Goal: Task Accomplishment & Management: Complete application form

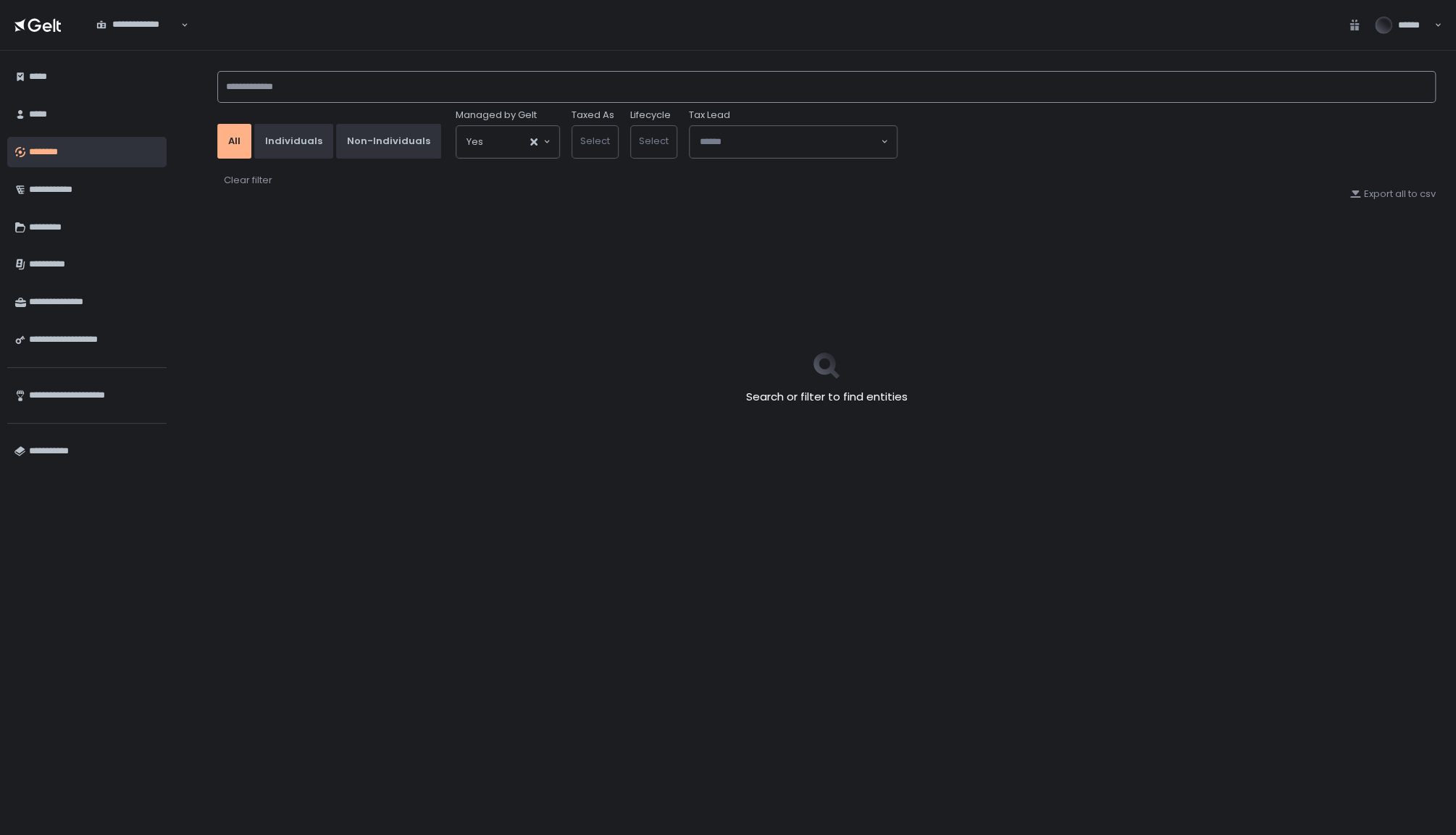
click at [732, 86] on input at bounding box center [825, 87] width 1218 height 32
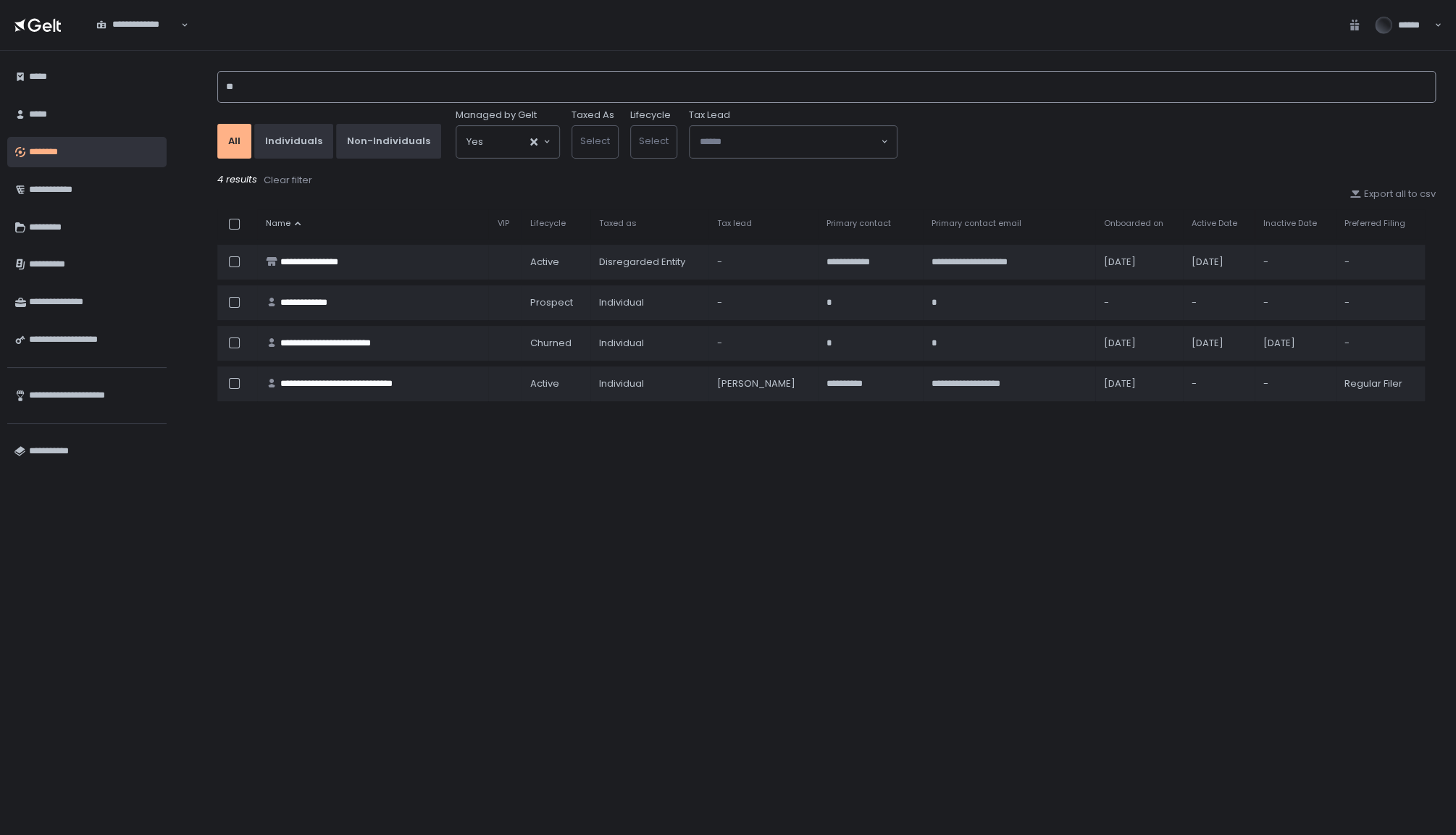
type input "*"
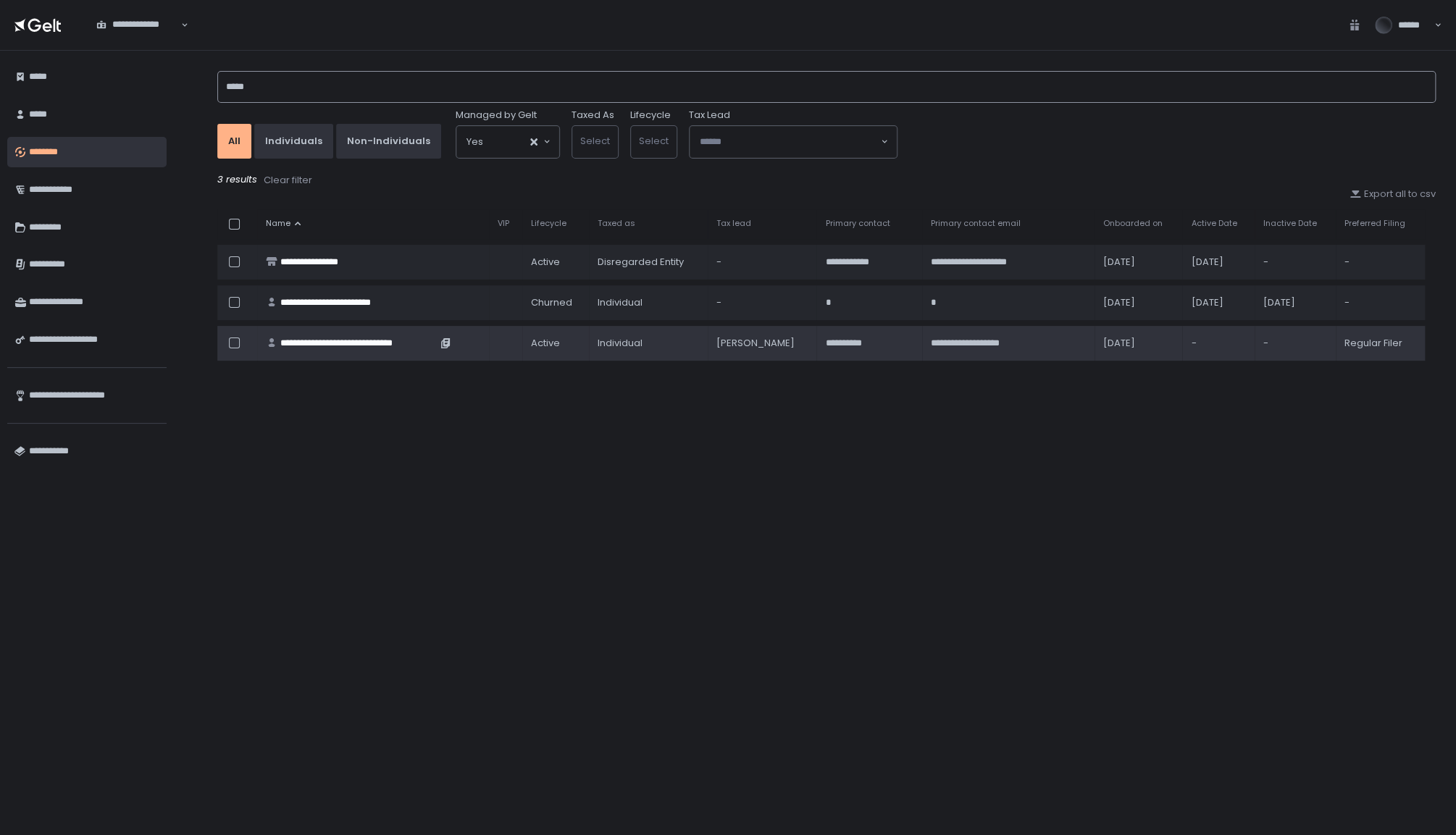
type input "*****"
click at [402, 340] on div "**********" at bounding box center [358, 343] width 156 height 13
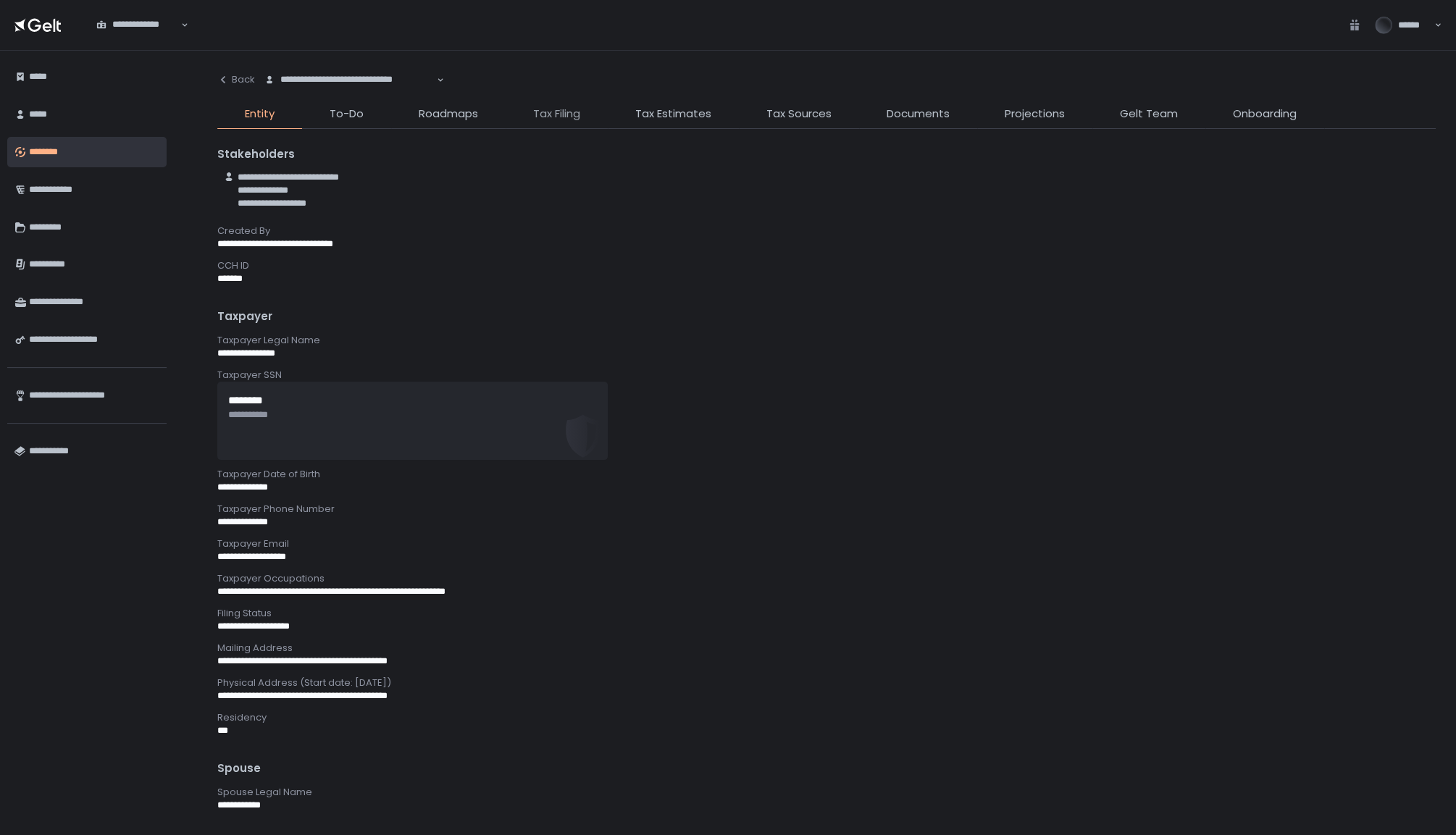
click at [559, 112] on span "Tax Filing" at bounding box center [557, 113] width 47 height 17
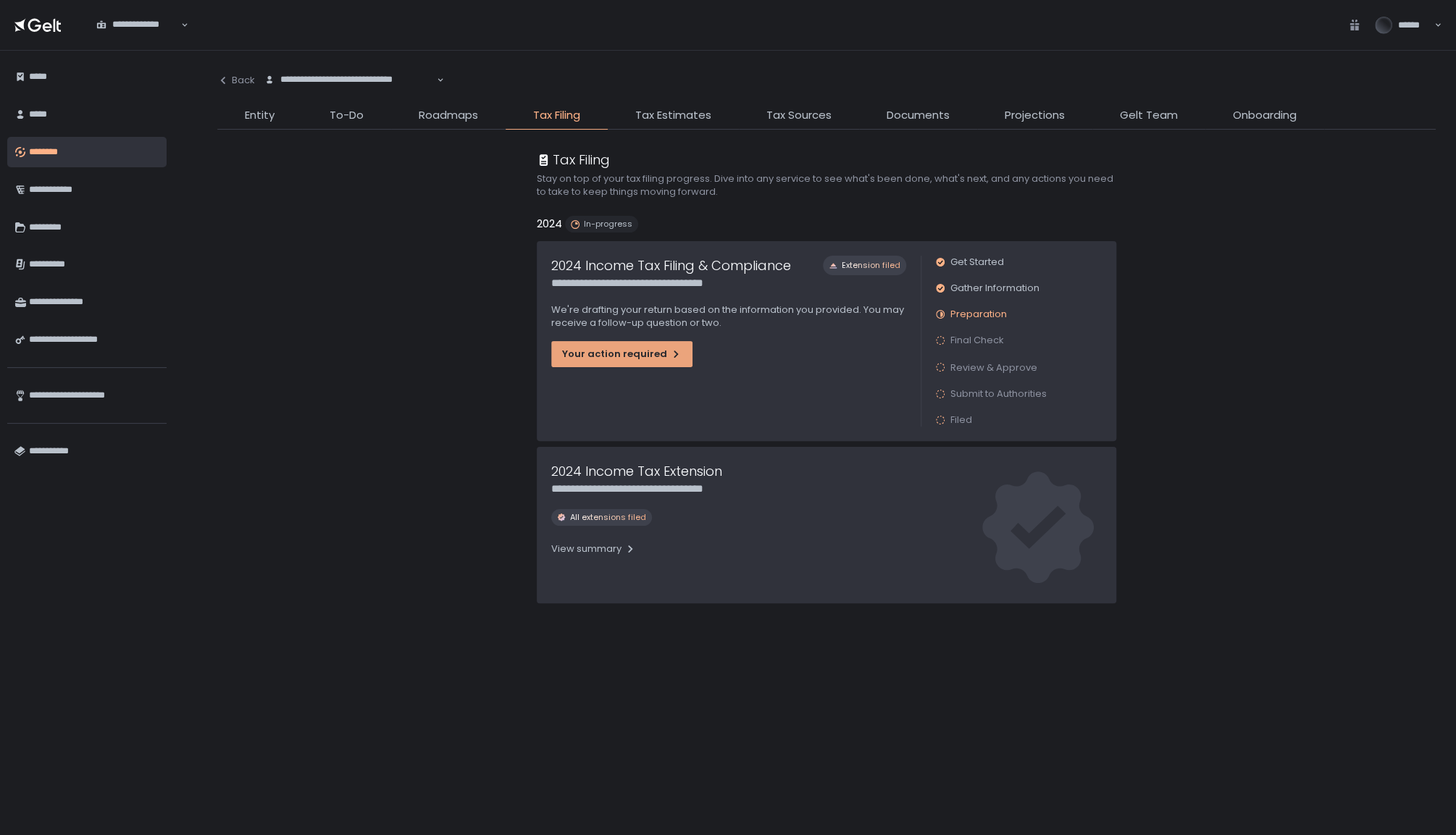
click at [672, 349] on icon "button" at bounding box center [675, 354] width 11 height 11
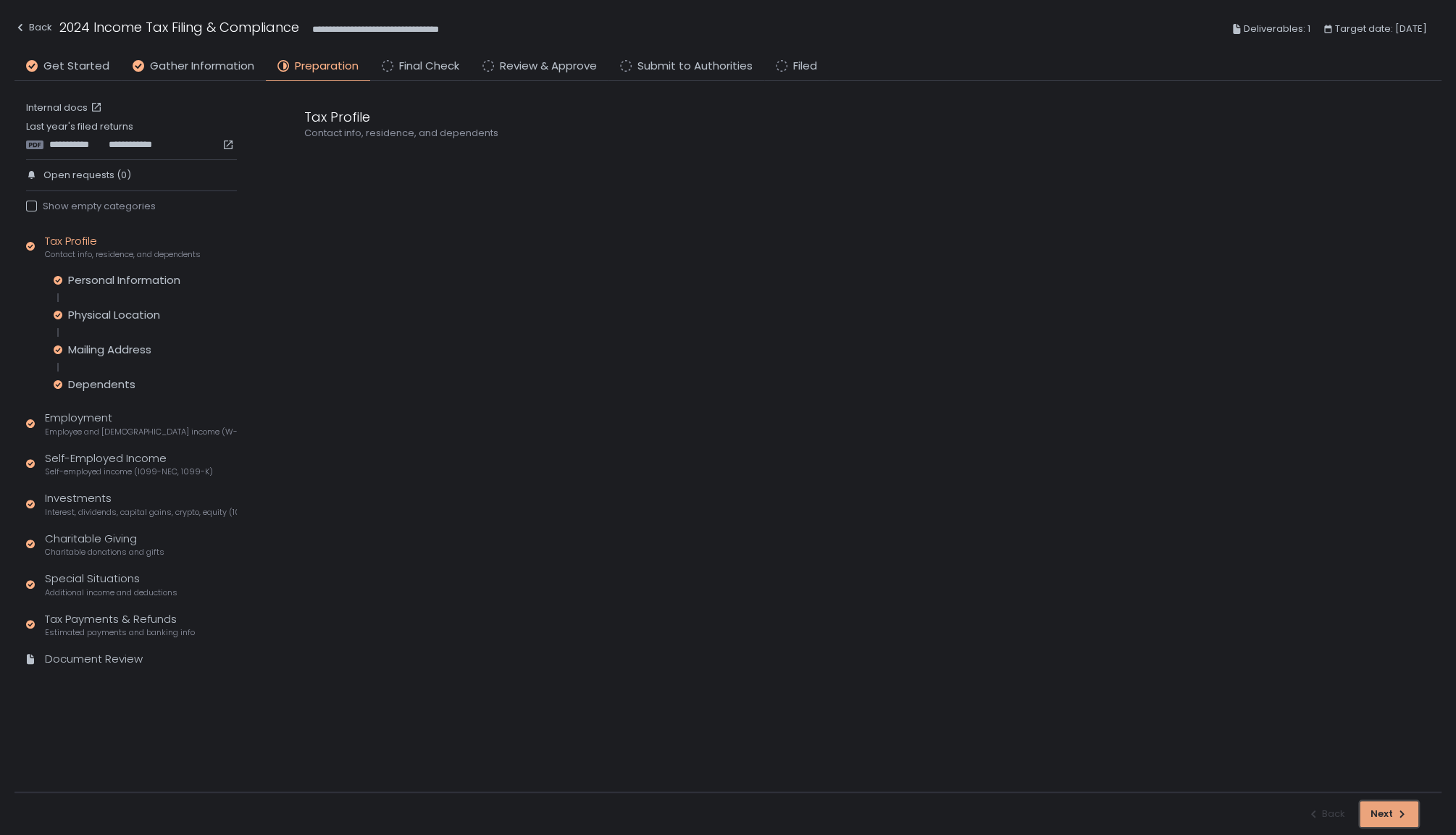
click at [1414, 805] on button "Next" at bounding box center [1388, 814] width 59 height 26
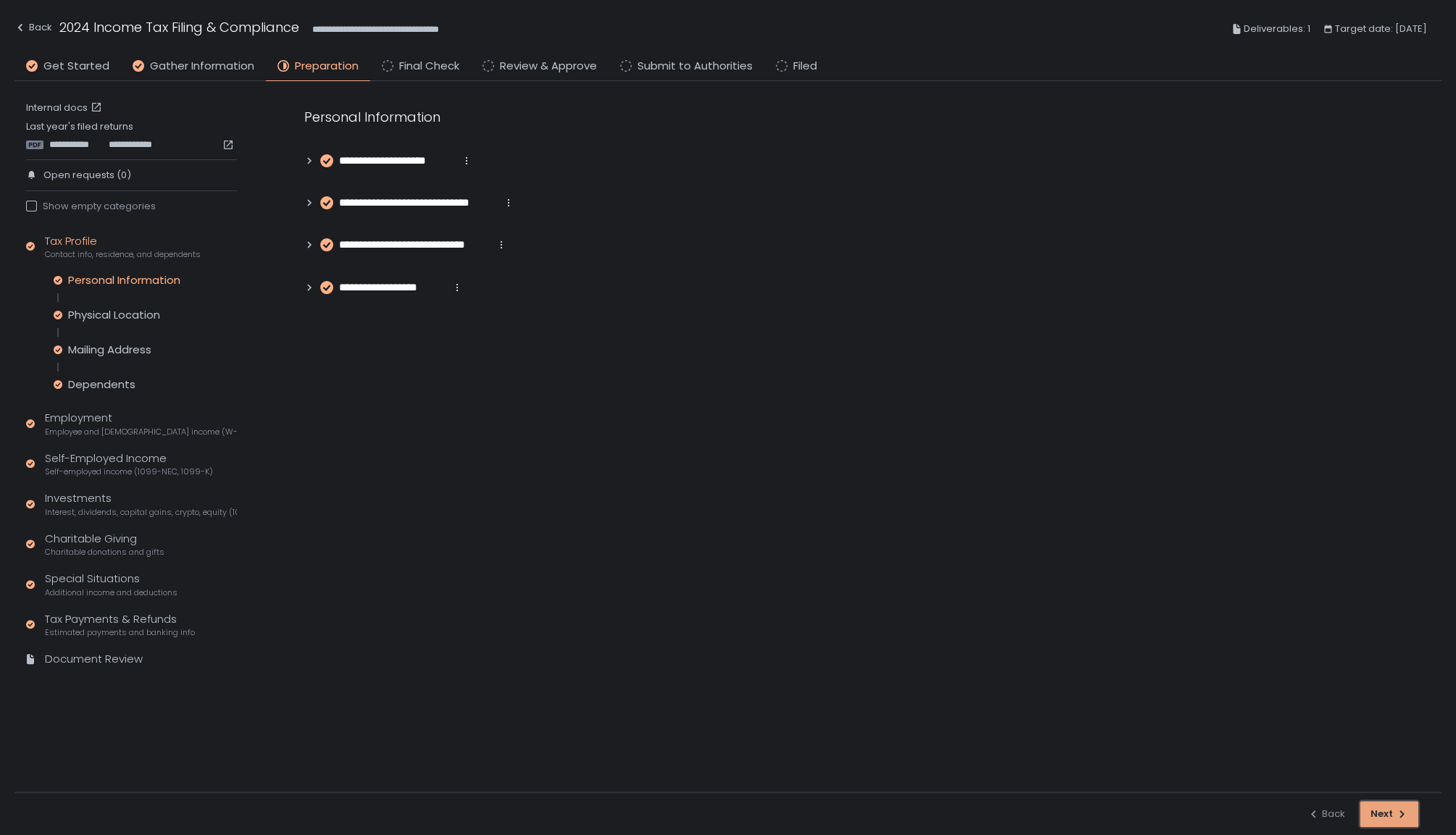
click at [1414, 805] on button "Next" at bounding box center [1388, 814] width 59 height 26
click at [1414, 805] on div "button" at bounding box center [1388, 814] width 57 height 25
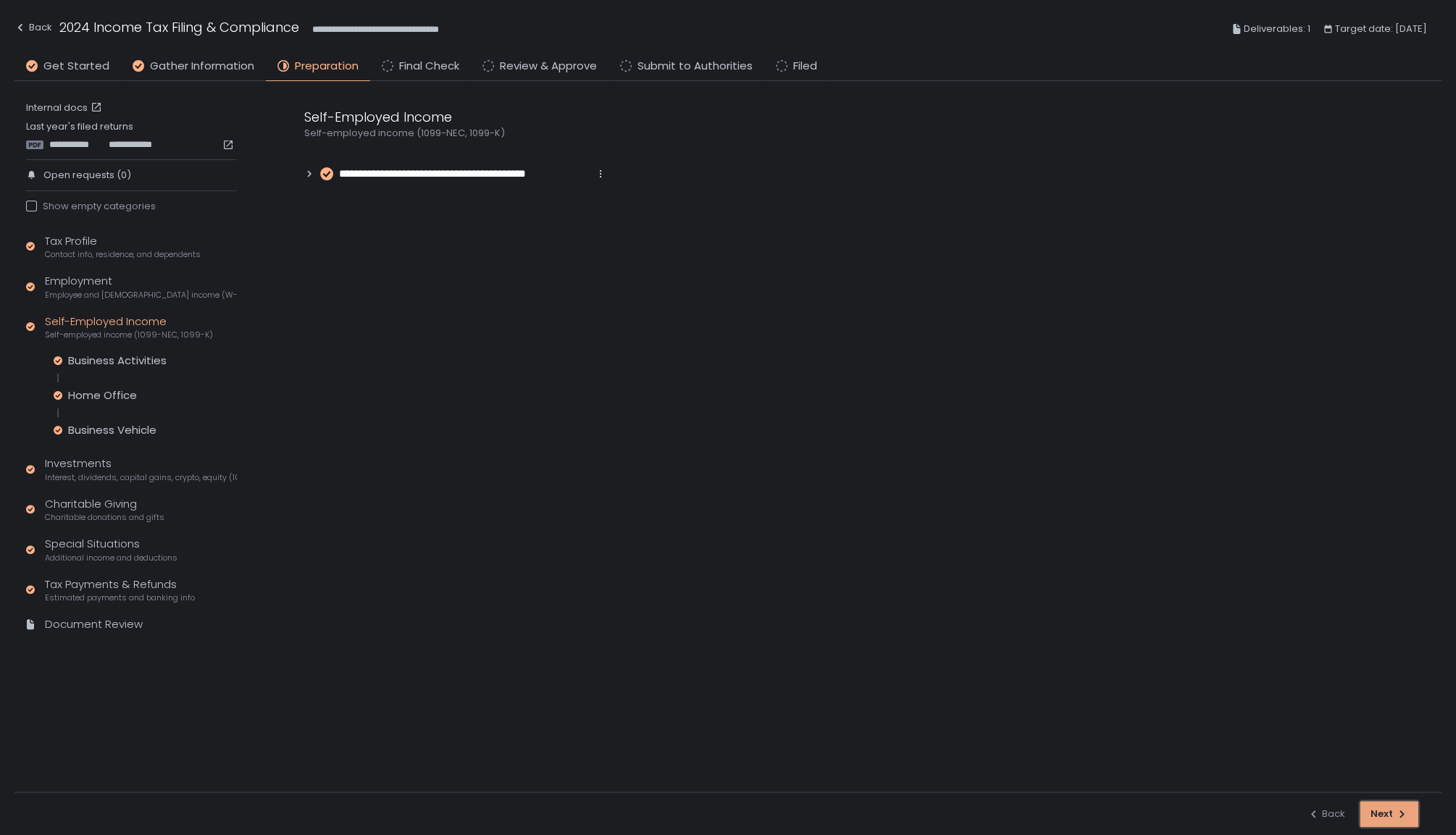
click at [1414, 805] on button "Next" at bounding box center [1388, 814] width 59 height 26
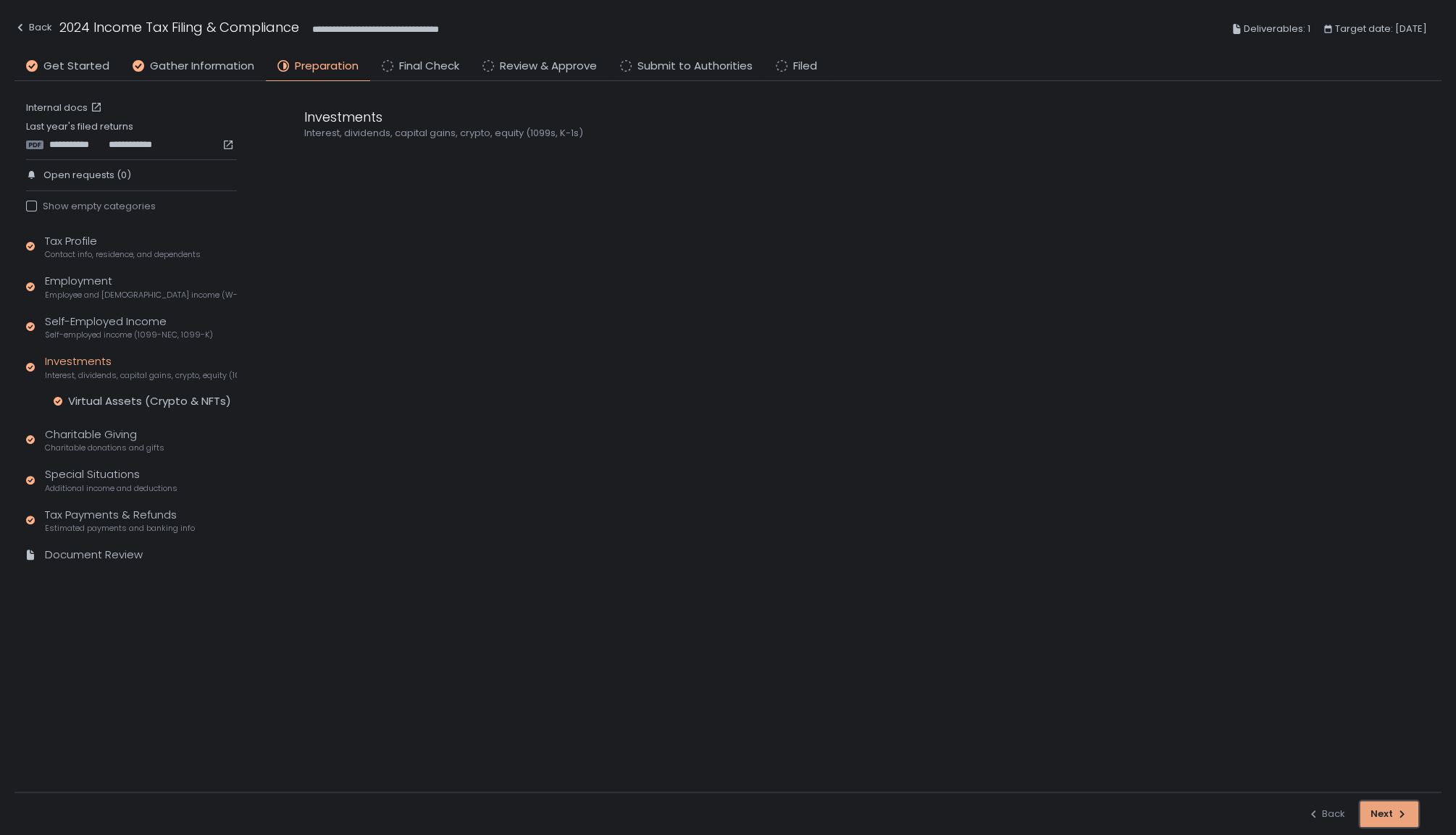
click at [1414, 805] on button "Next" at bounding box center [1388, 814] width 59 height 26
click at [1413, 804] on button "Next" at bounding box center [1388, 814] width 59 height 26
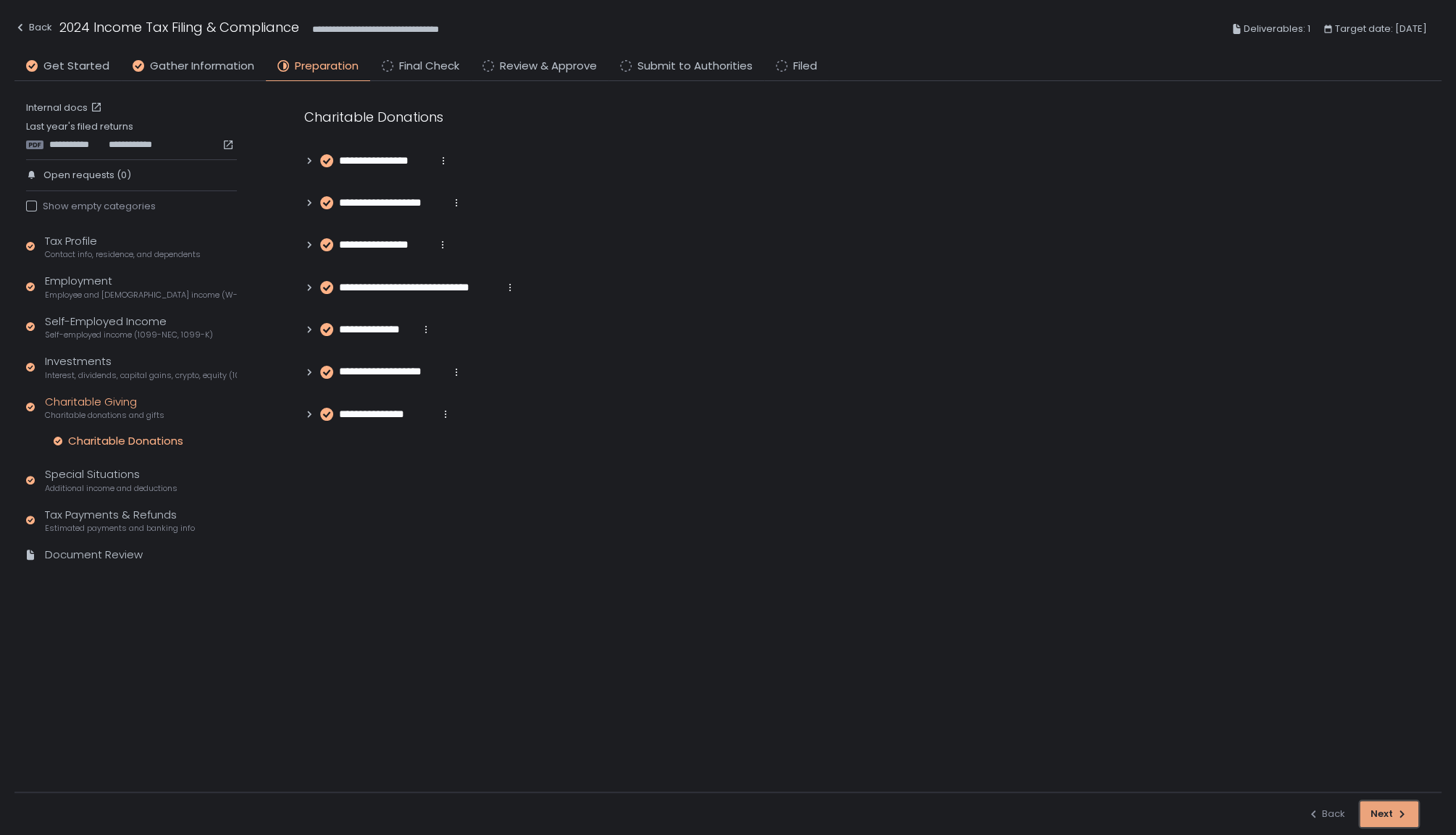
click at [1413, 804] on button "Next" at bounding box center [1388, 814] width 59 height 26
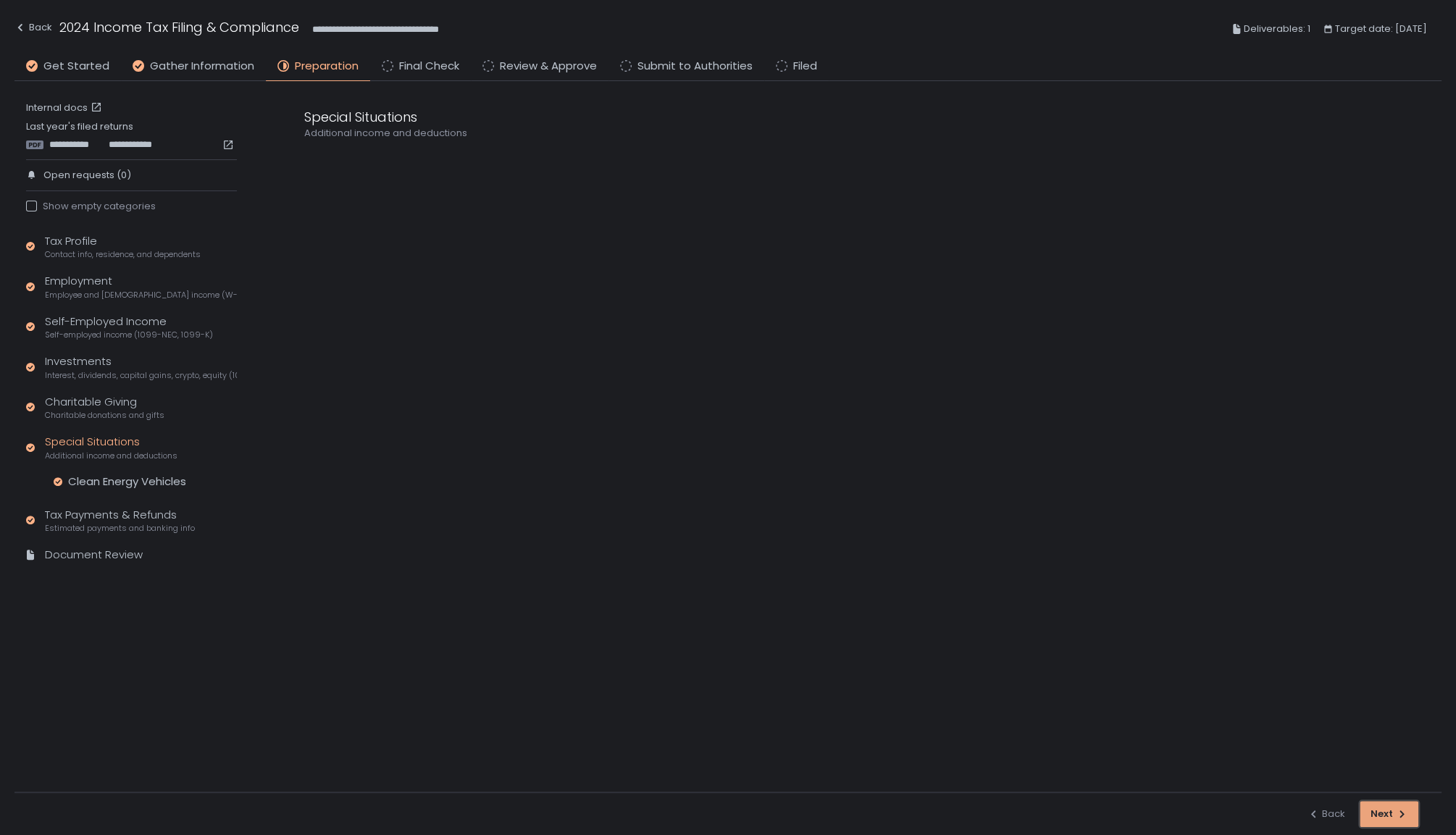
click at [1413, 804] on button "Next" at bounding box center [1388, 814] width 59 height 26
click at [1411, 804] on button "Next" at bounding box center [1388, 814] width 59 height 26
click at [1409, 804] on button "Next" at bounding box center [1388, 814] width 59 height 26
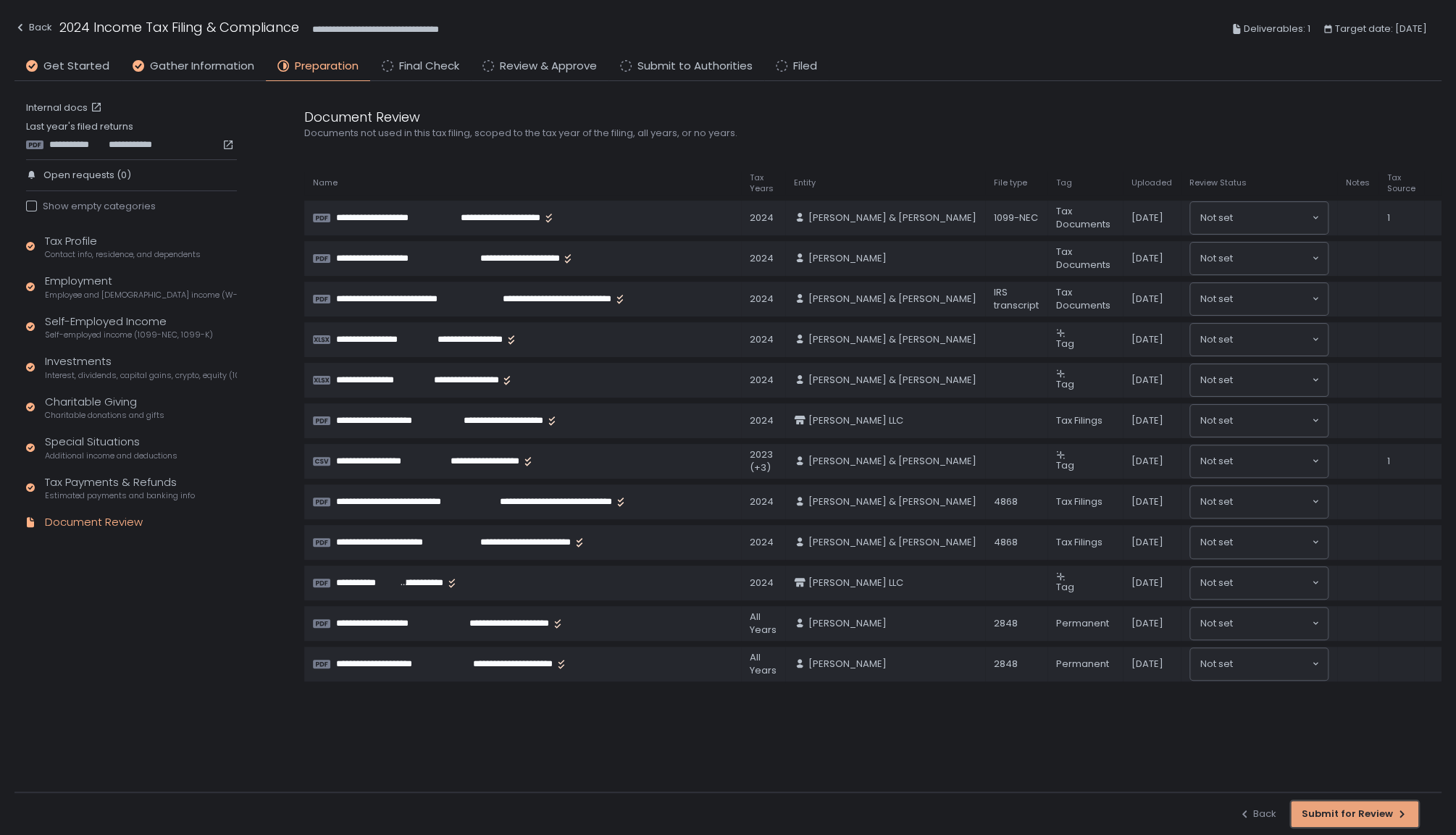
click at [1409, 804] on button "Submit for Review" at bounding box center [1354, 814] width 127 height 26
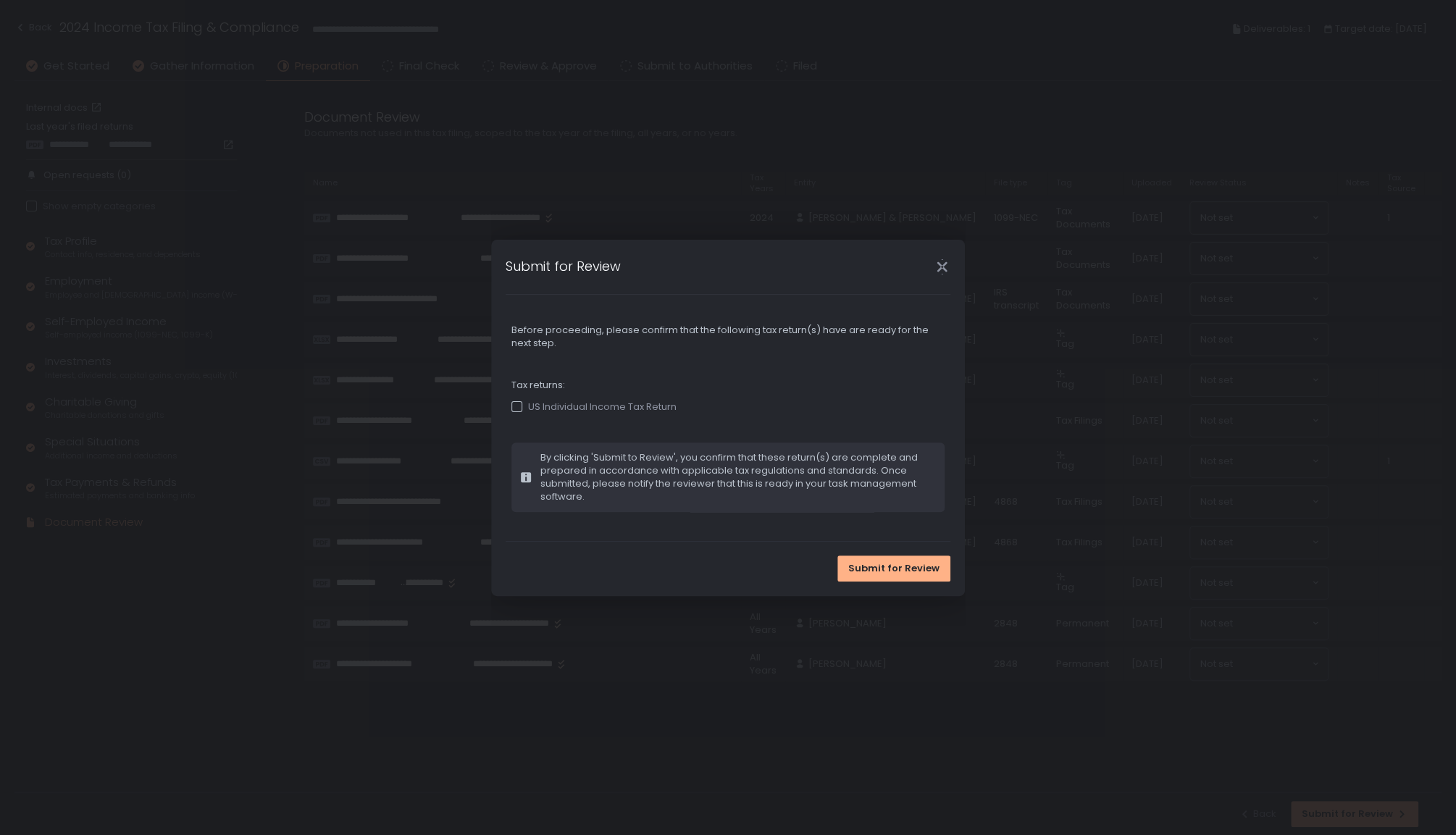
click at [941, 262] on icon "Close" at bounding box center [941, 266] width 15 height 15
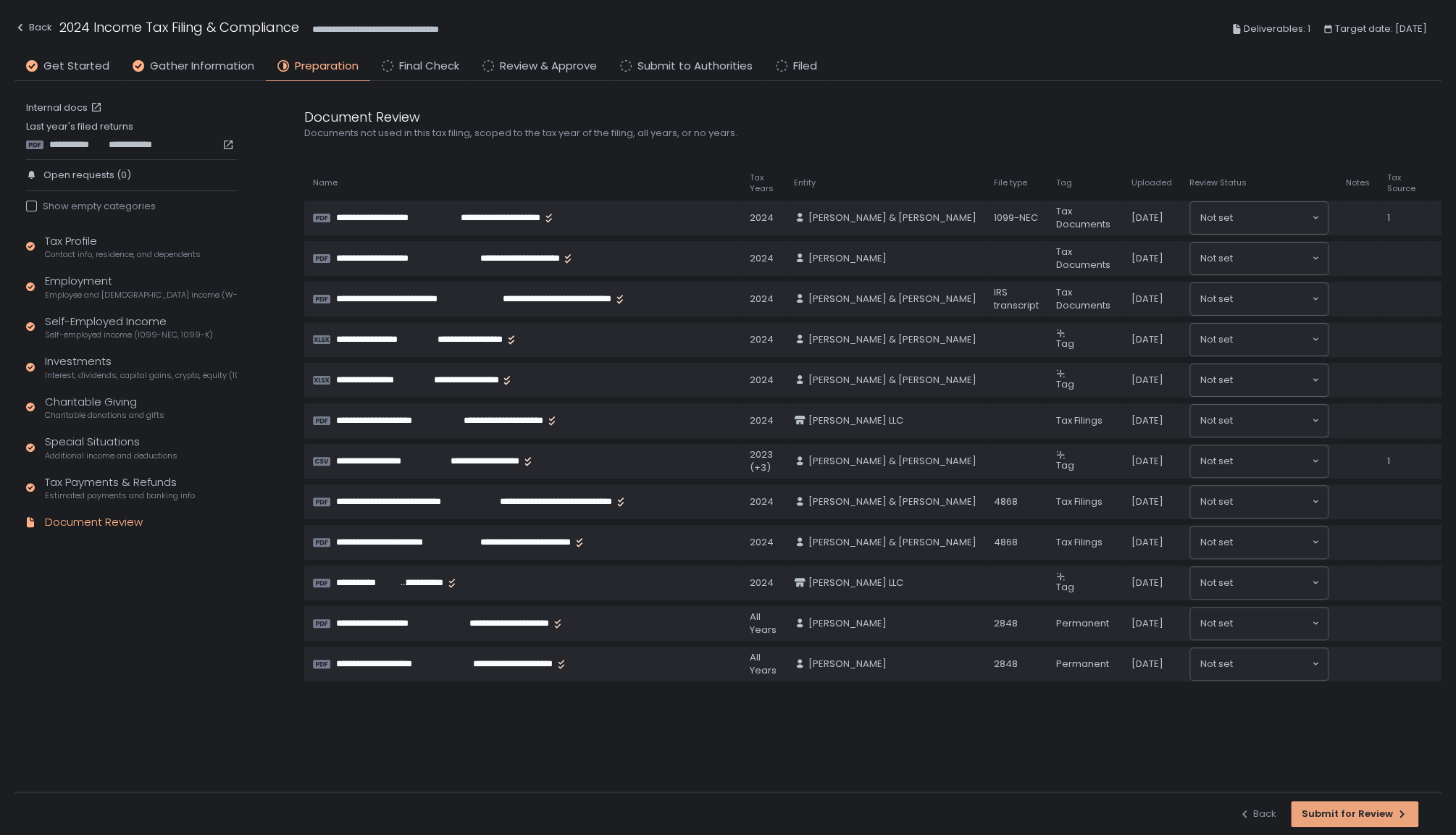
click at [1396, 810] on icon "button" at bounding box center [1402, 814] width 11 height 11
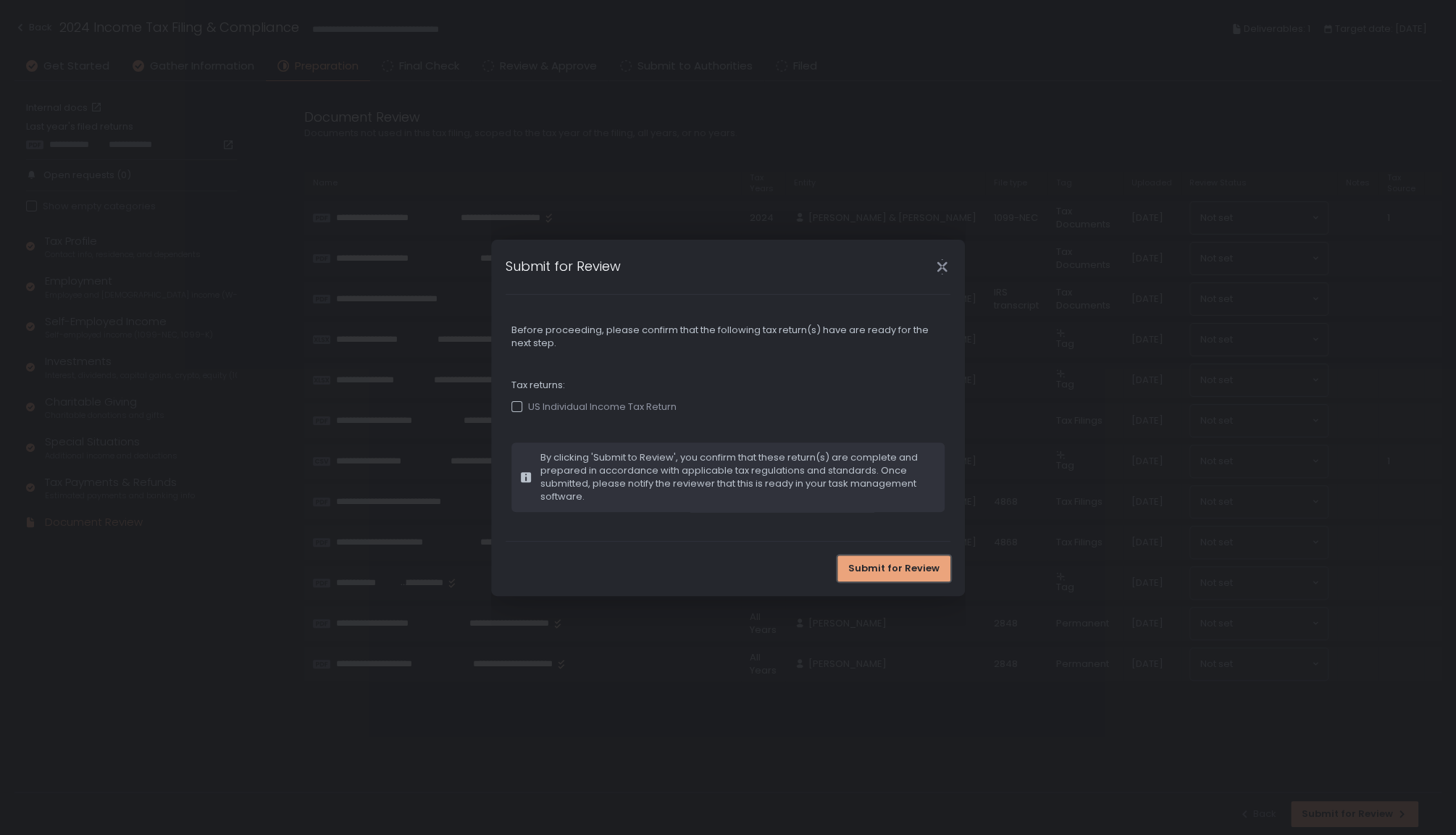
click at [917, 563] on span "Submit for Review" at bounding box center [894, 568] width 91 height 13
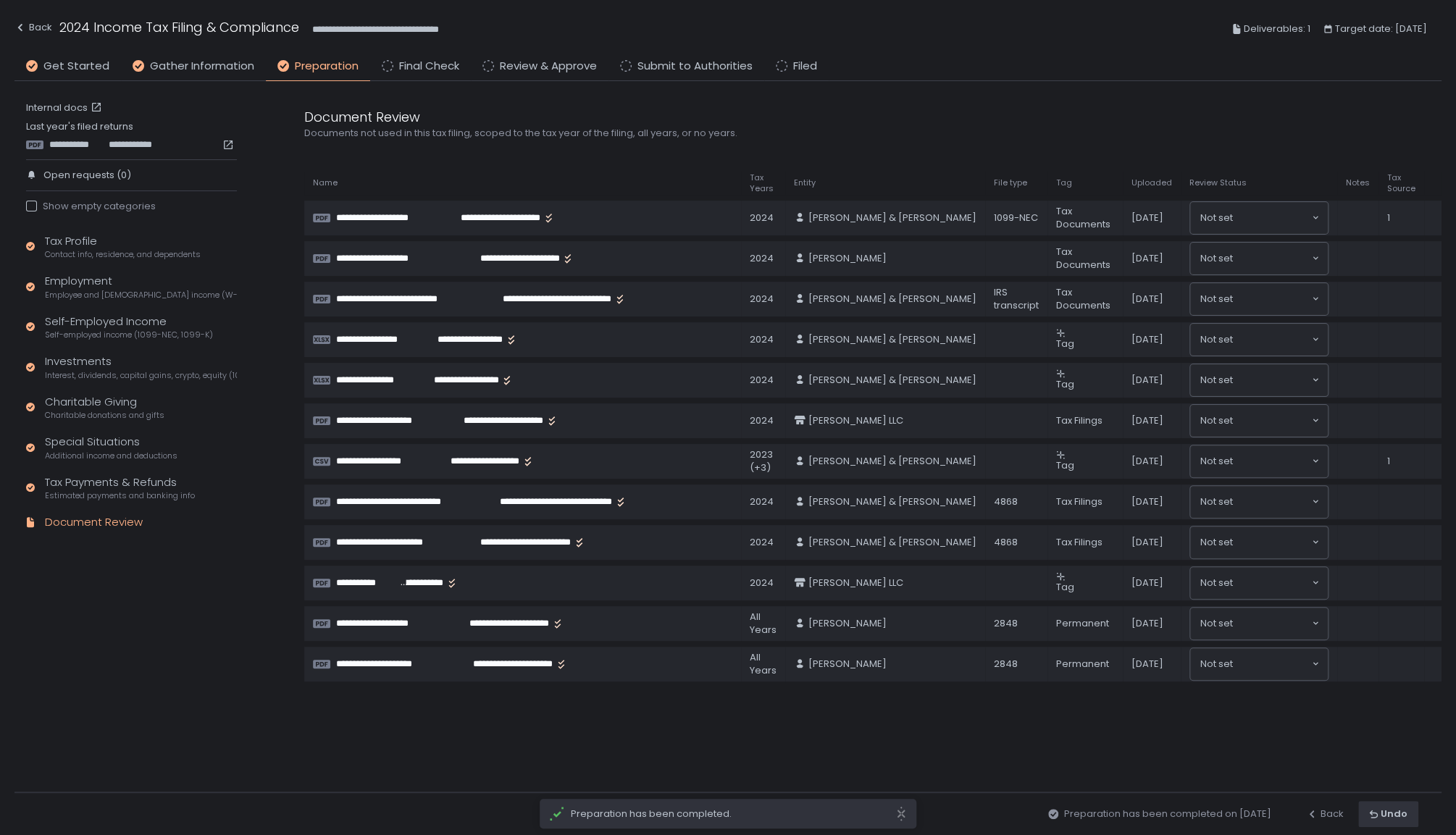
click at [403, 75] on li "Final Check" at bounding box center [421, 69] width 101 height 23
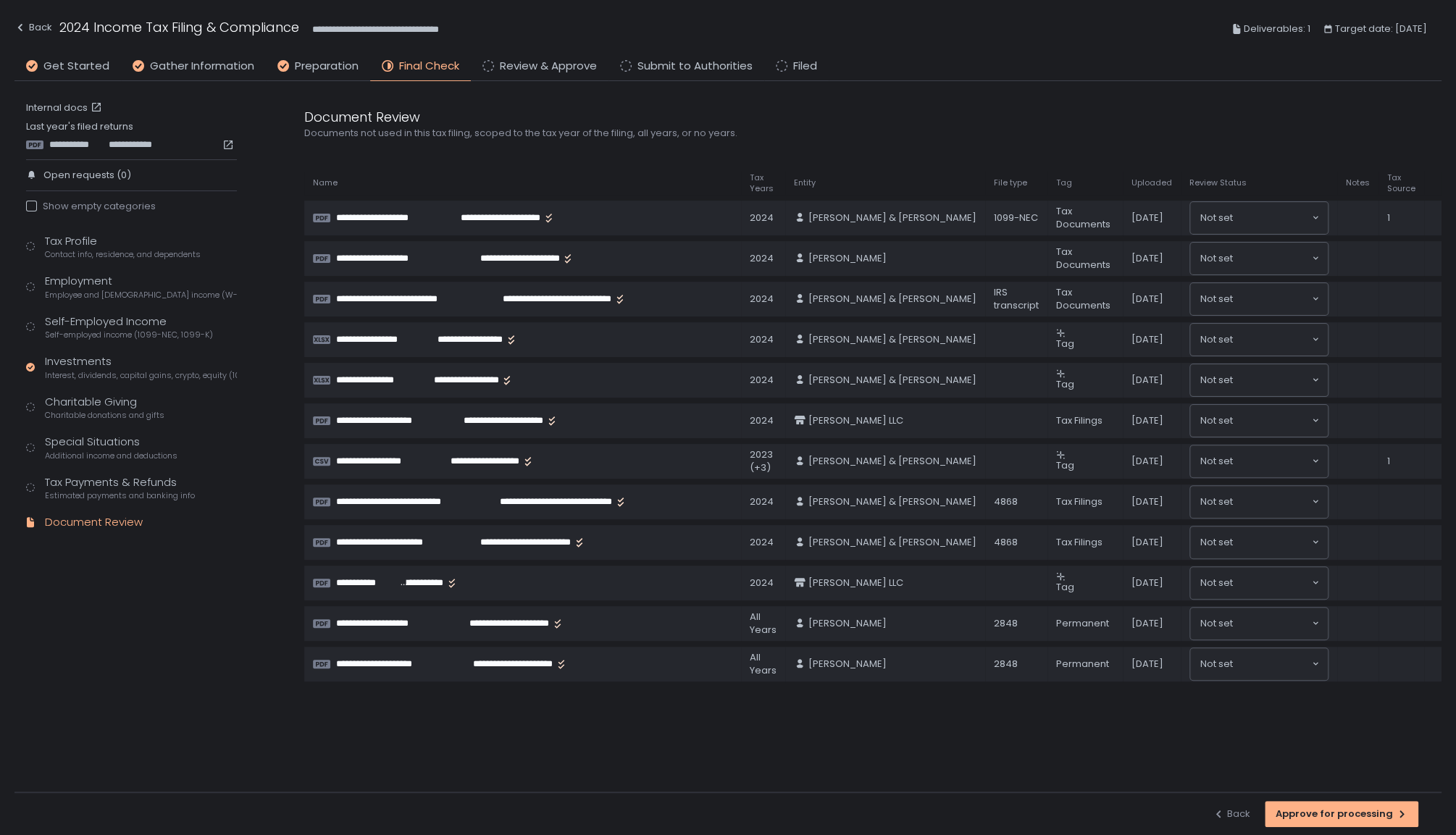
click at [82, 229] on div "**********" at bounding box center [128, 327] width 228 height 492
click at [71, 250] on span "Contact info, residence, and dependents" at bounding box center [122, 255] width 155 height 11
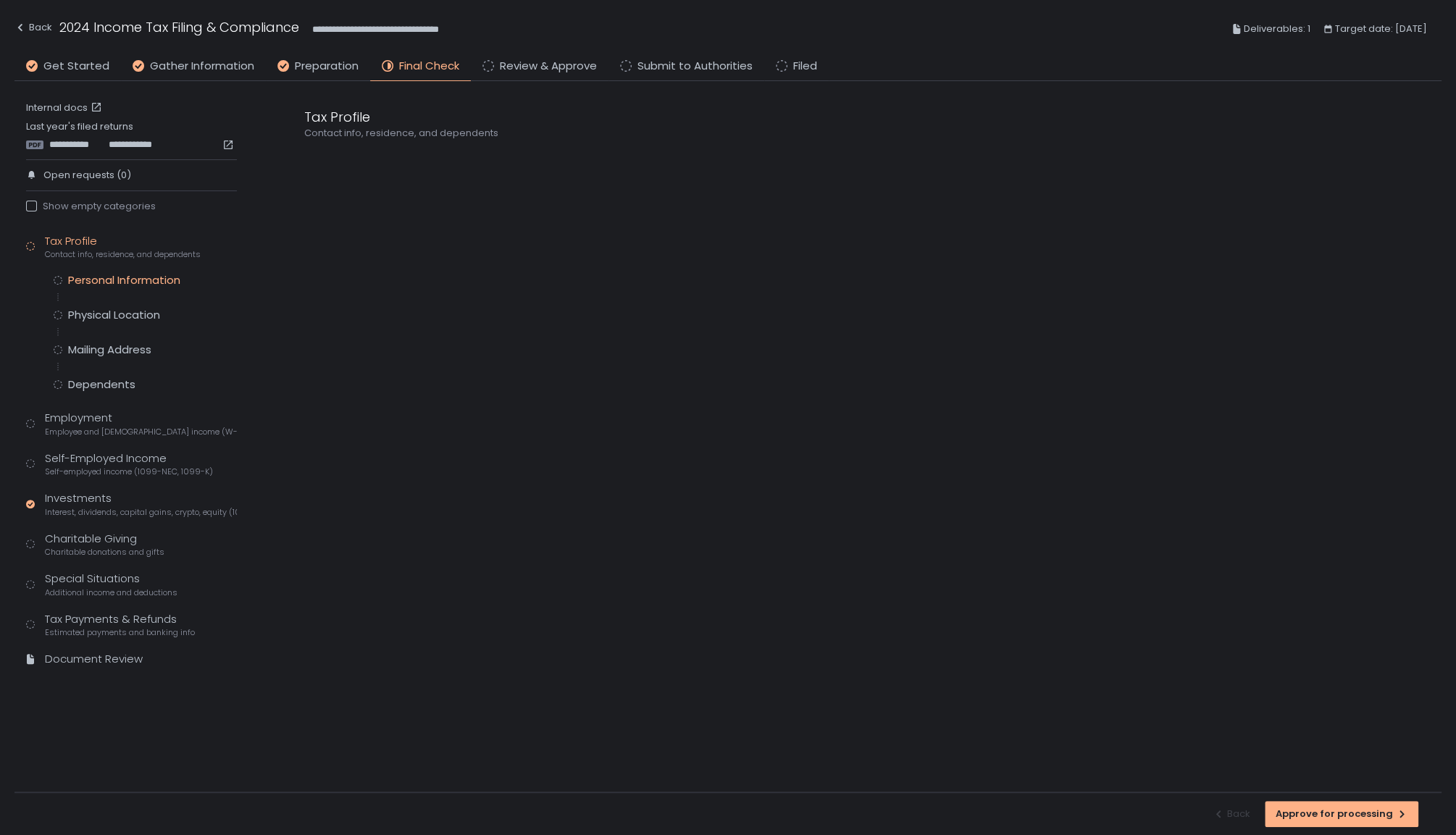
click at [78, 275] on div "Personal Information" at bounding box center [125, 280] width 112 height 14
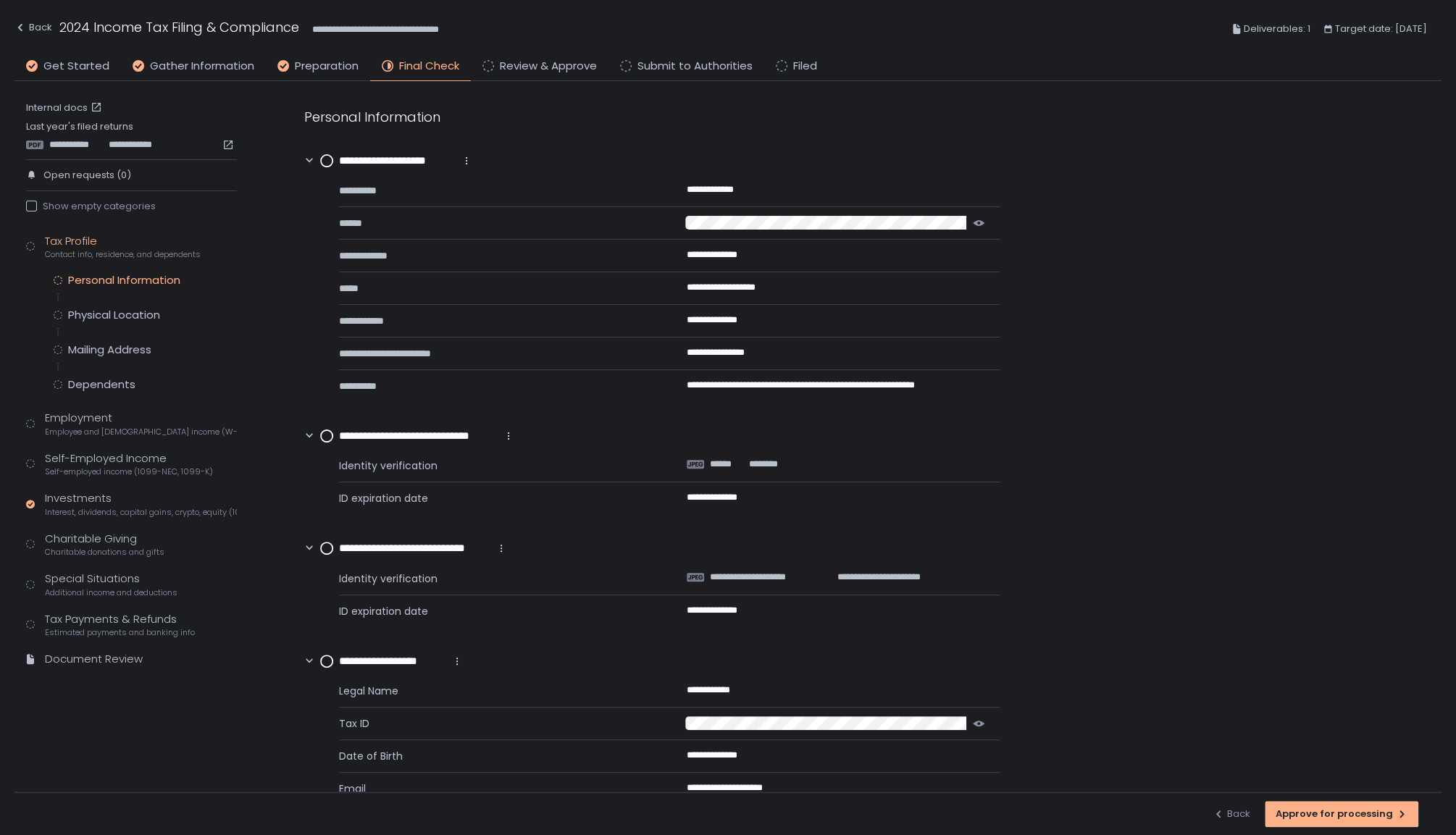
click at [333, 155] on icon at bounding box center [327, 161] width 13 height 13
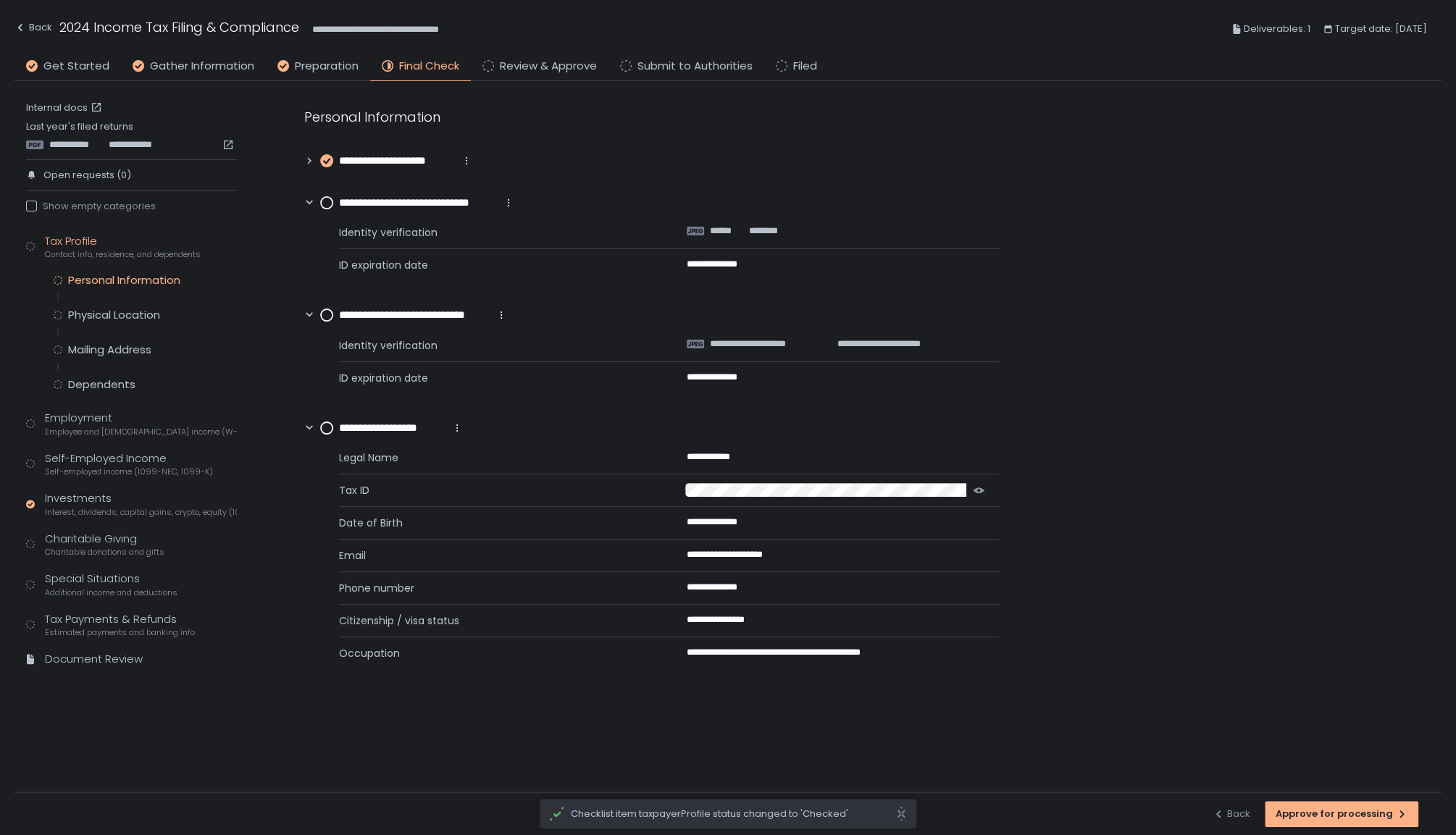
click at [324, 205] on circle at bounding box center [326, 202] width 11 height 11
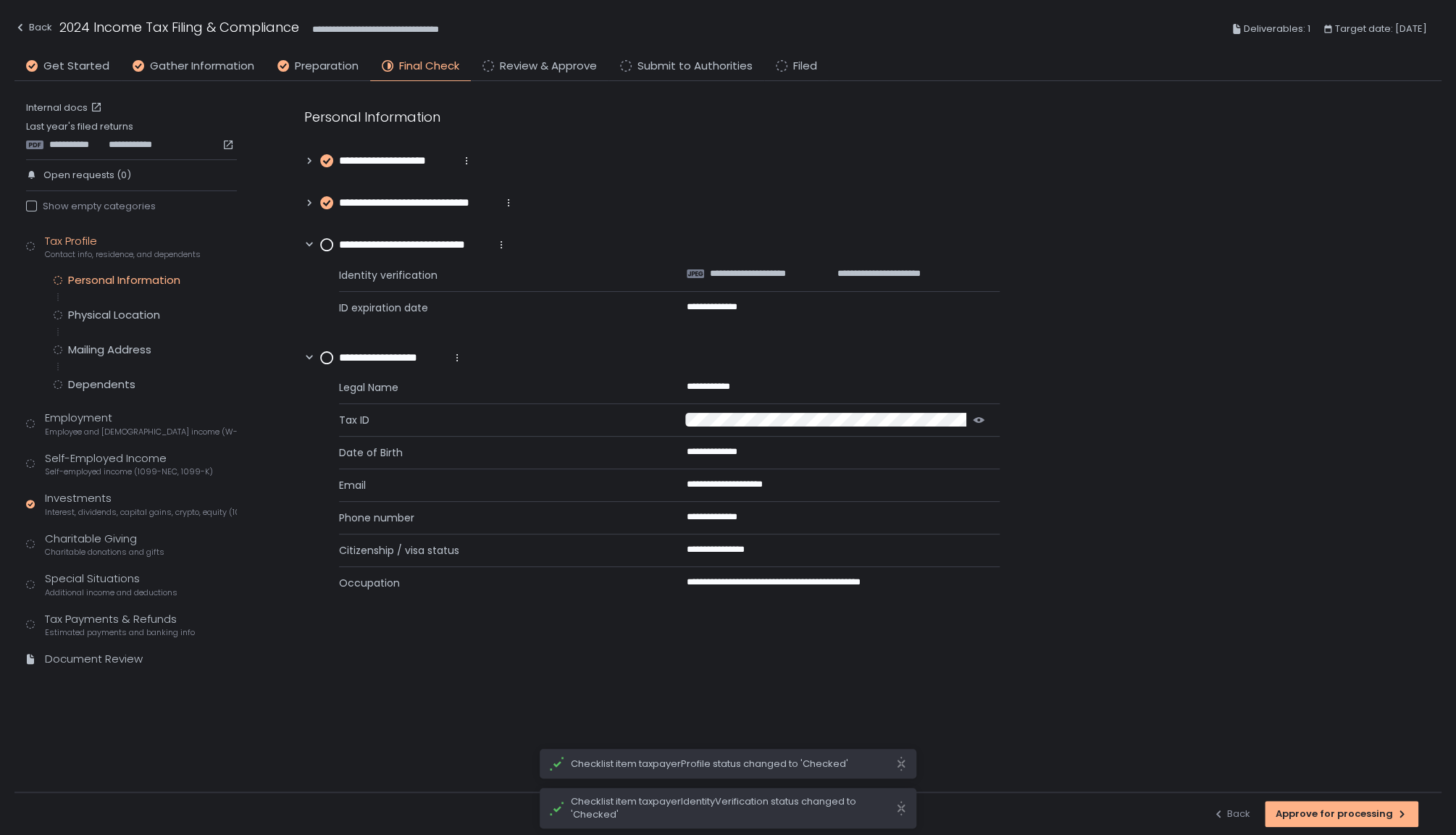
click at [321, 243] on circle at bounding box center [326, 244] width 11 height 11
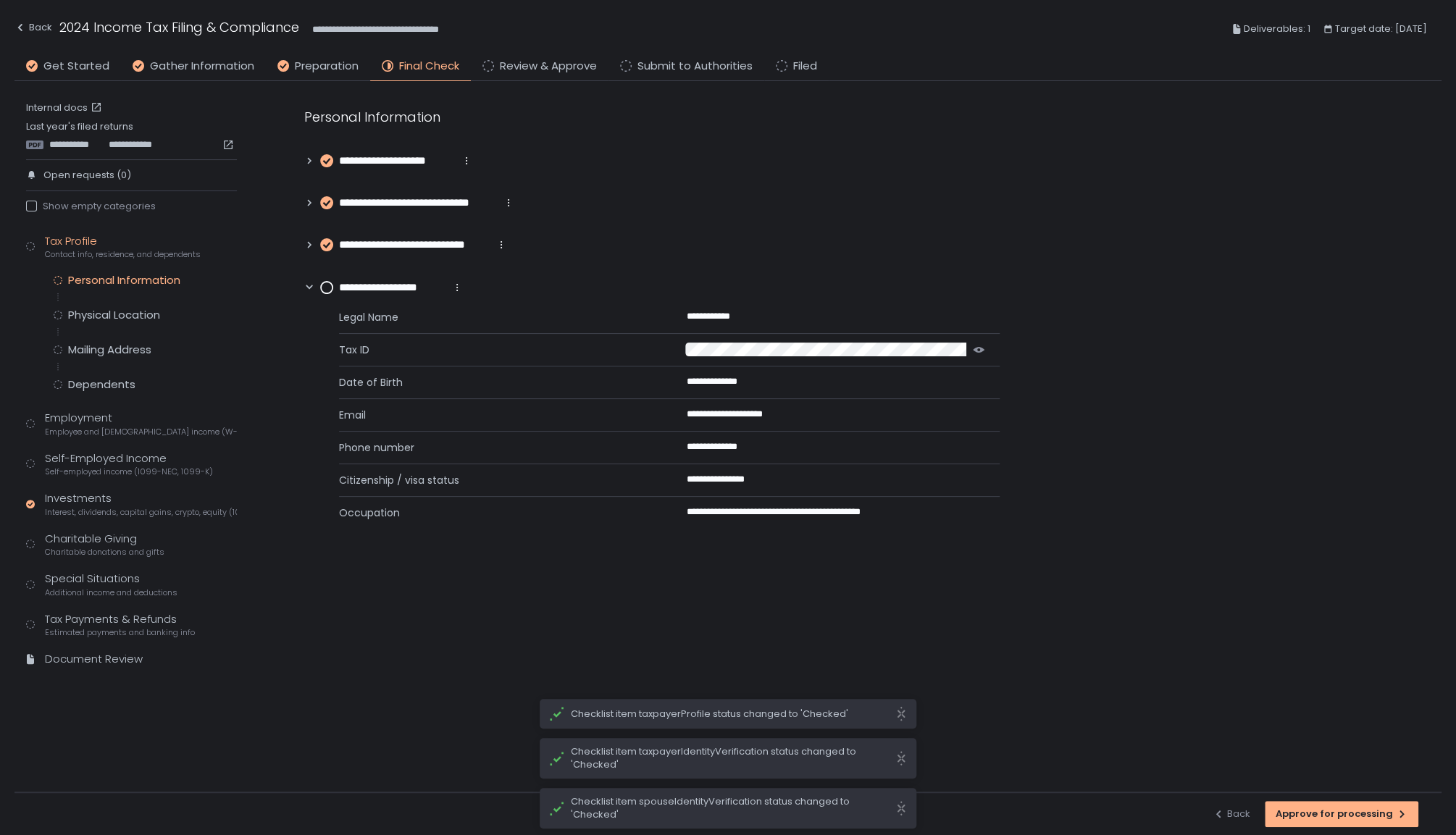
click at [329, 283] on circle at bounding box center [326, 287] width 11 height 11
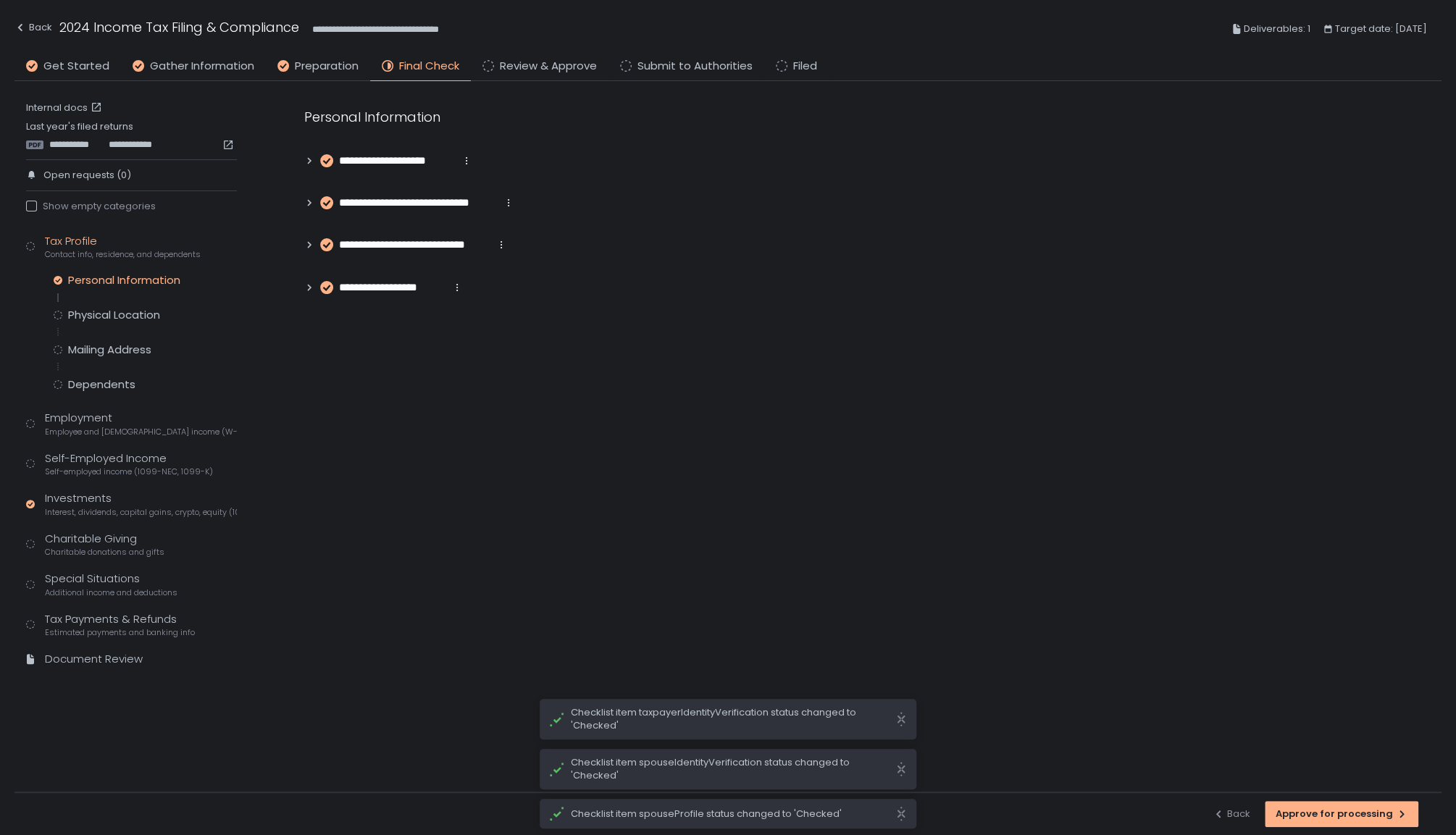
click at [203, 296] on div "Personal Information Physical Location Mailing Address Dependents" at bounding box center [145, 332] width 184 height 119
click at [175, 320] on div "Physical Location" at bounding box center [145, 315] width 184 height 14
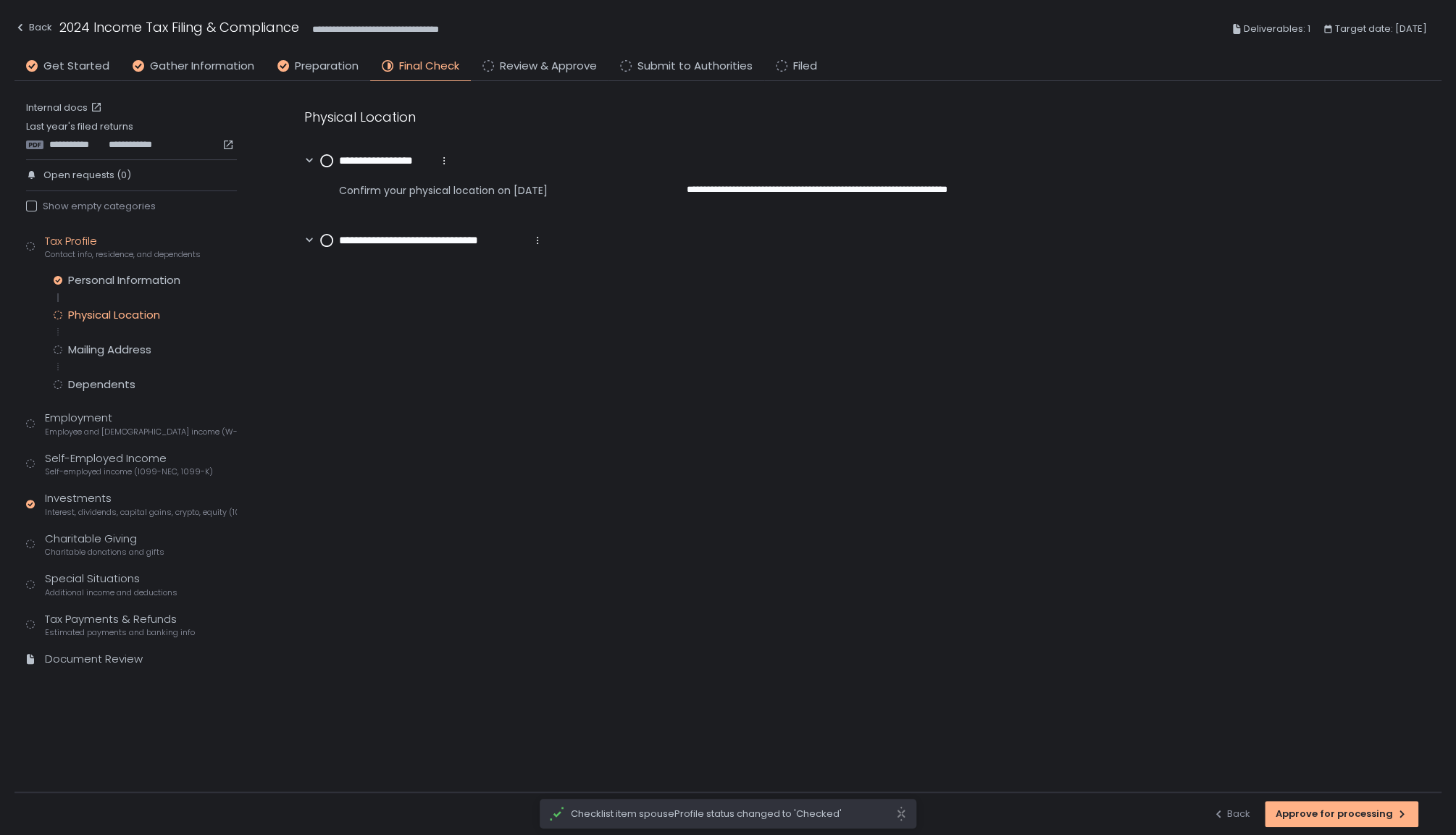
click at [326, 166] on circle at bounding box center [326, 161] width 11 height 11
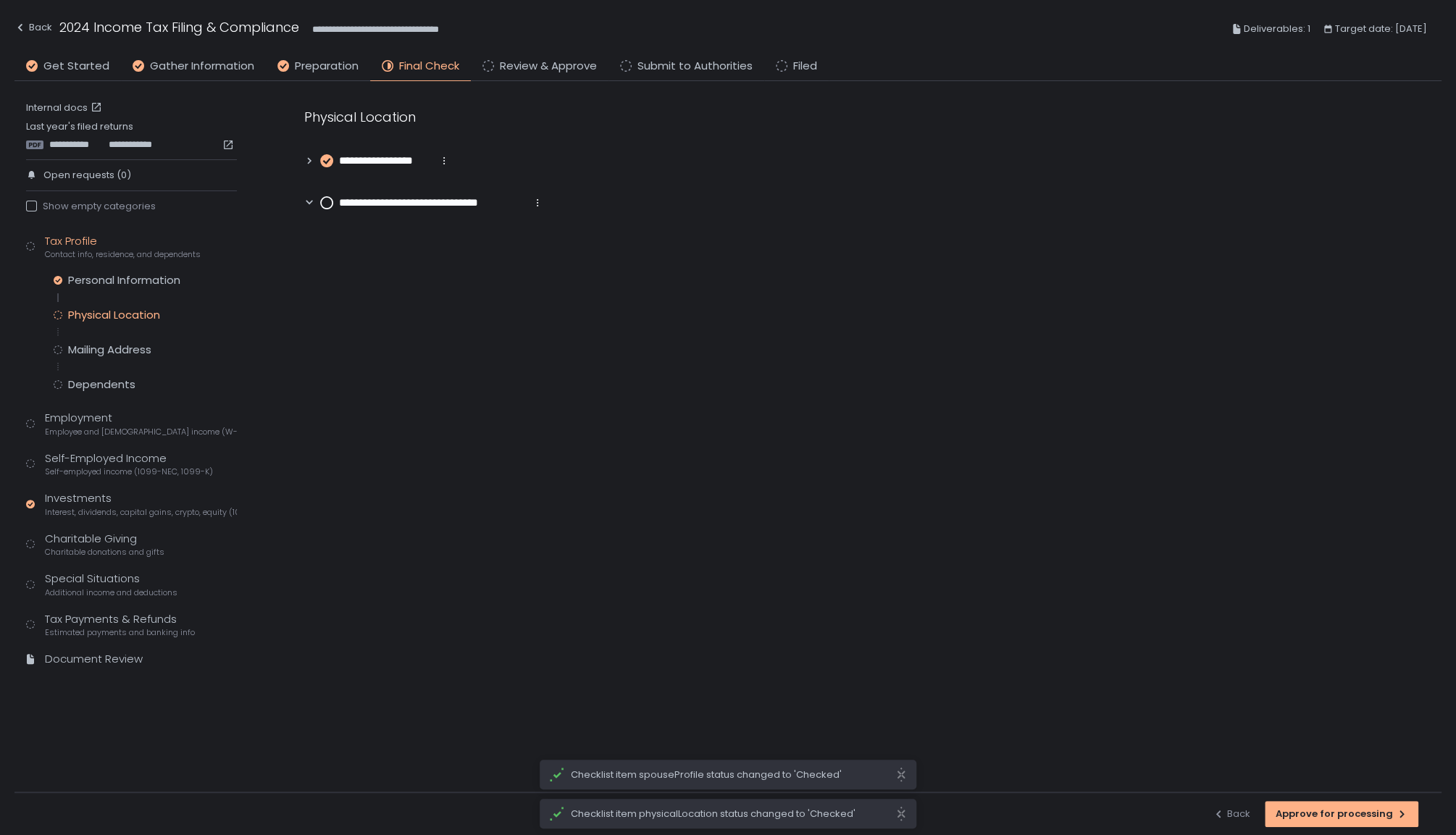
click at [319, 248] on div "**********" at bounding box center [858, 436] width 1166 height 711
click at [329, 198] on circle at bounding box center [326, 202] width 11 height 11
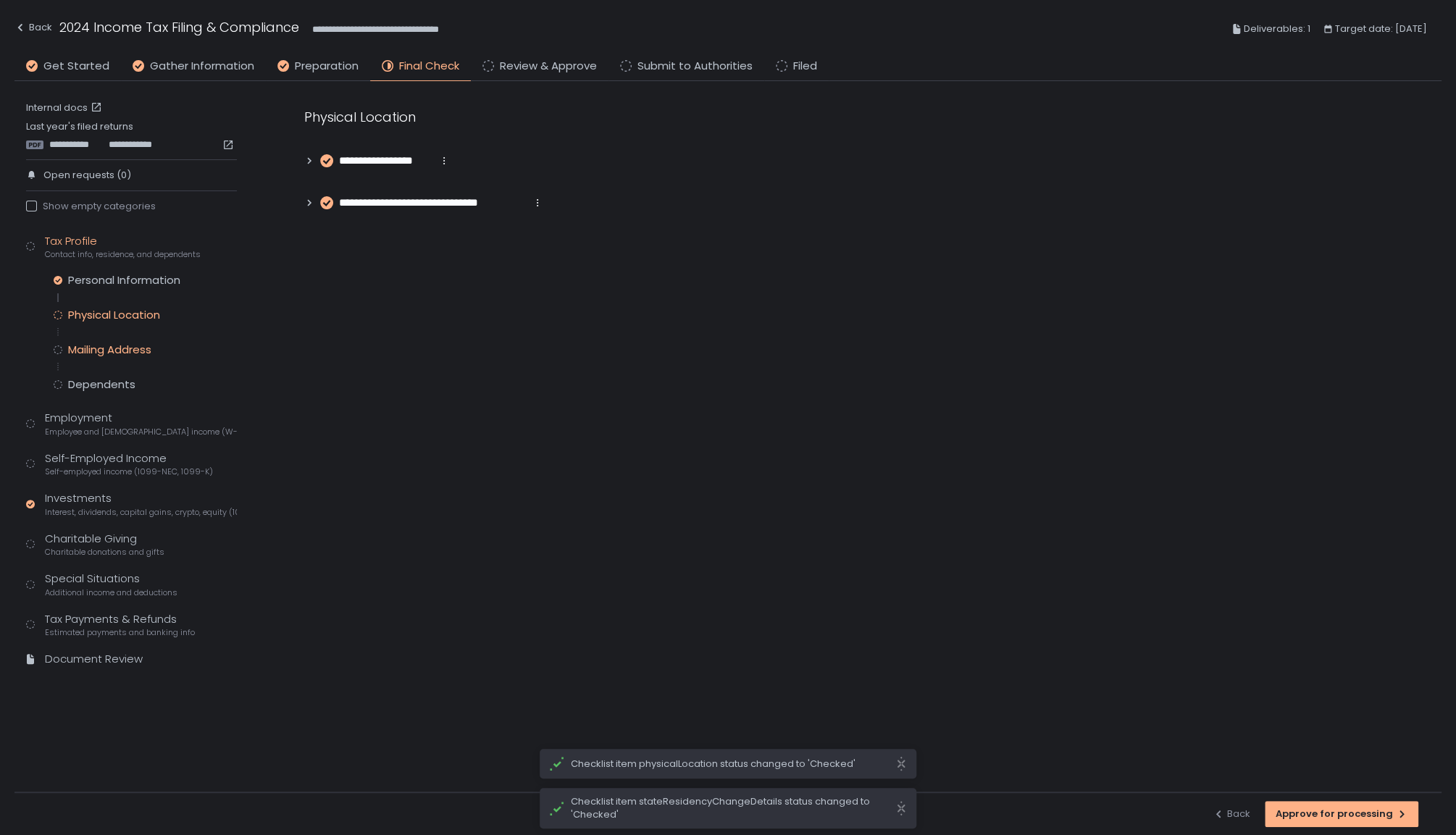
click at [169, 349] on div "Mailing Address" at bounding box center [145, 349] width 184 height 14
click at [330, 160] on circle at bounding box center [326, 161] width 11 height 11
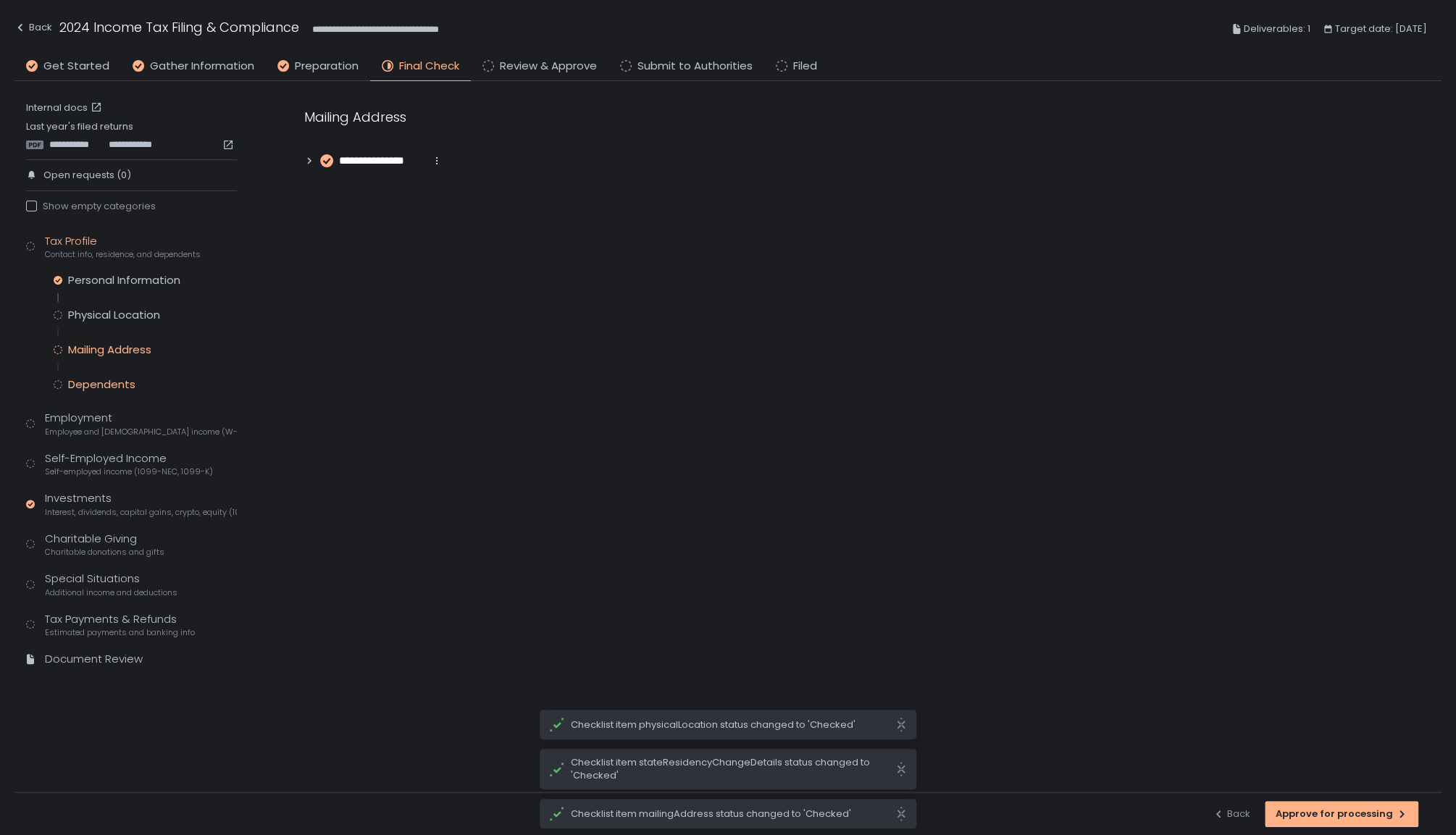
click at [161, 378] on div "Dependents" at bounding box center [145, 385] width 184 height 14
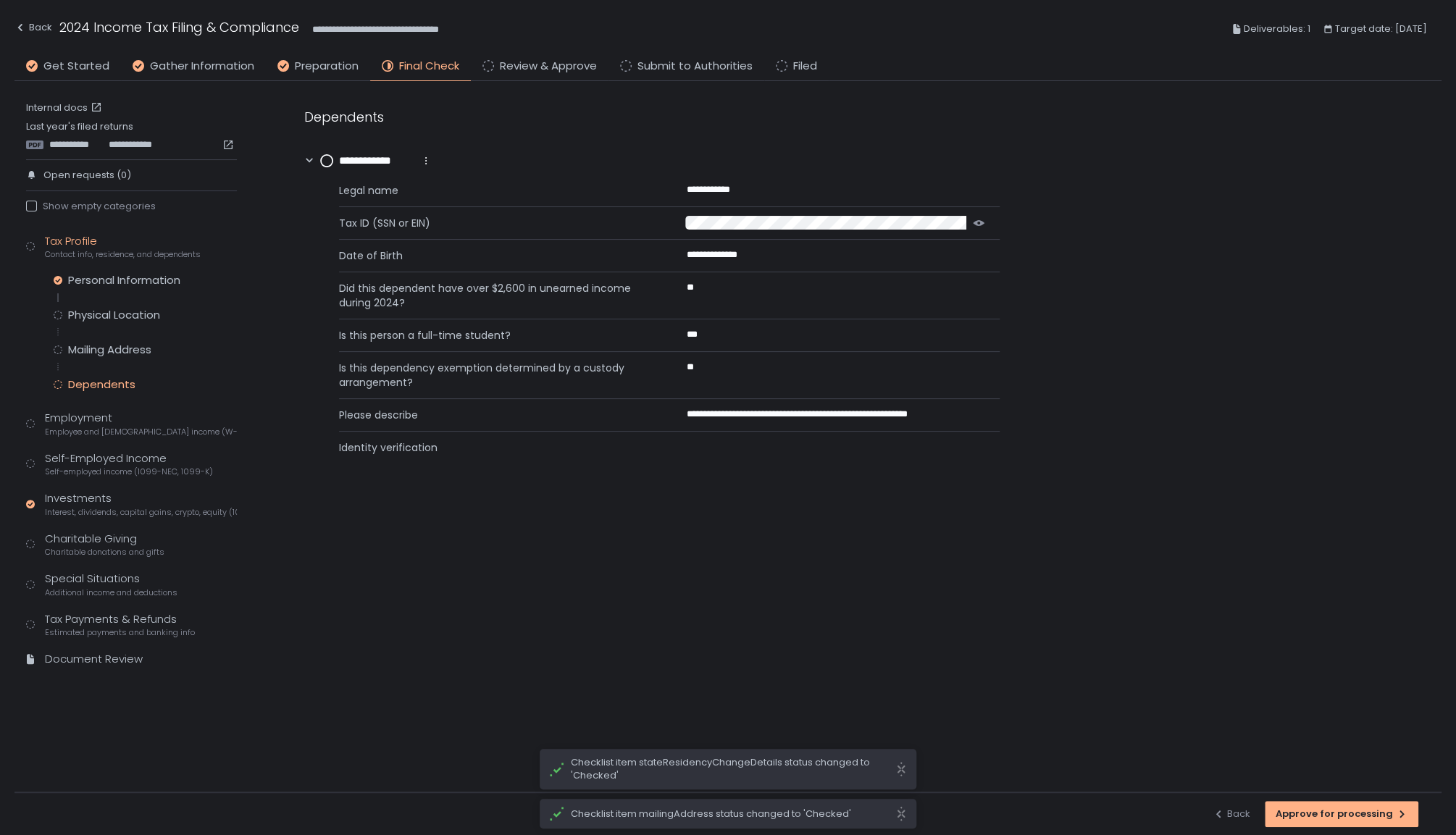
click at [326, 162] on circle at bounding box center [326, 161] width 11 height 11
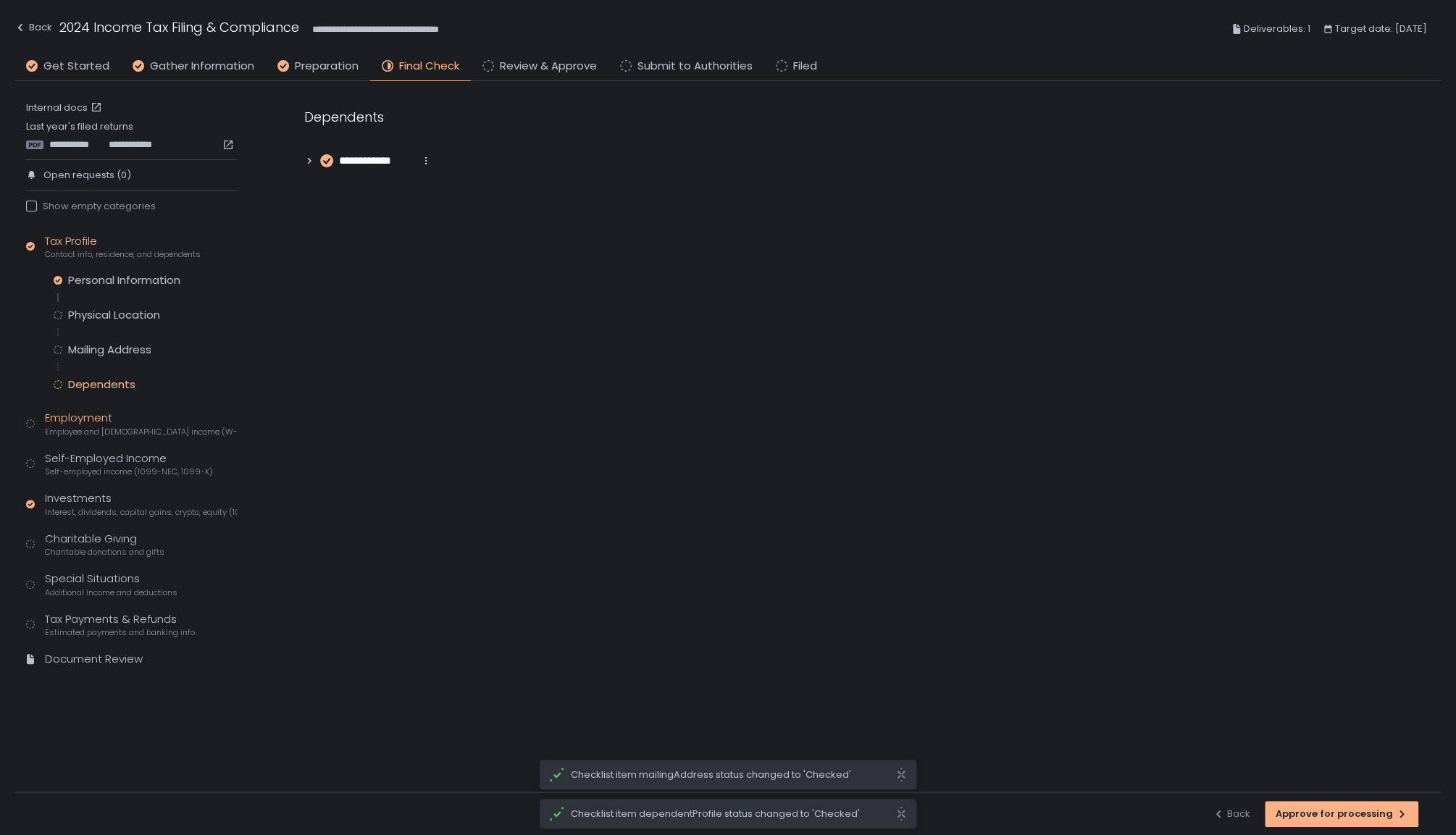
click at [182, 412] on div "Employment Employee and [DEMOGRAPHIC_DATA] income (W-2s)" at bounding box center [141, 423] width 192 height 27
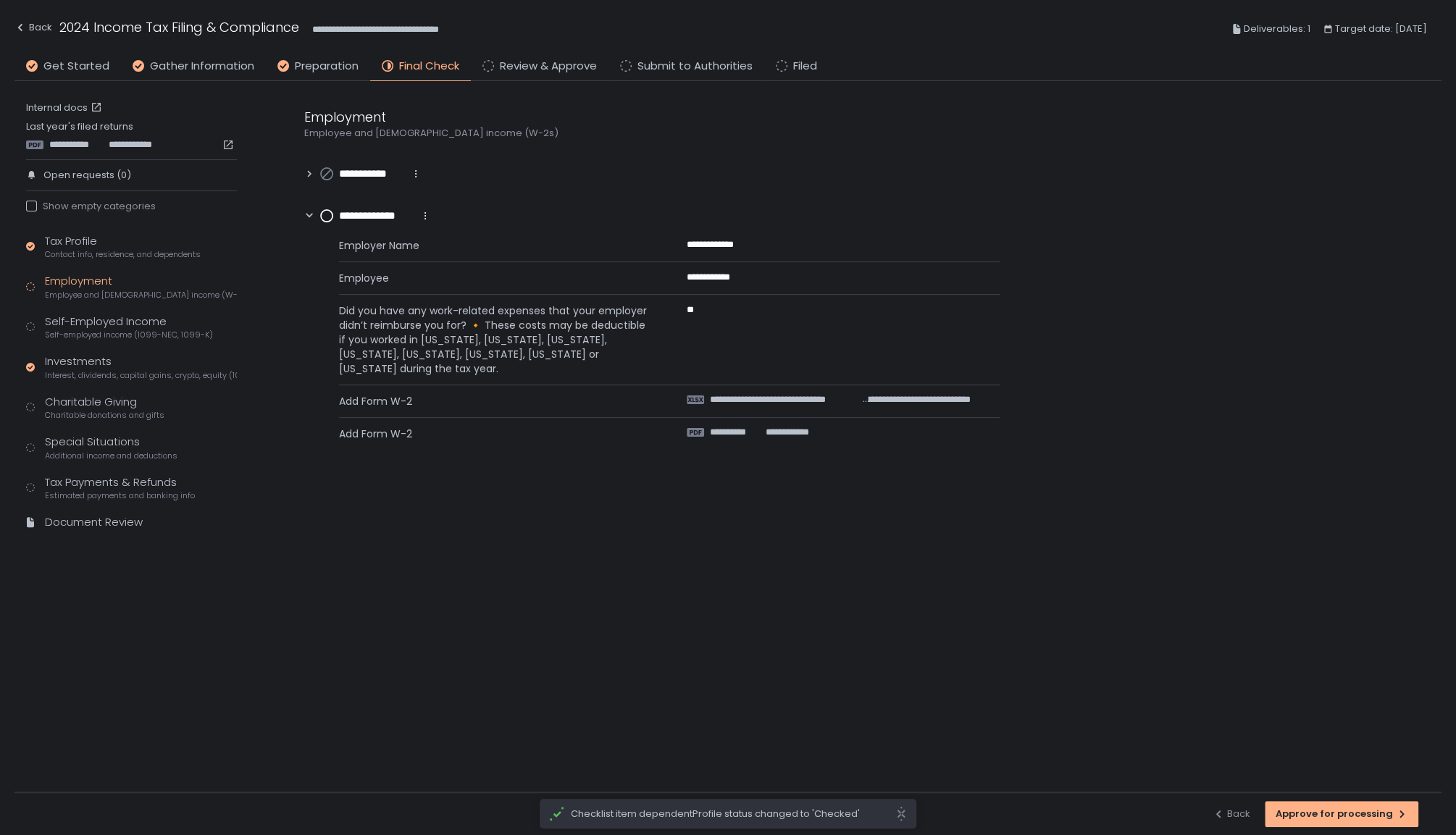
click at [325, 223] on div "**********" at bounding box center [376, 216] width 111 height 16
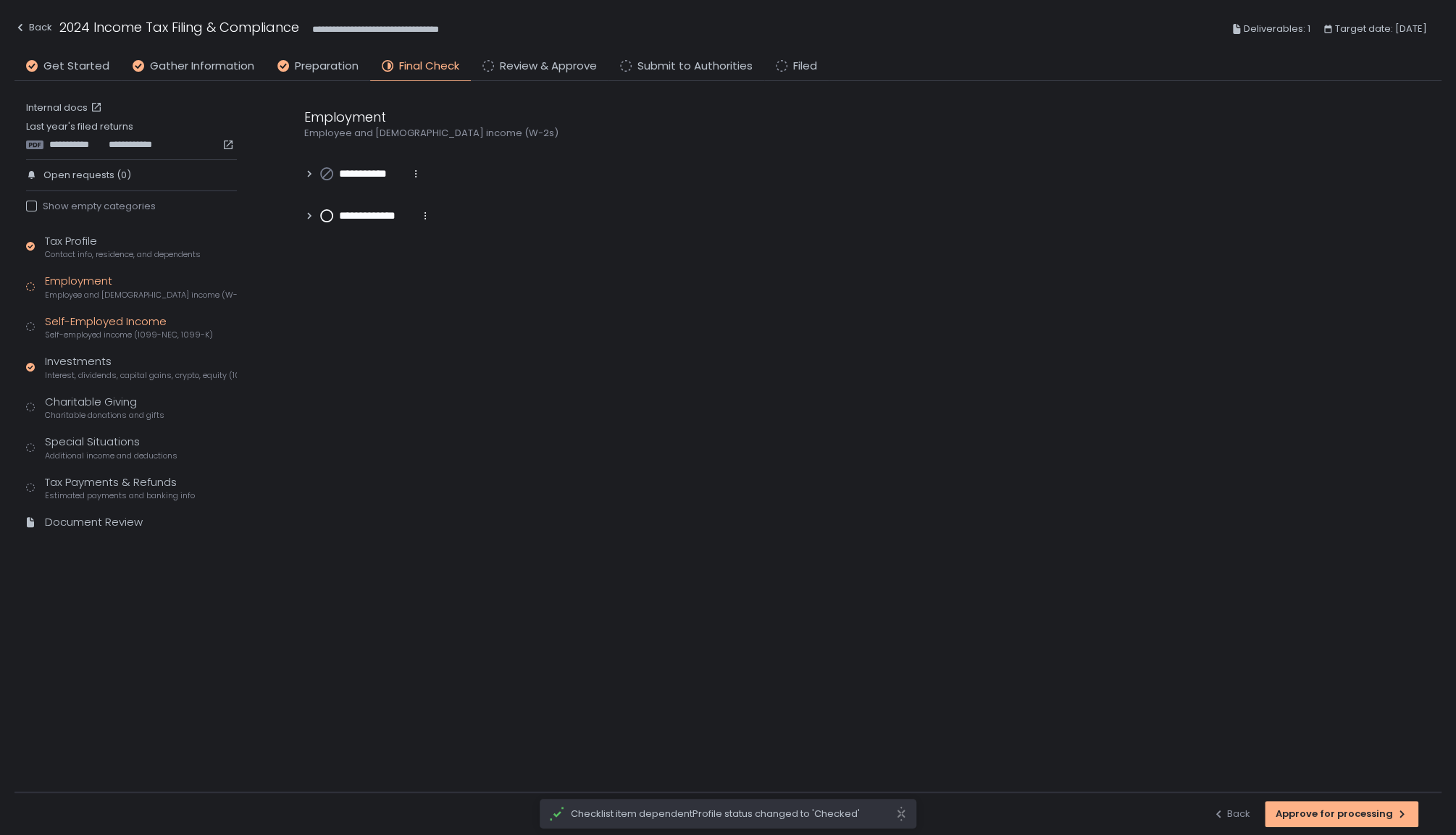
click at [167, 320] on div "Self-Employed Income Self-employed income (1099-NEC, 1099-K)" at bounding box center [128, 327] width 168 height 27
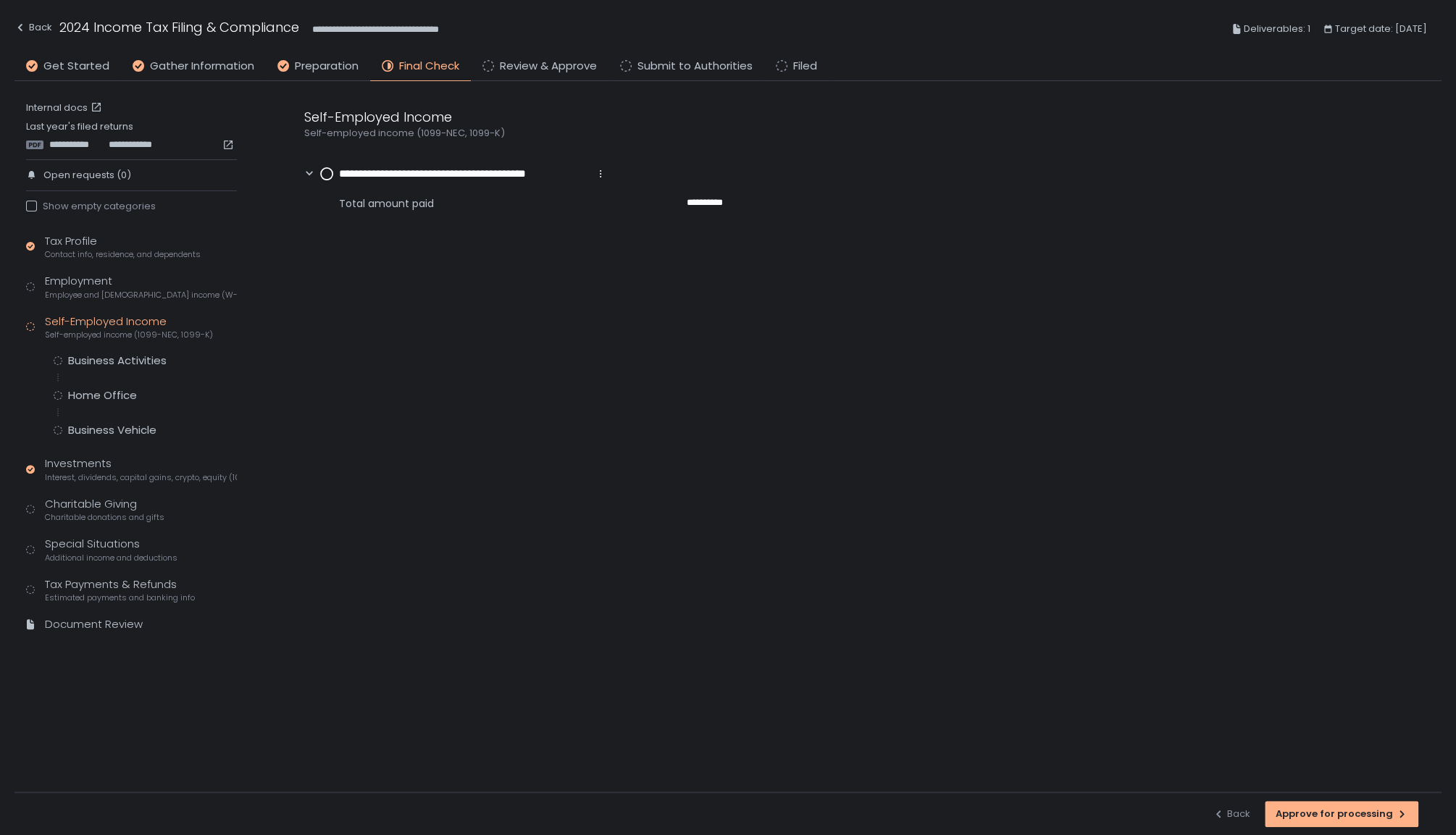
click at [328, 169] on circle at bounding box center [326, 173] width 11 height 11
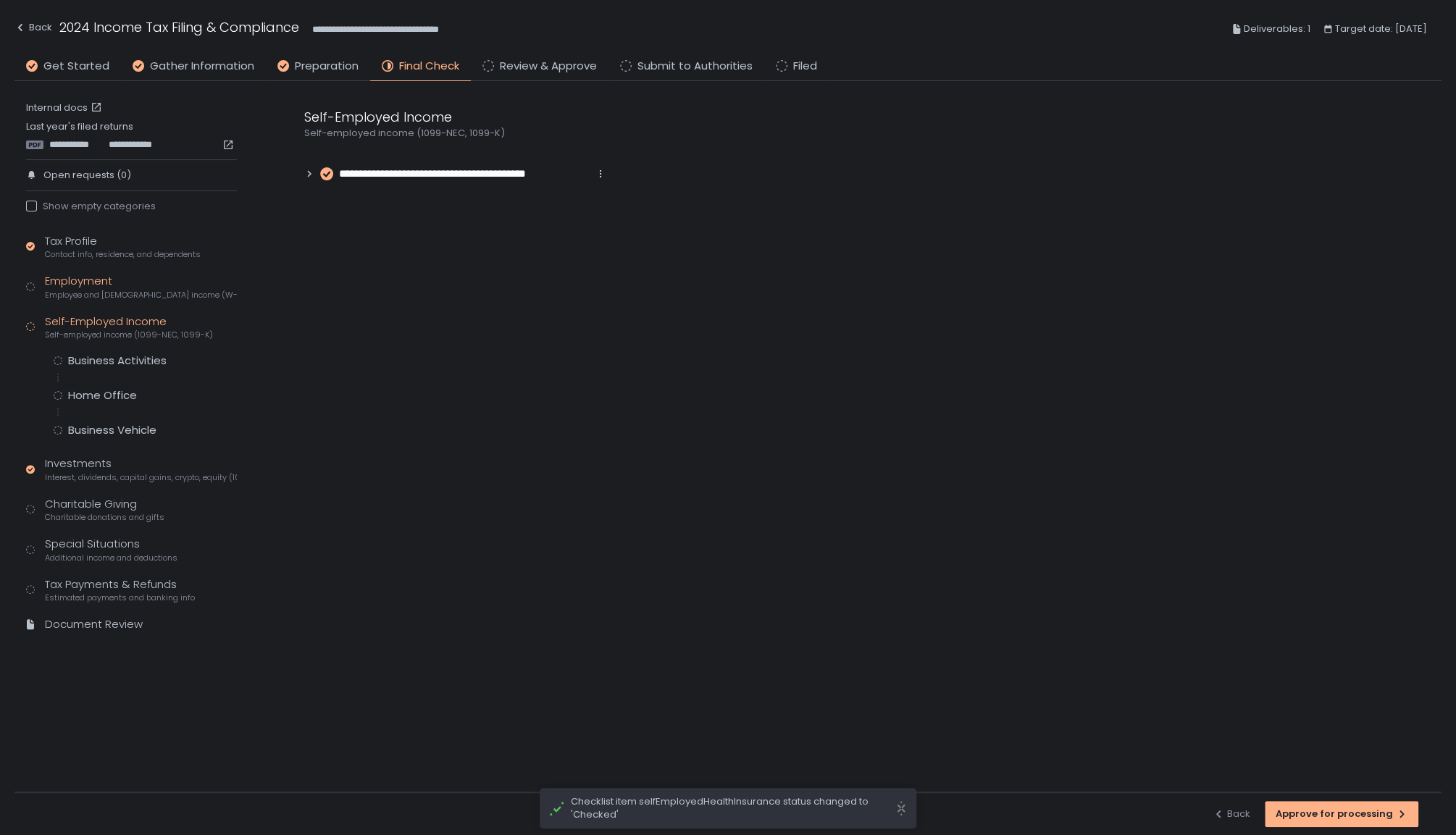
click at [82, 284] on div "Employment Employee and [DEMOGRAPHIC_DATA] income (W-2s)" at bounding box center [141, 286] width 192 height 27
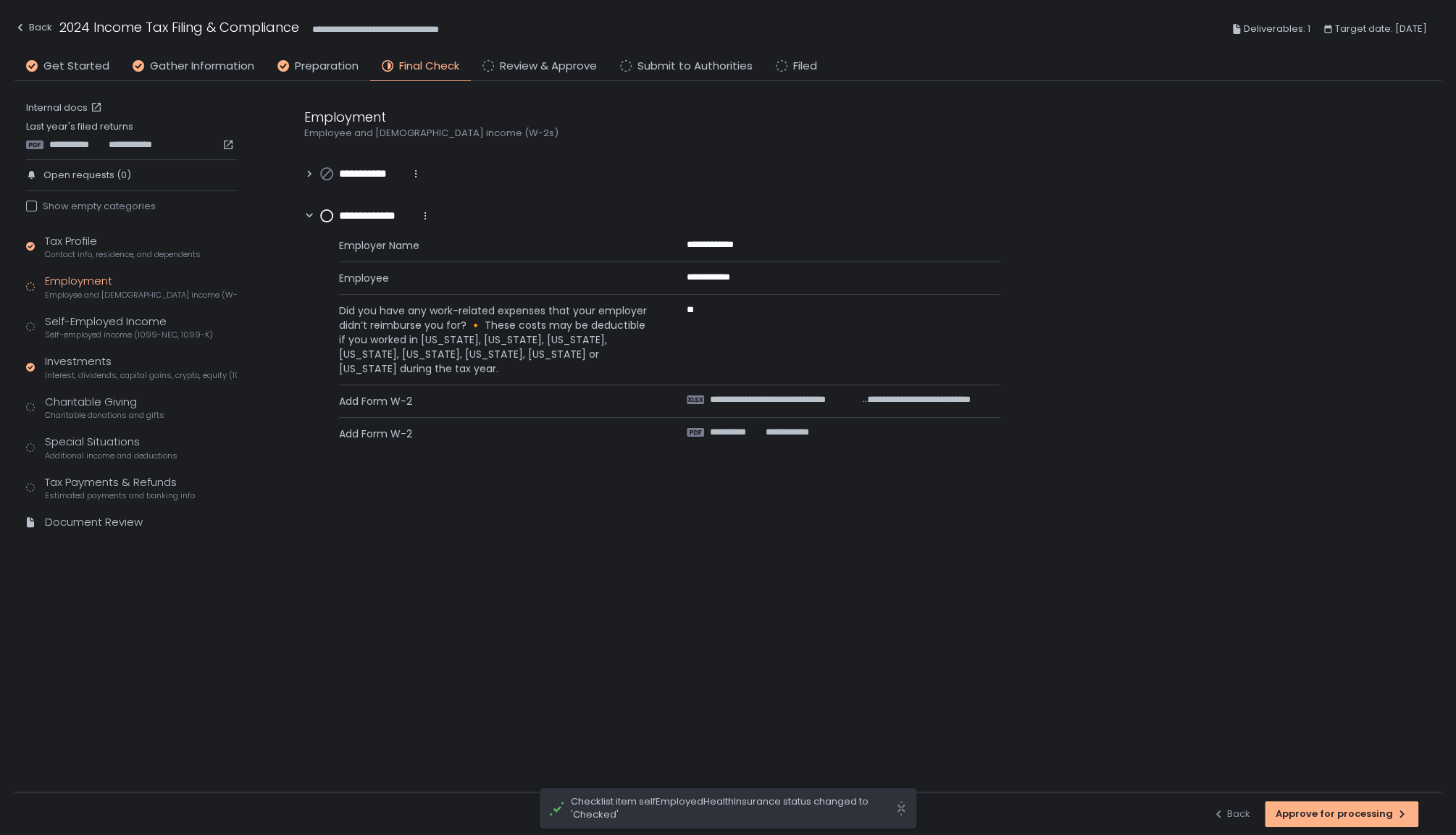
click at [324, 217] on circle at bounding box center [326, 215] width 11 height 11
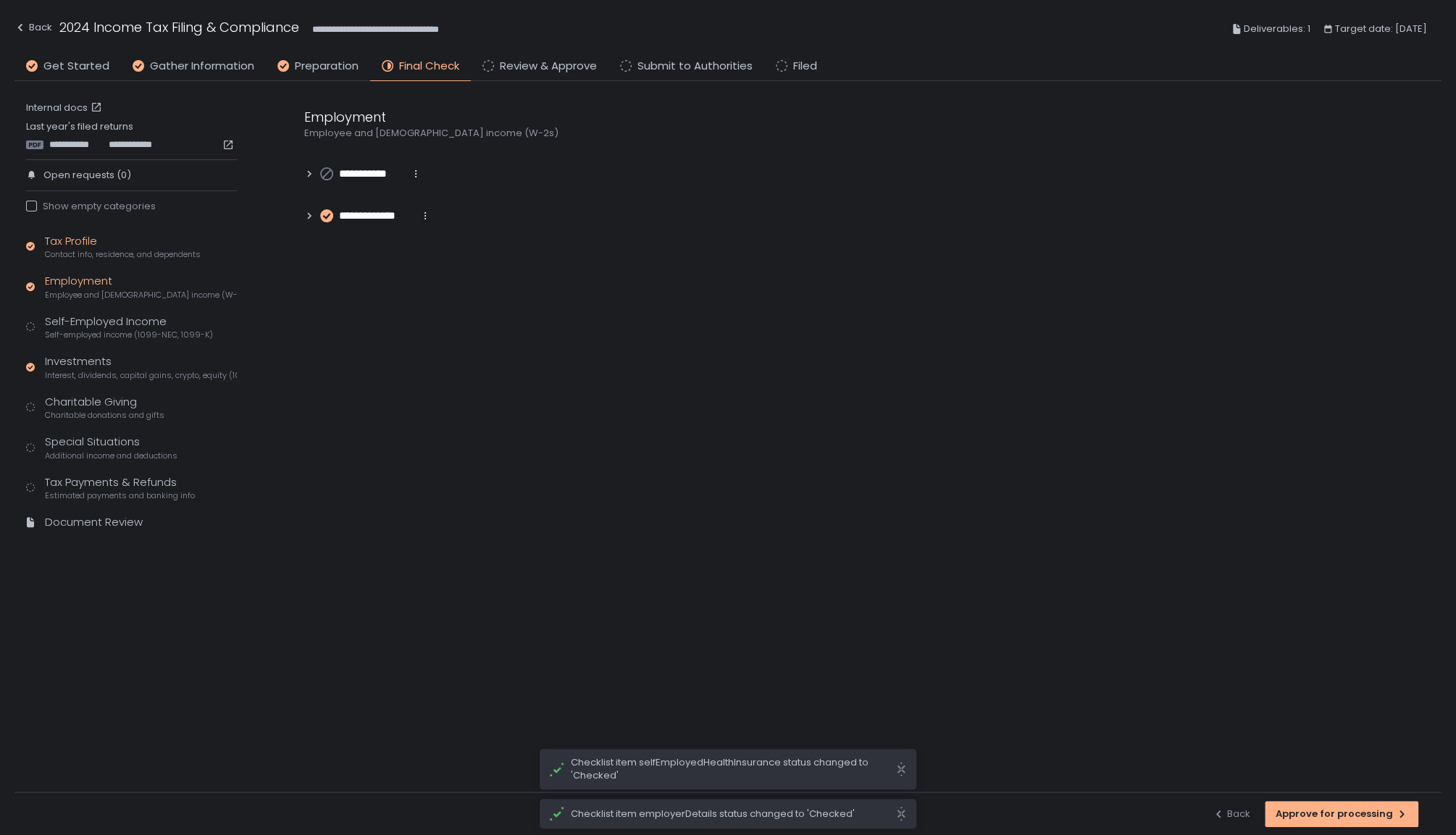
click at [152, 250] on span "Contact info, residence, and dependents" at bounding box center [122, 255] width 155 height 11
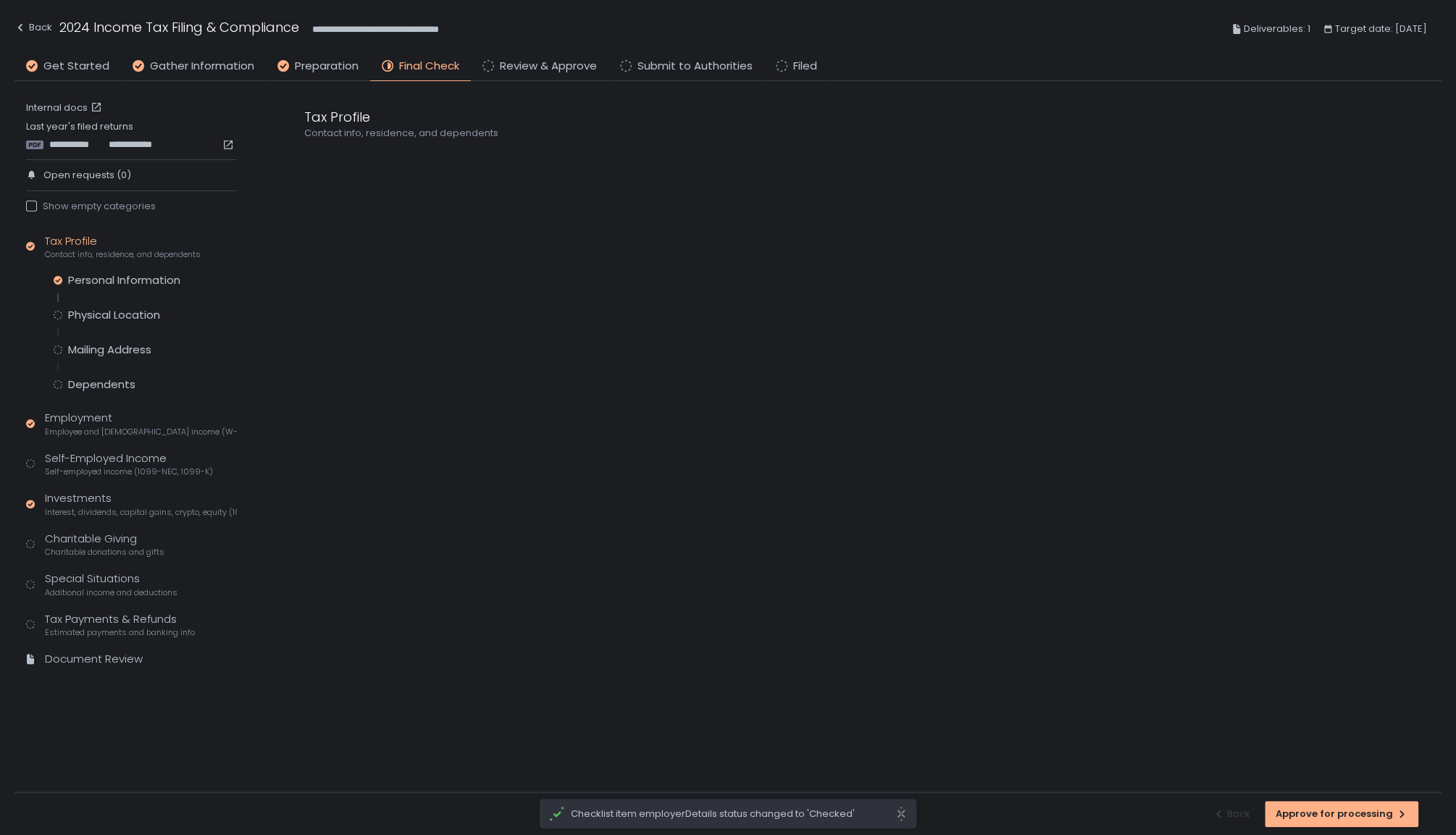
click at [130, 300] on div "Personal Information Physical Location Mailing Address Dependents" at bounding box center [145, 332] width 184 height 119
click at [130, 313] on div "Physical Location" at bounding box center [114, 315] width 92 height 14
click at [157, 344] on div "Mailing Address" at bounding box center [145, 349] width 184 height 14
click at [105, 384] on div "Dependents" at bounding box center [102, 385] width 68 height 14
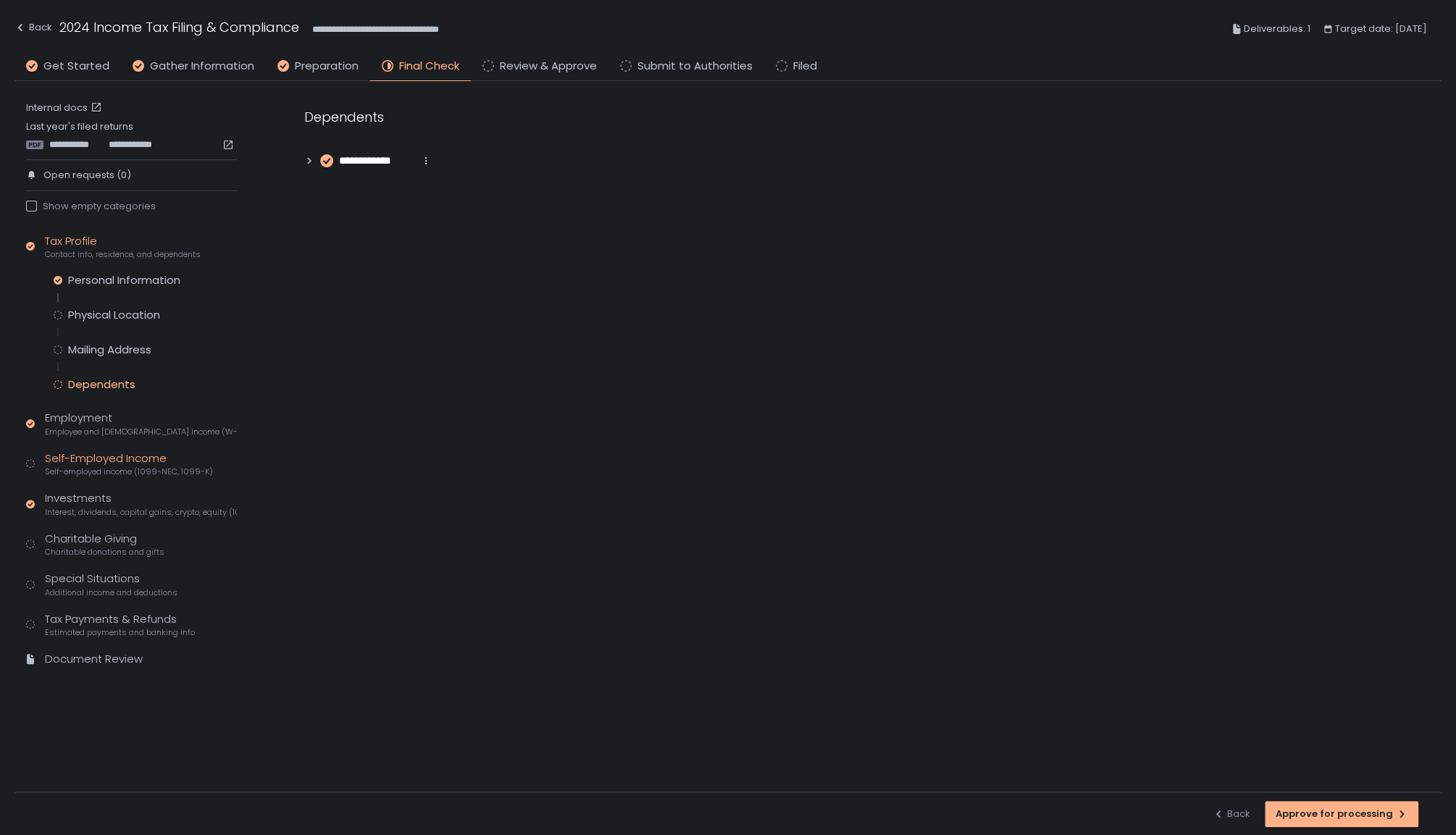
click at [82, 450] on div "Self-Employed Income Self-employed income (1099-NEC, 1099-K)" at bounding box center [128, 464] width 168 height 27
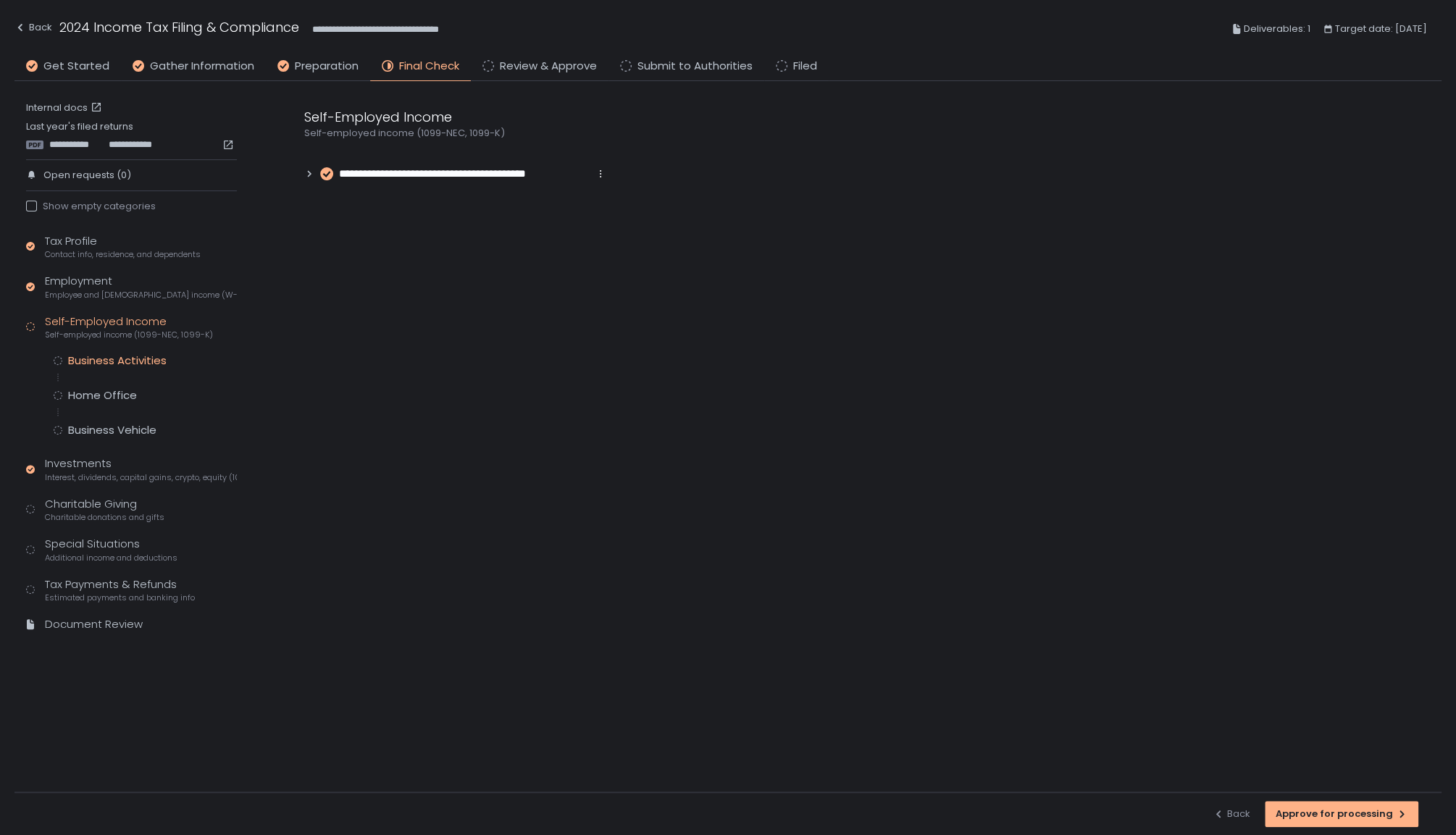
click at [161, 357] on div "Business Activities" at bounding box center [118, 361] width 98 height 14
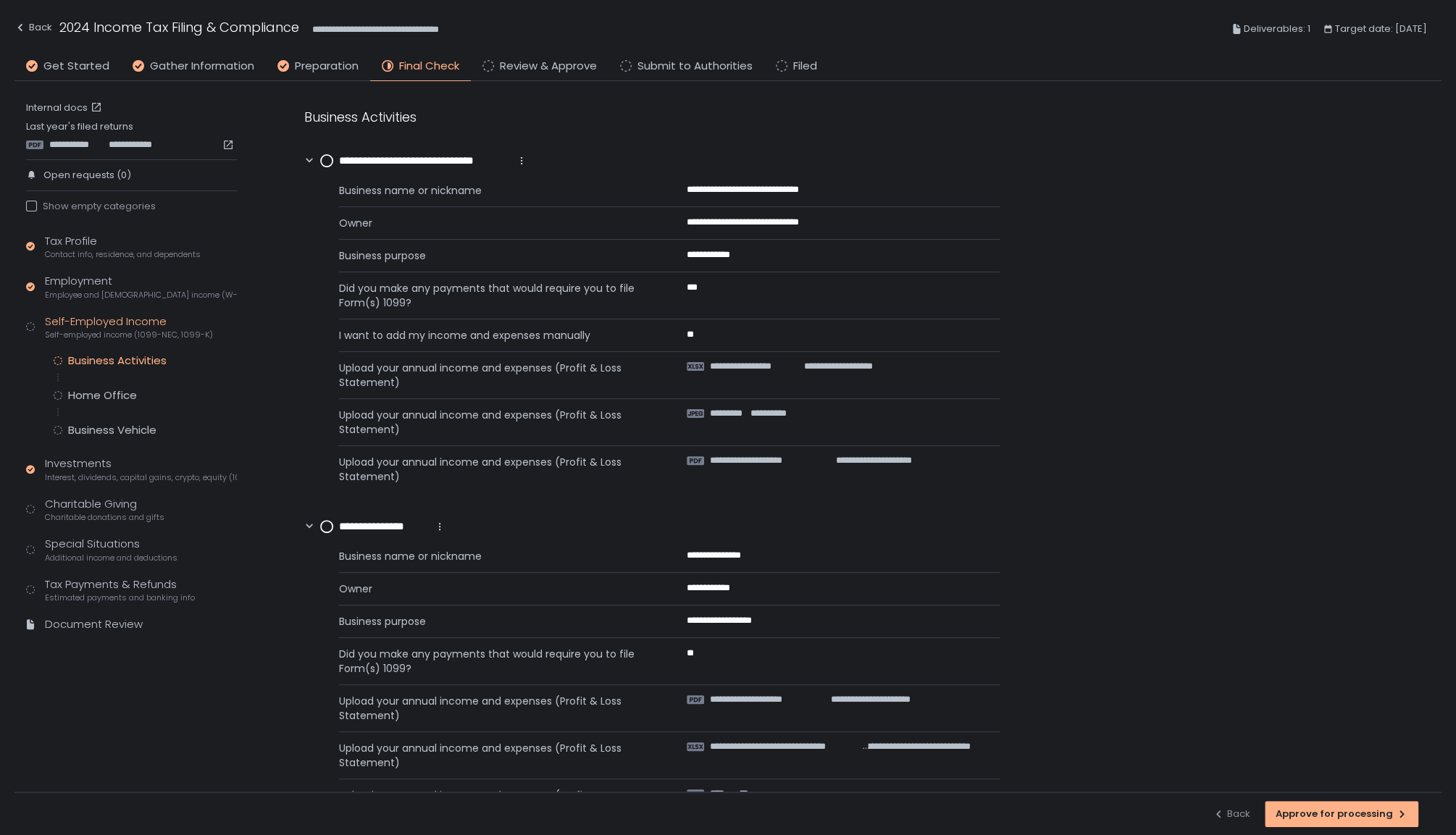
click at [322, 164] on circle at bounding box center [326, 161] width 11 height 11
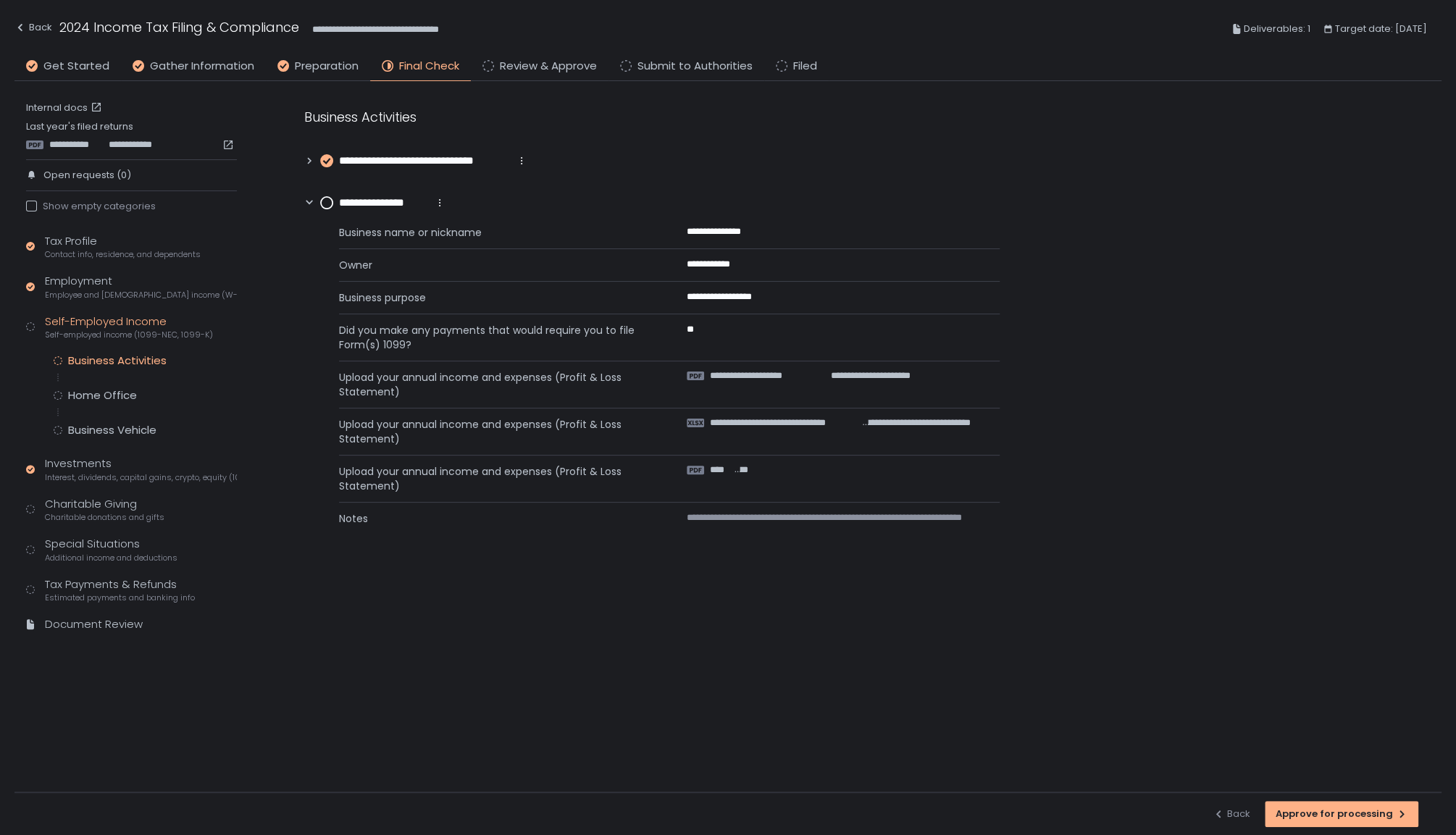
click at [319, 200] on div "**********" at bounding box center [374, 203] width 141 height 16
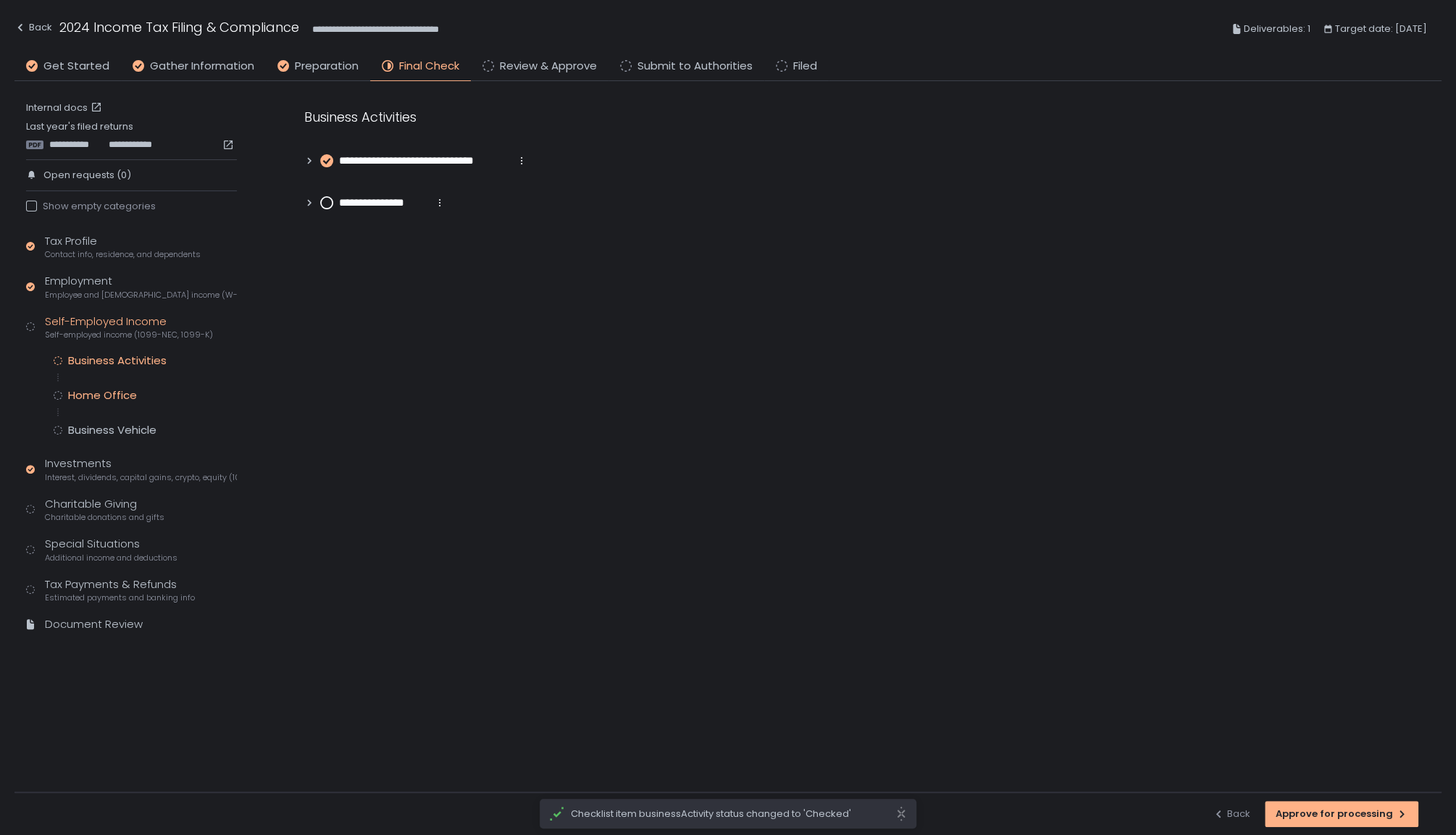
click at [108, 394] on div "Home Office" at bounding box center [103, 395] width 68 height 14
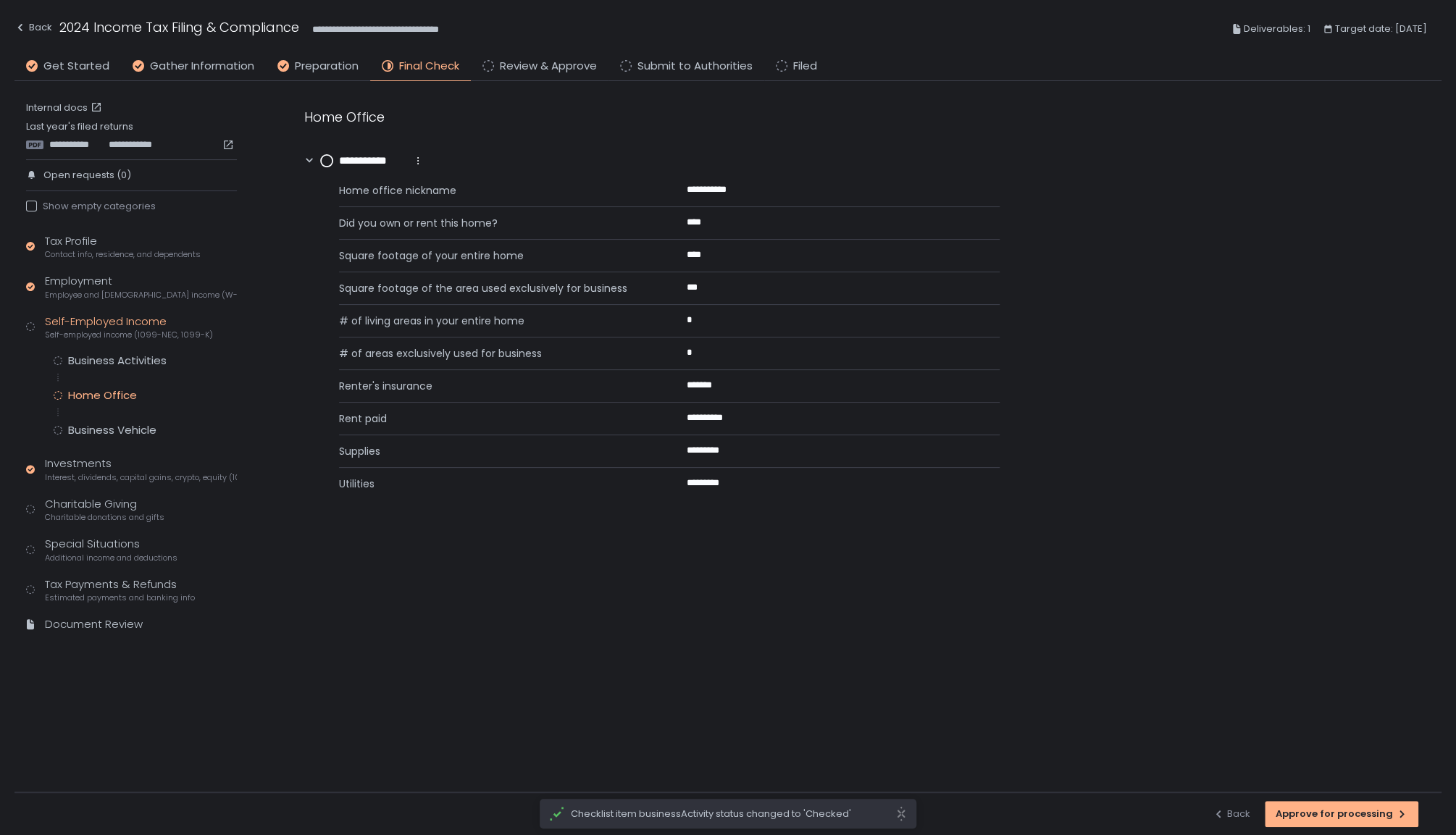
click at [328, 167] on div "**********" at bounding box center [372, 161] width 104 height 16
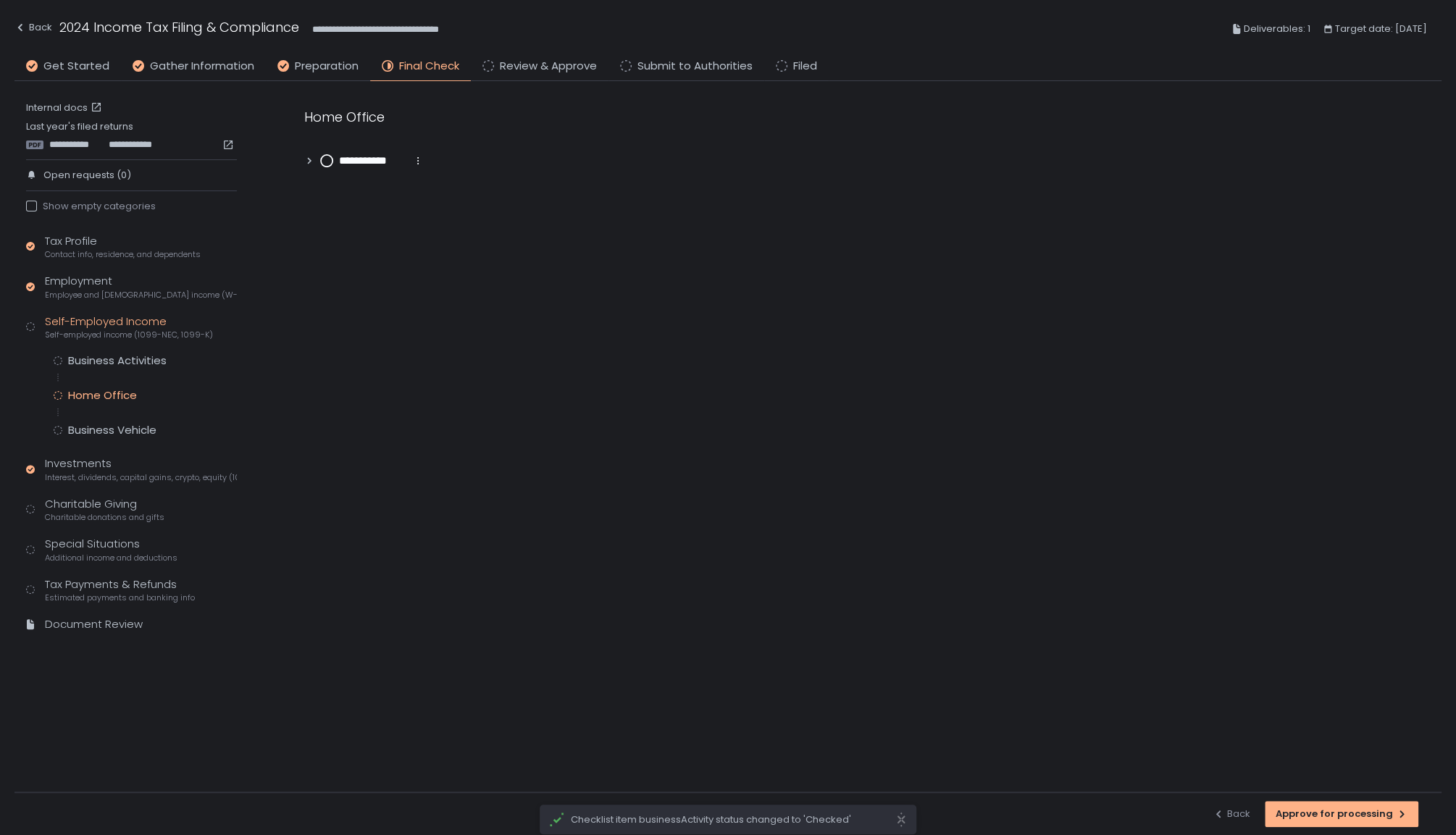
click at [330, 147] on div "**********" at bounding box center [652, 138] width 696 height 61
click at [325, 156] on circle at bounding box center [326, 161] width 11 height 11
click at [111, 423] on div "Business Vehicle" at bounding box center [112, 430] width 89 height 14
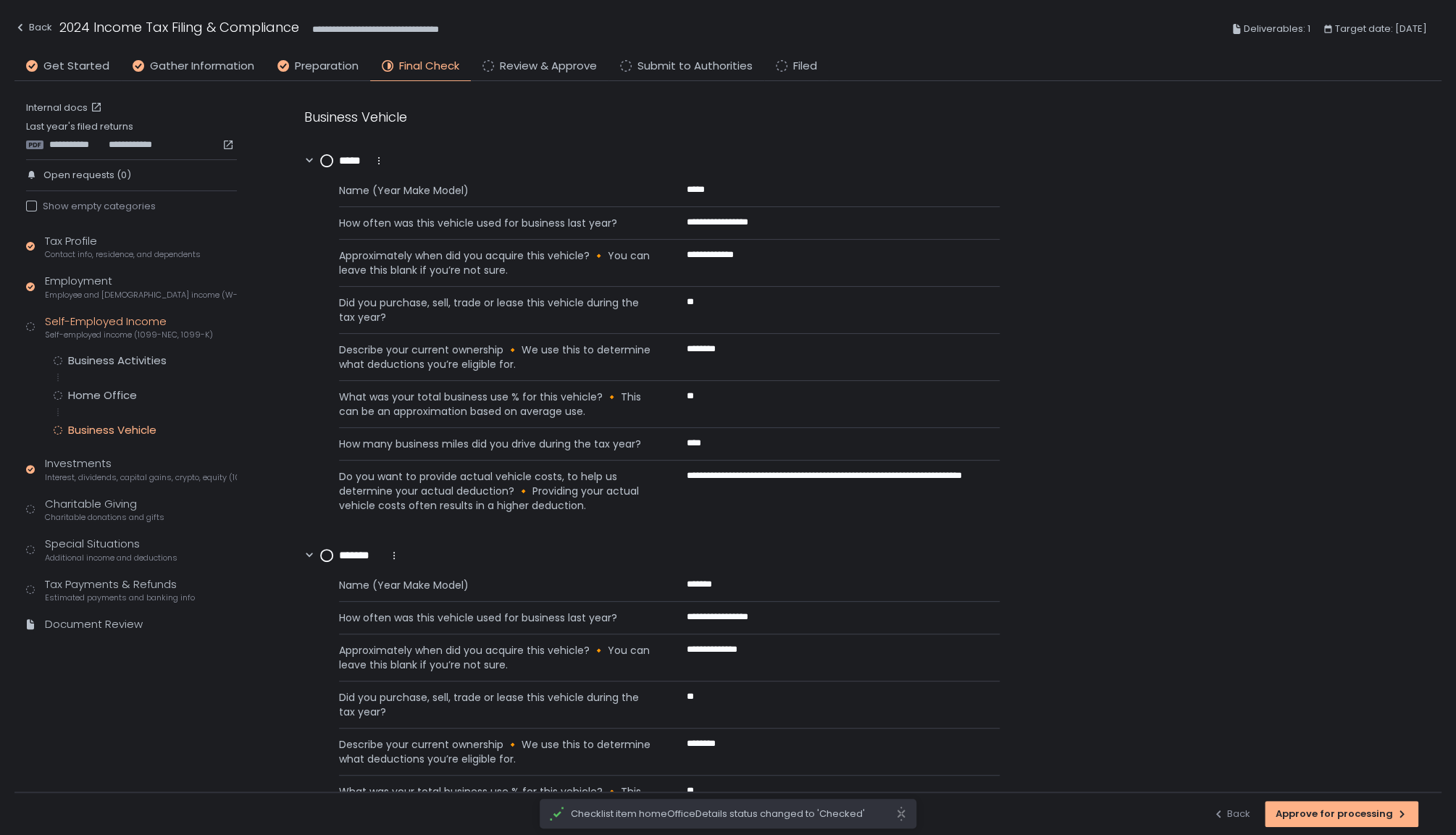
click at [324, 158] on circle at bounding box center [326, 161] width 11 height 11
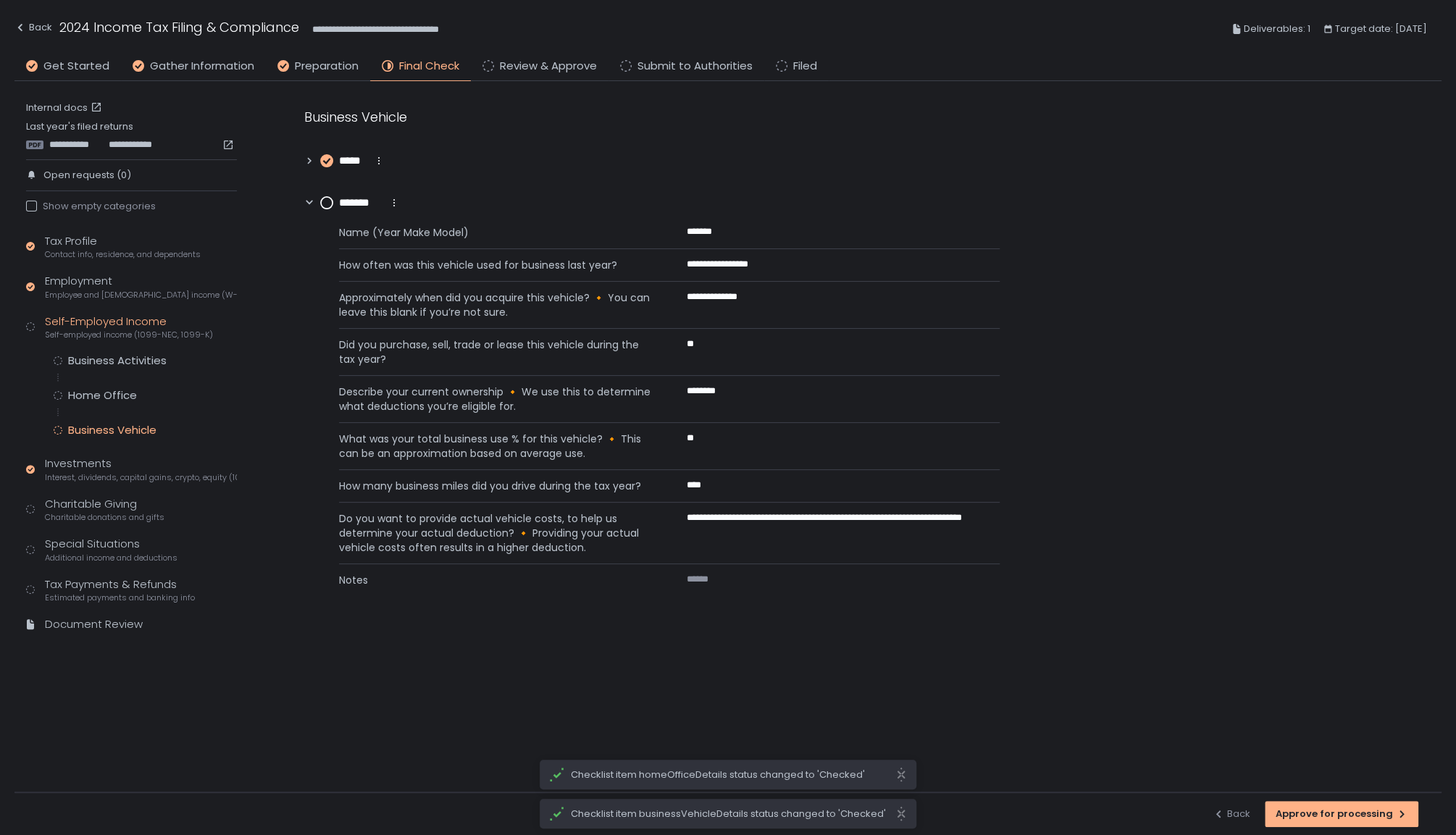
click at [328, 202] on circle at bounding box center [326, 202] width 11 height 11
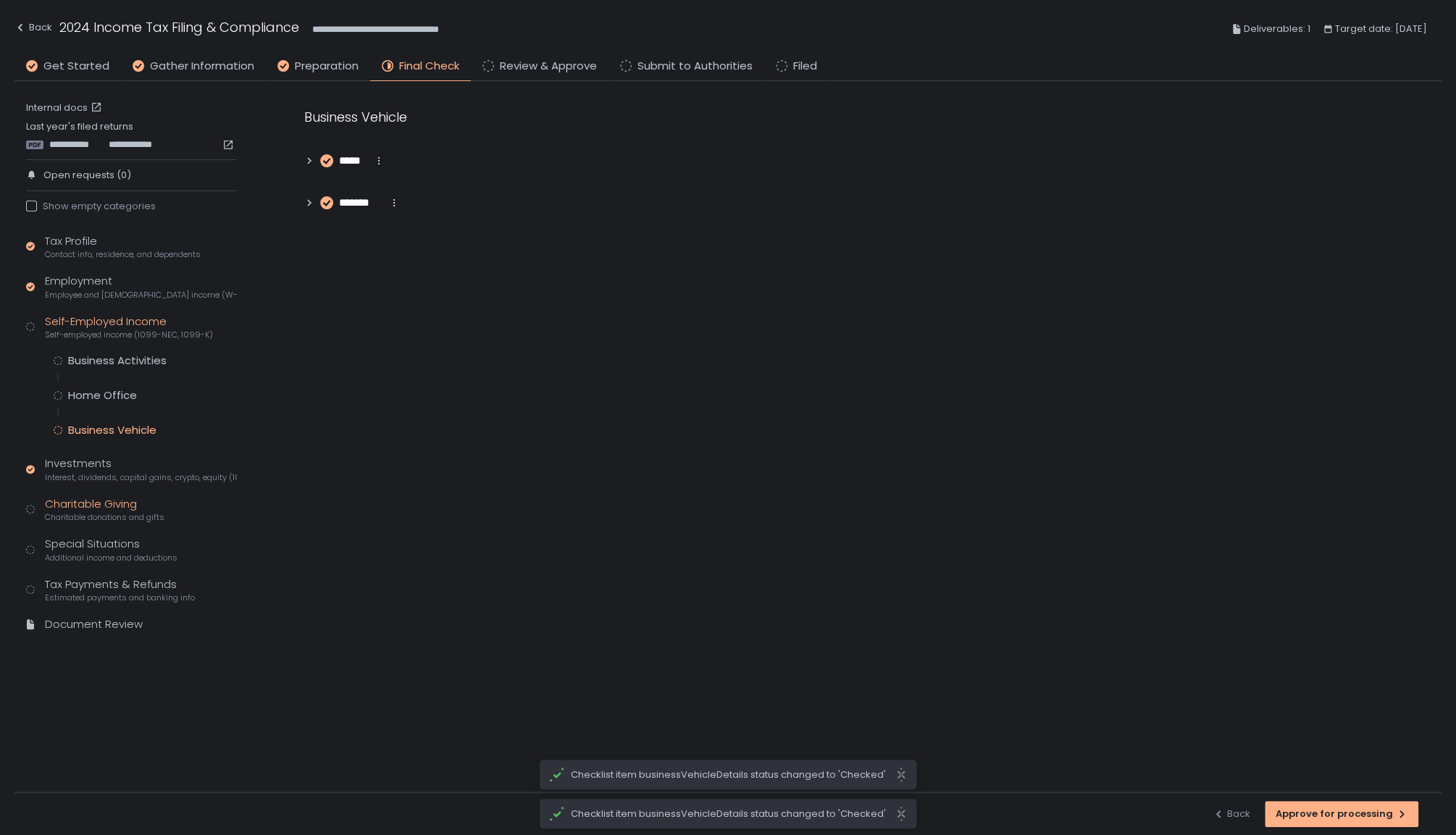
click at [125, 504] on div "Charitable Giving Charitable donations and gifts" at bounding box center [105, 509] width 119 height 27
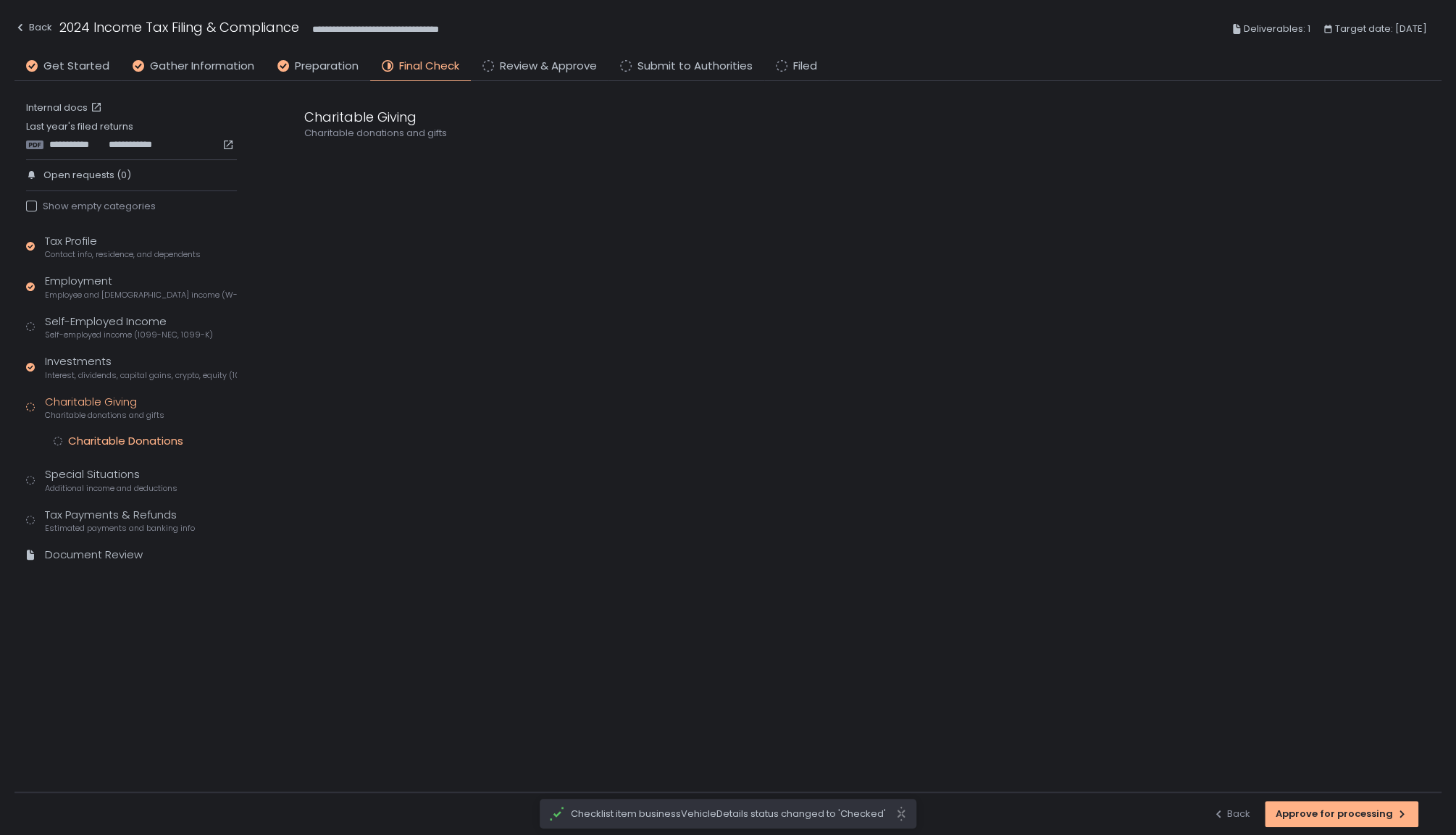
click at [140, 434] on div "Charitable Donations" at bounding box center [126, 441] width 115 height 14
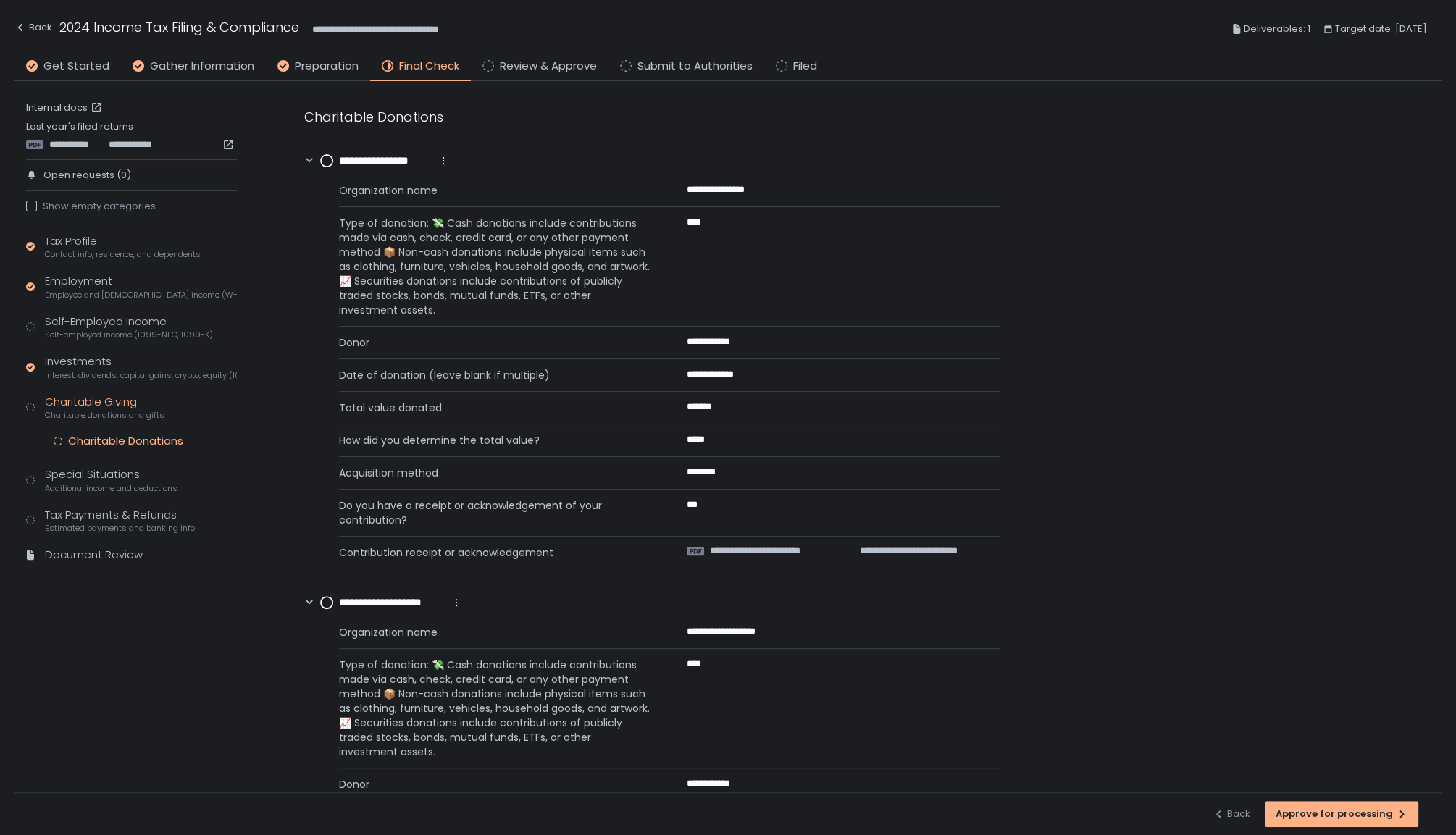
click at [330, 158] on circle at bounding box center [326, 161] width 11 height 11
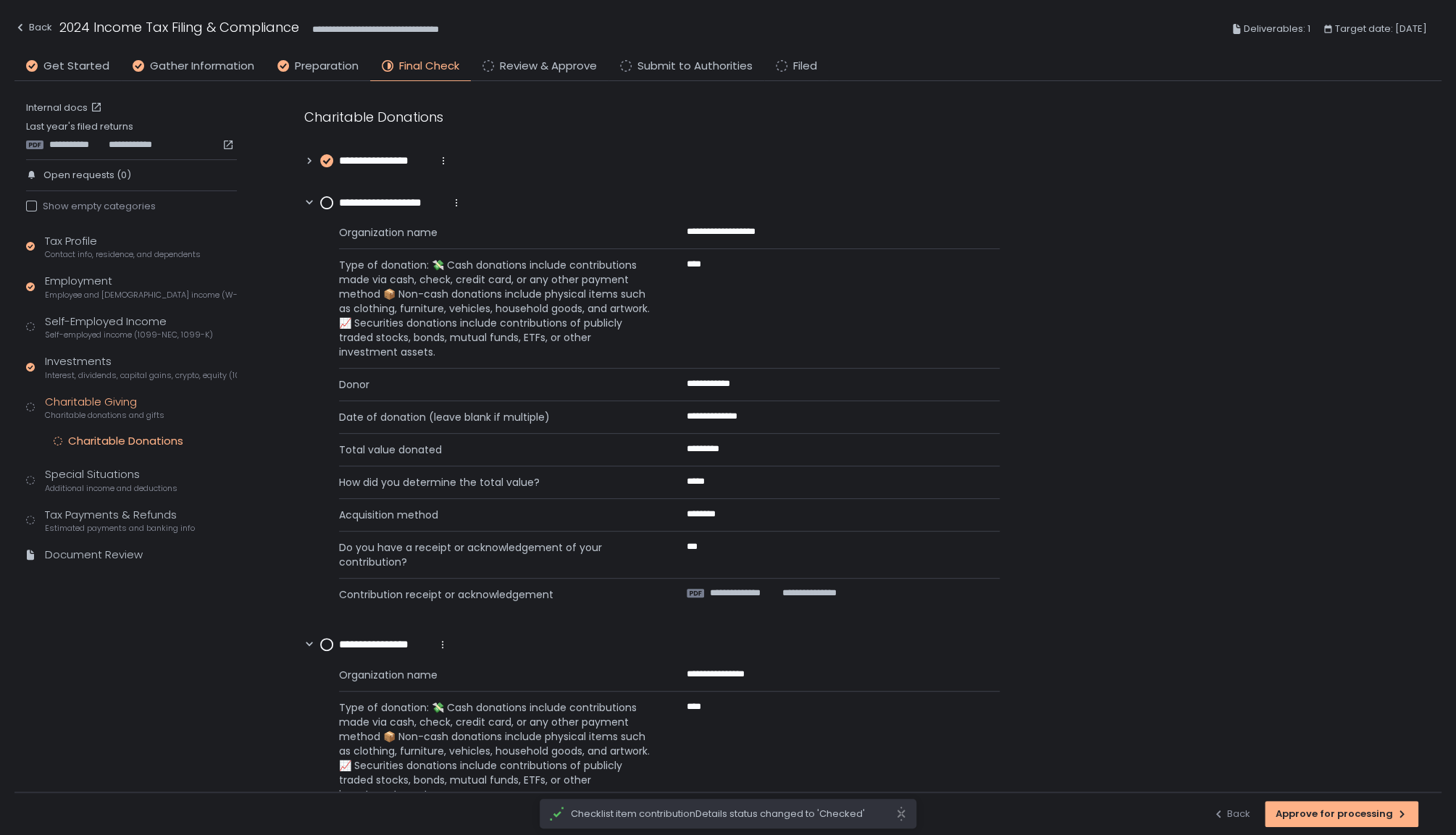
click at [323, 202] on circle at bounding box center [326, 202] width 11 height 11
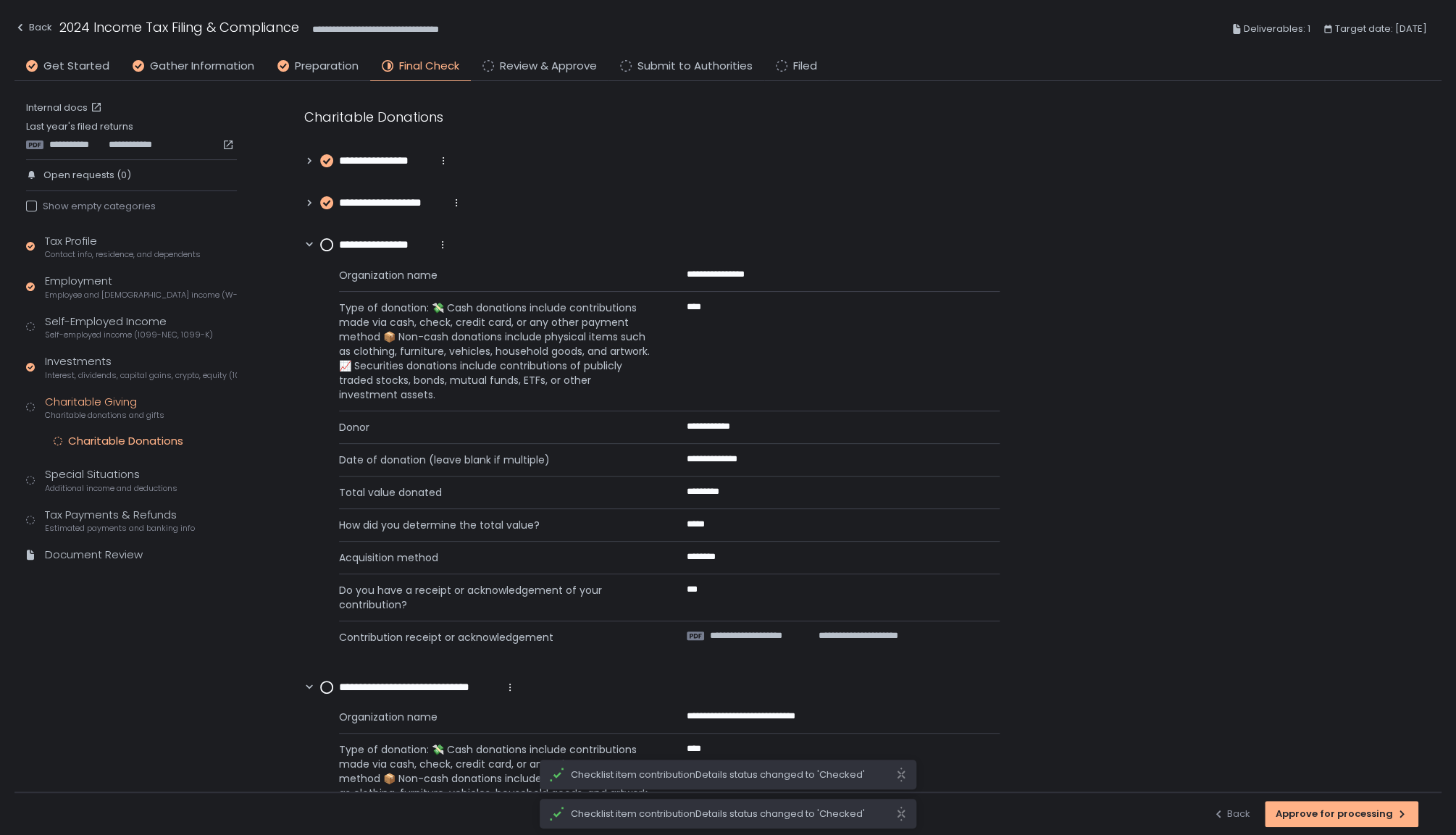
click at [321, 245] on circle at bounding box center [326, 244] width 11 height 11
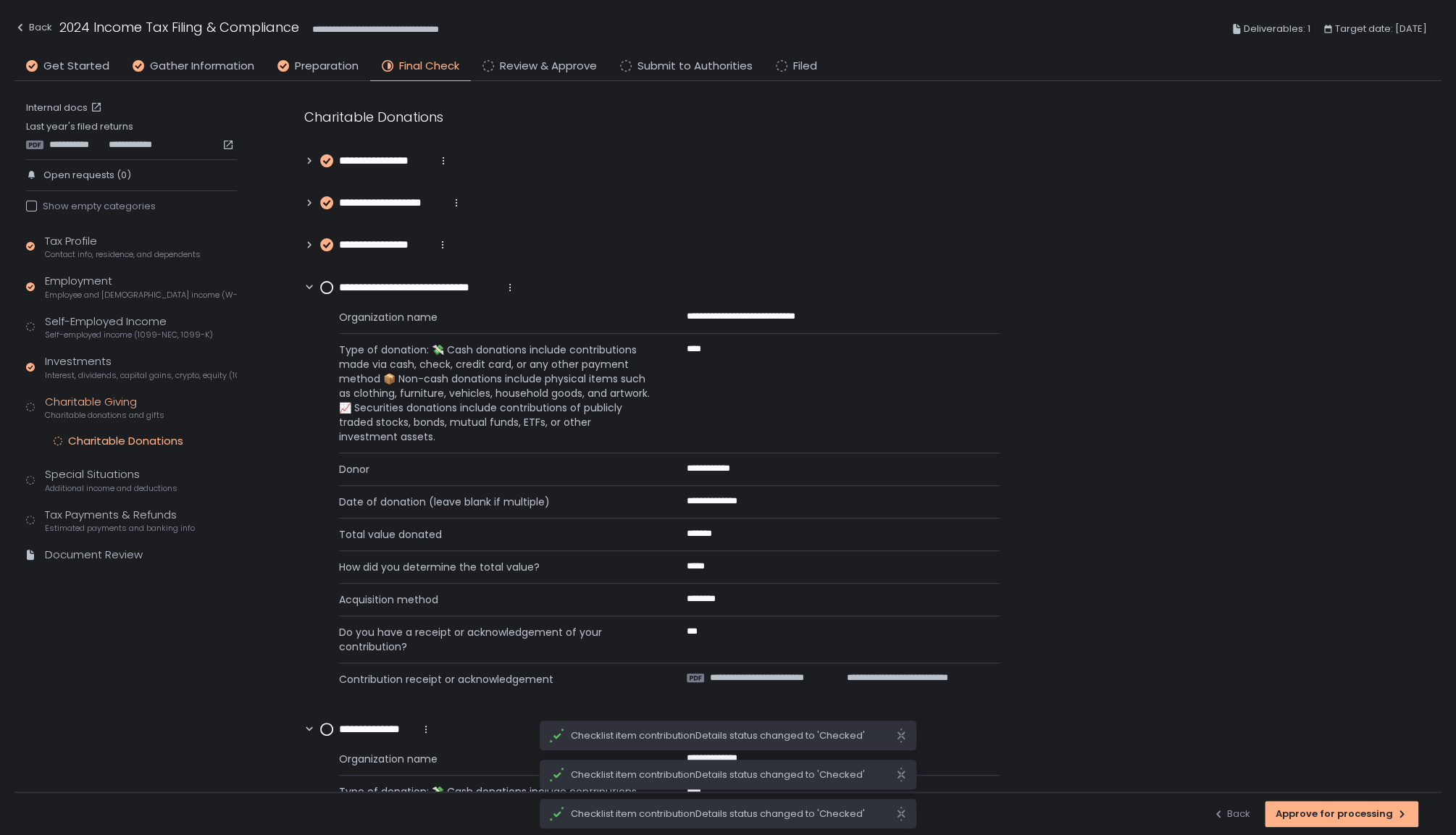
click at [321, 284] on circle at bounding box center [326, 287] width 11 height 11
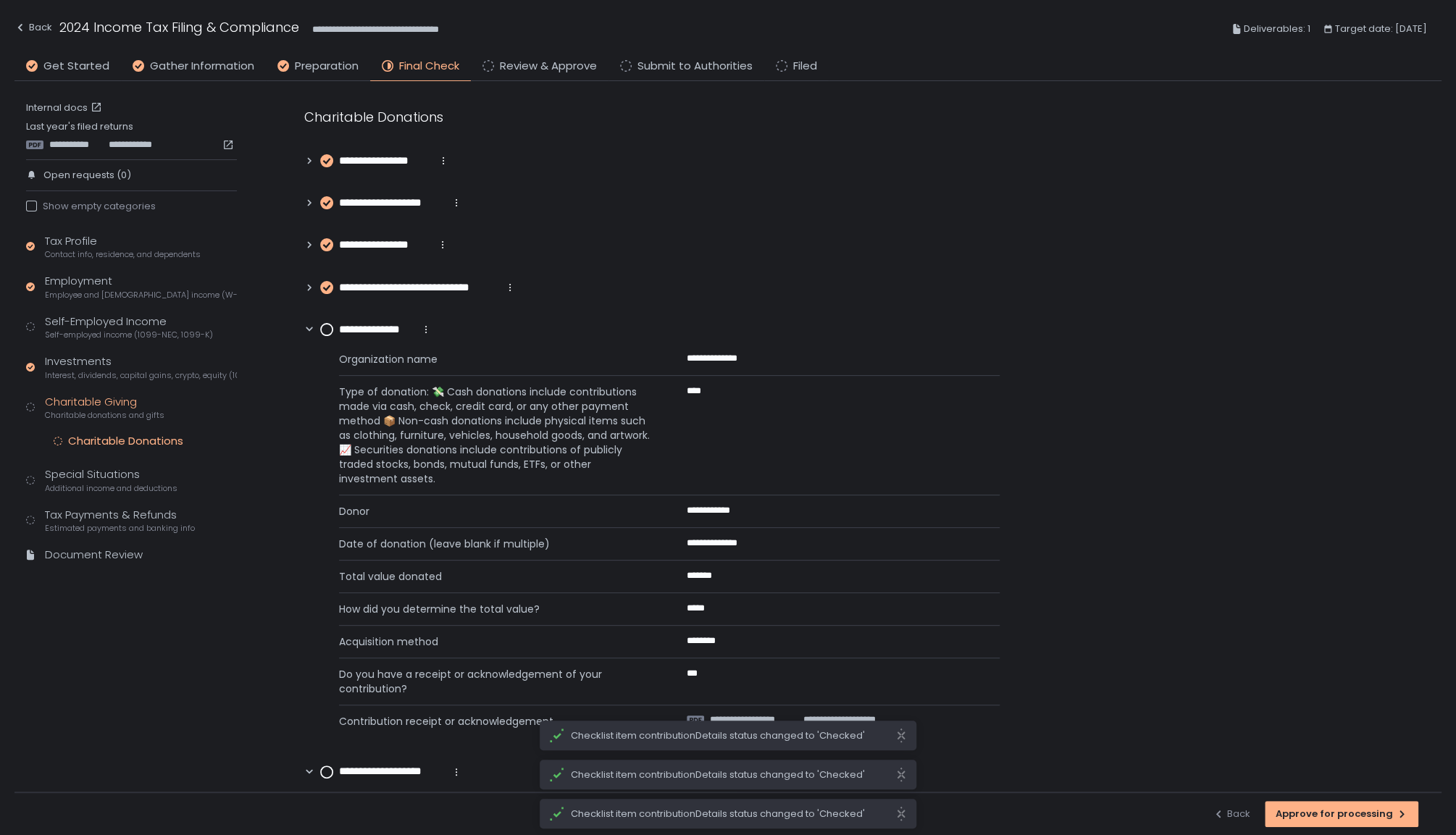
click at [324, 324] on circle at bounding box center [326, 329] width 11 height 11
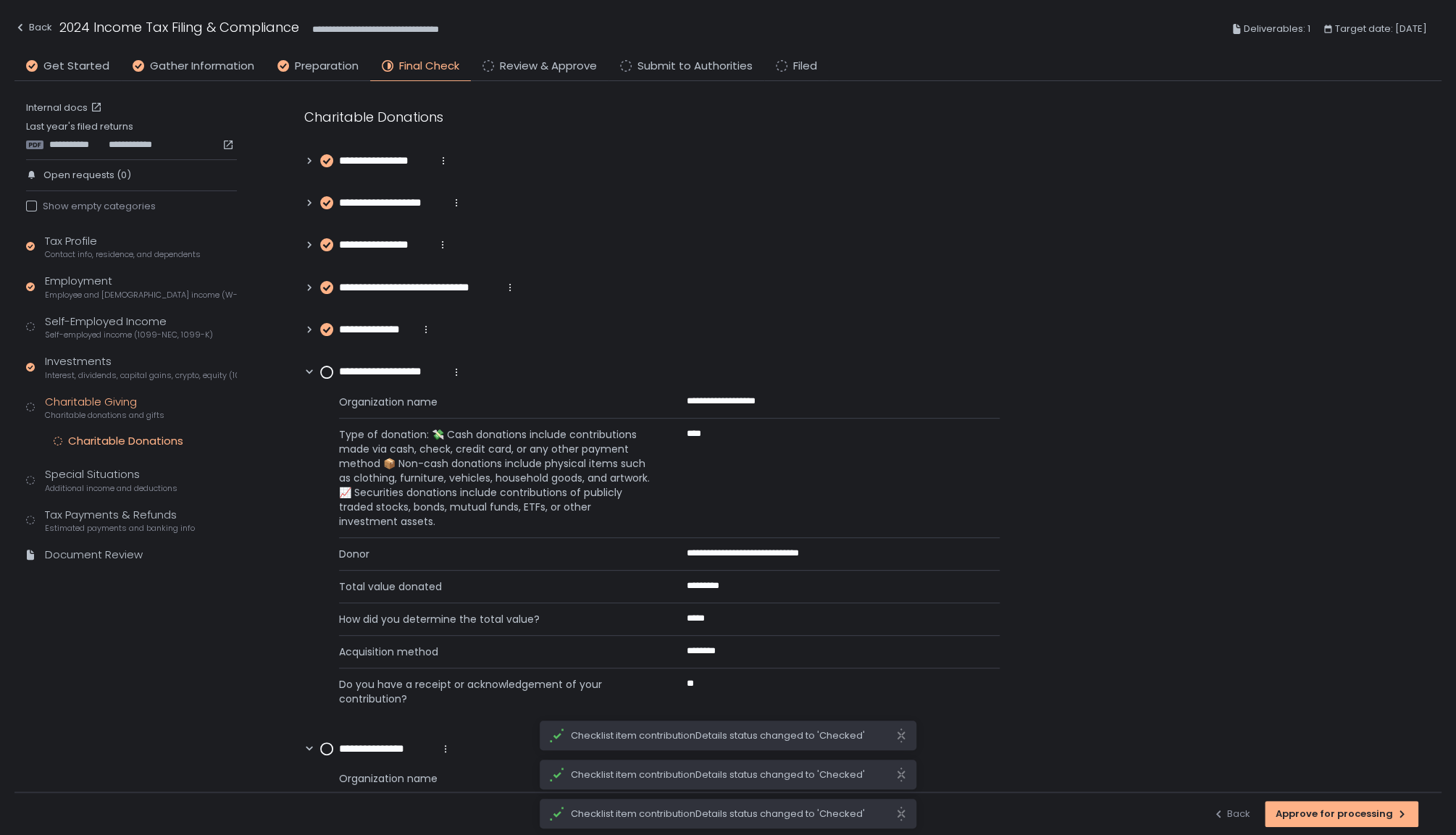
click at [329, 377] on circle at bounding box center [326, 371] width 11 height 11
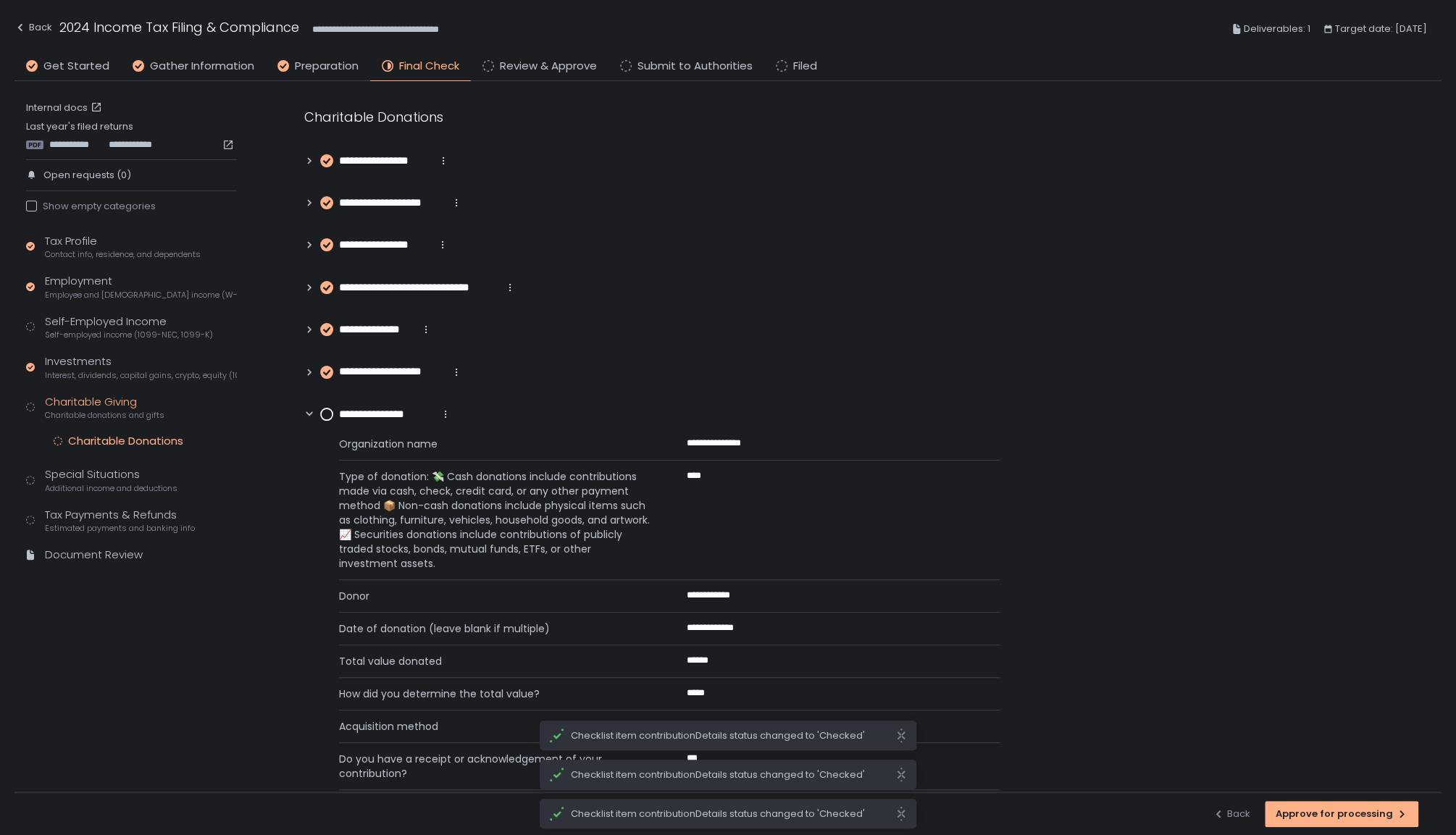
click at [327, 426] on div "**********" at bounding box center [652, 622] width 696 height 400
click at [327, 420] on circle at bounding box center [326, 414] width 11 height 11
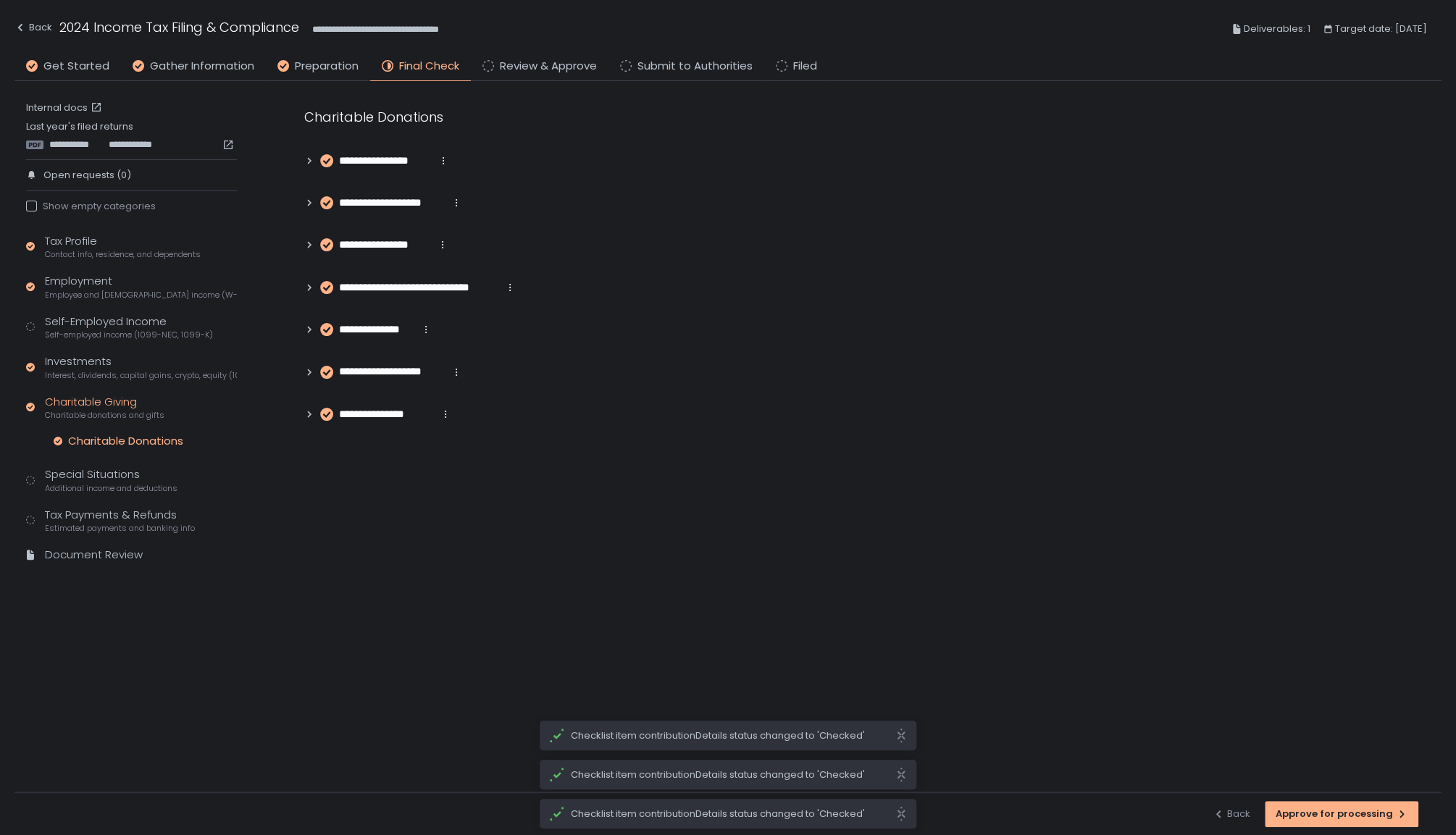
click at [143, 464] on div "Tax Profile Contact info, residence, and dependents Employment Employee and [DE…" at bounding box center [132, 405] width 211 height 343
click at [125, 483] on span "Additional income and deductions" at bounding box center [111, 488] width 133 height 11
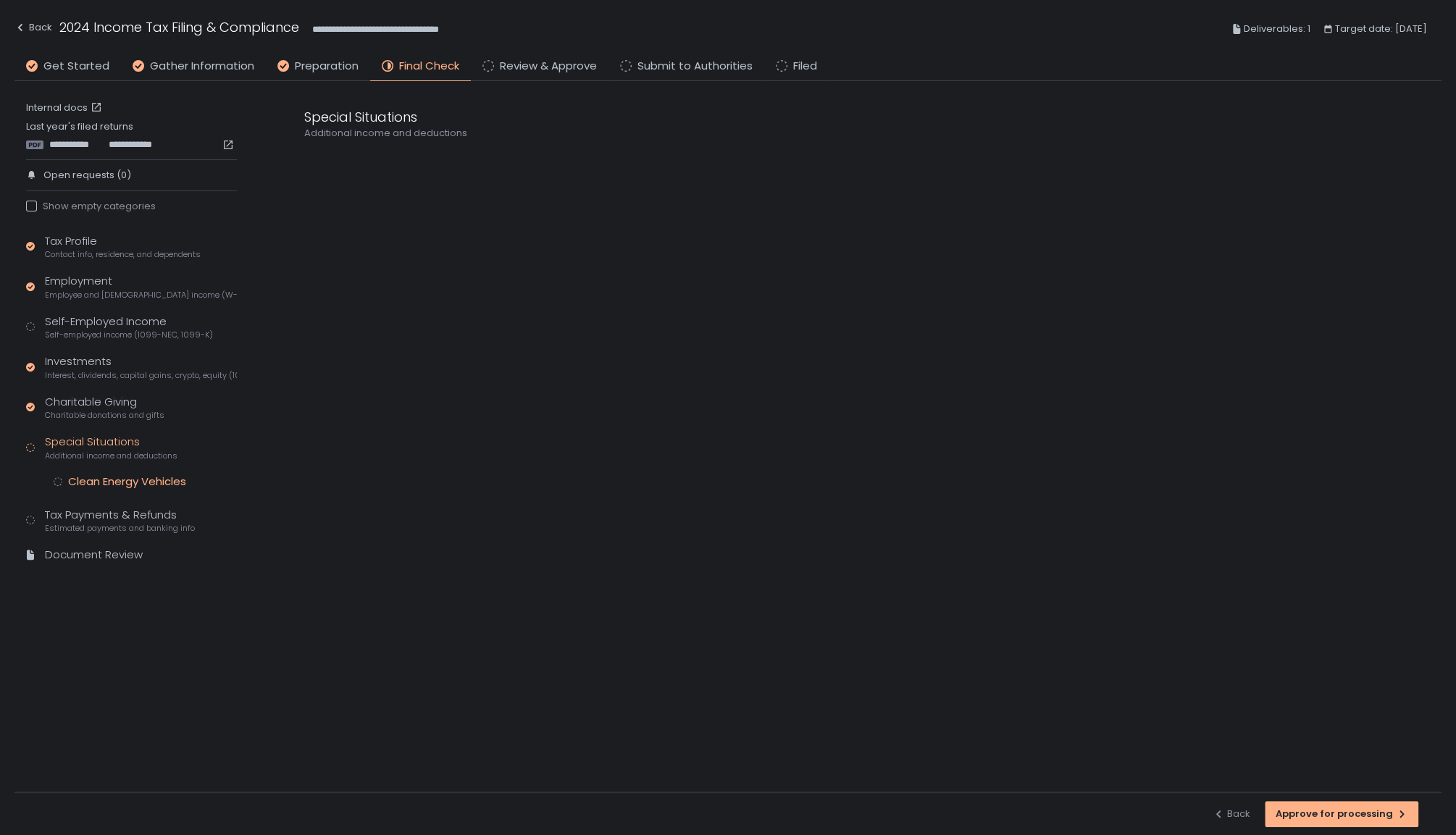
click at [122, 477] on div "Clean Energy Vehicles" at bounding box center [127, 481] width 118 height 14
click at [333, 162] on div "**********" at bounding box center [382, 161] width 123 height 16
click at [323, 163] on circle at bounding box center [326, 161] width 11 height 11
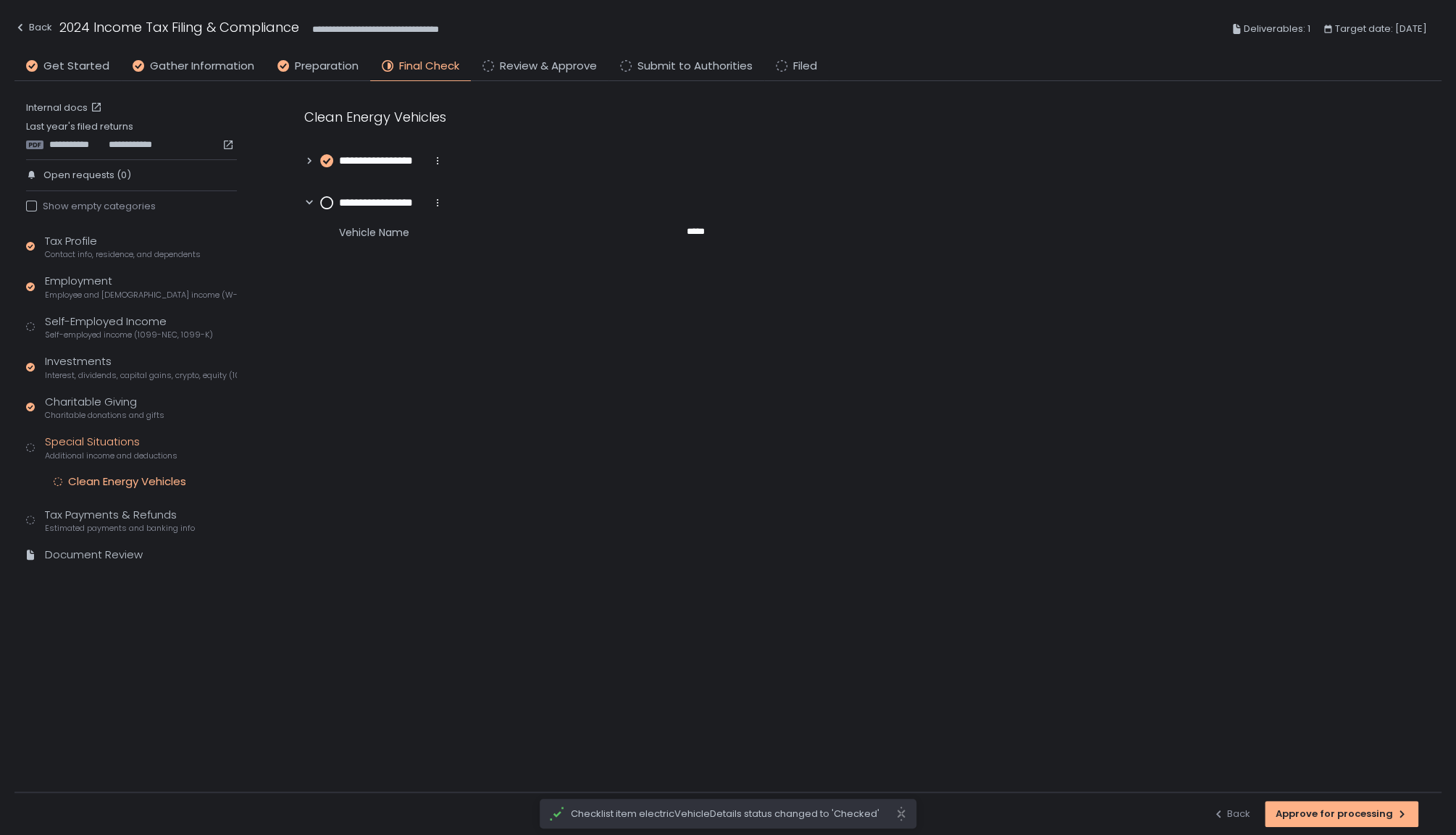
click at [325, 200] on circle at bounding box center [326, 202] width 11 height 11
click at [87, 326] on div "Self-Employed Income Self-employed income (1099-NEC, 1099-K)" at bounding box center [128, 327] width 168 height 27
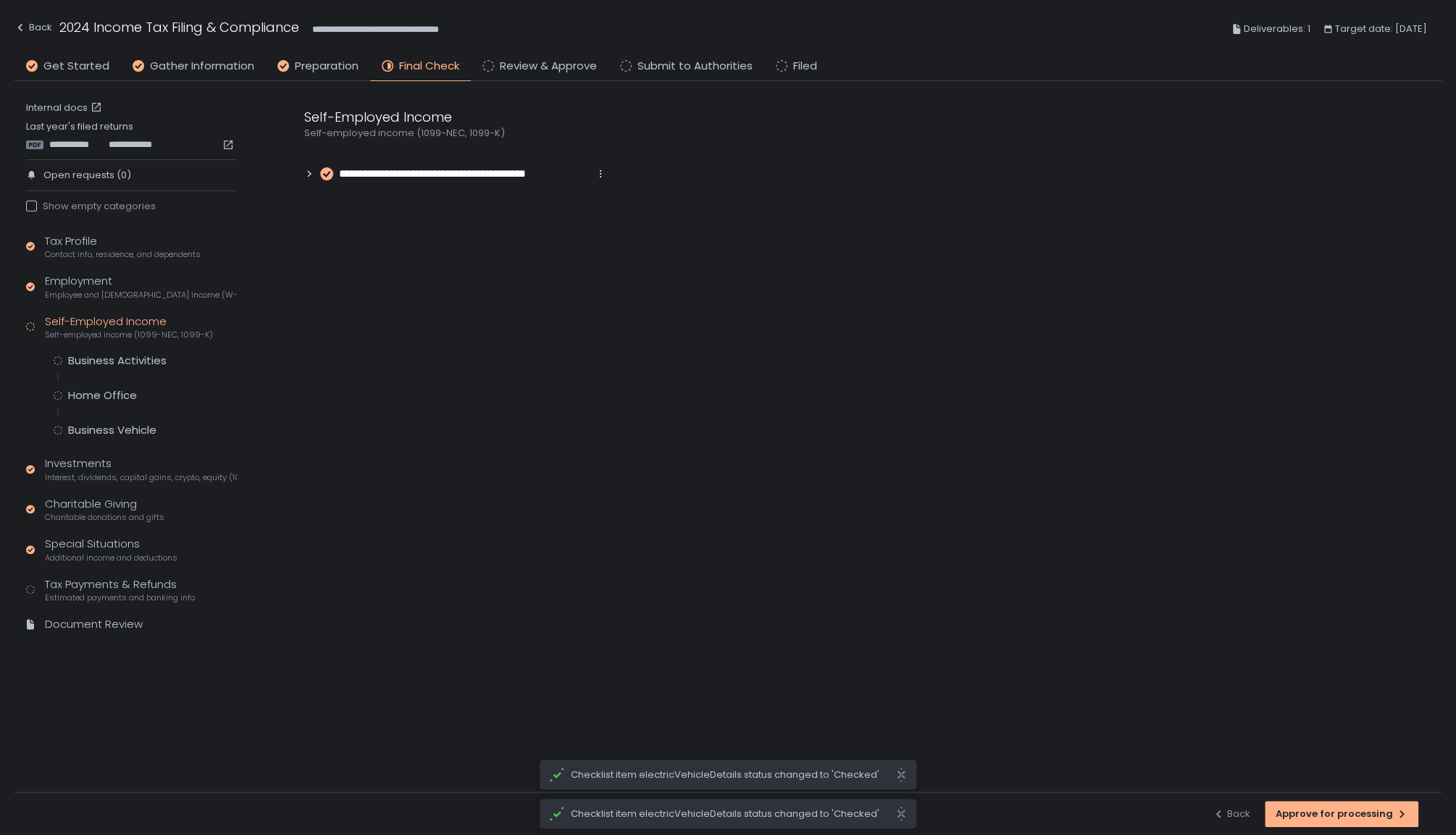
click at [103, 349] on div "Tax Profile Contact info, residence, and dependents Employment Employee and [DE…" at bounding box center [132, 440] width 211 height 413
click at [97, 363] on div "Business Activities" at bounding box center [118, 361] width 98 height 14
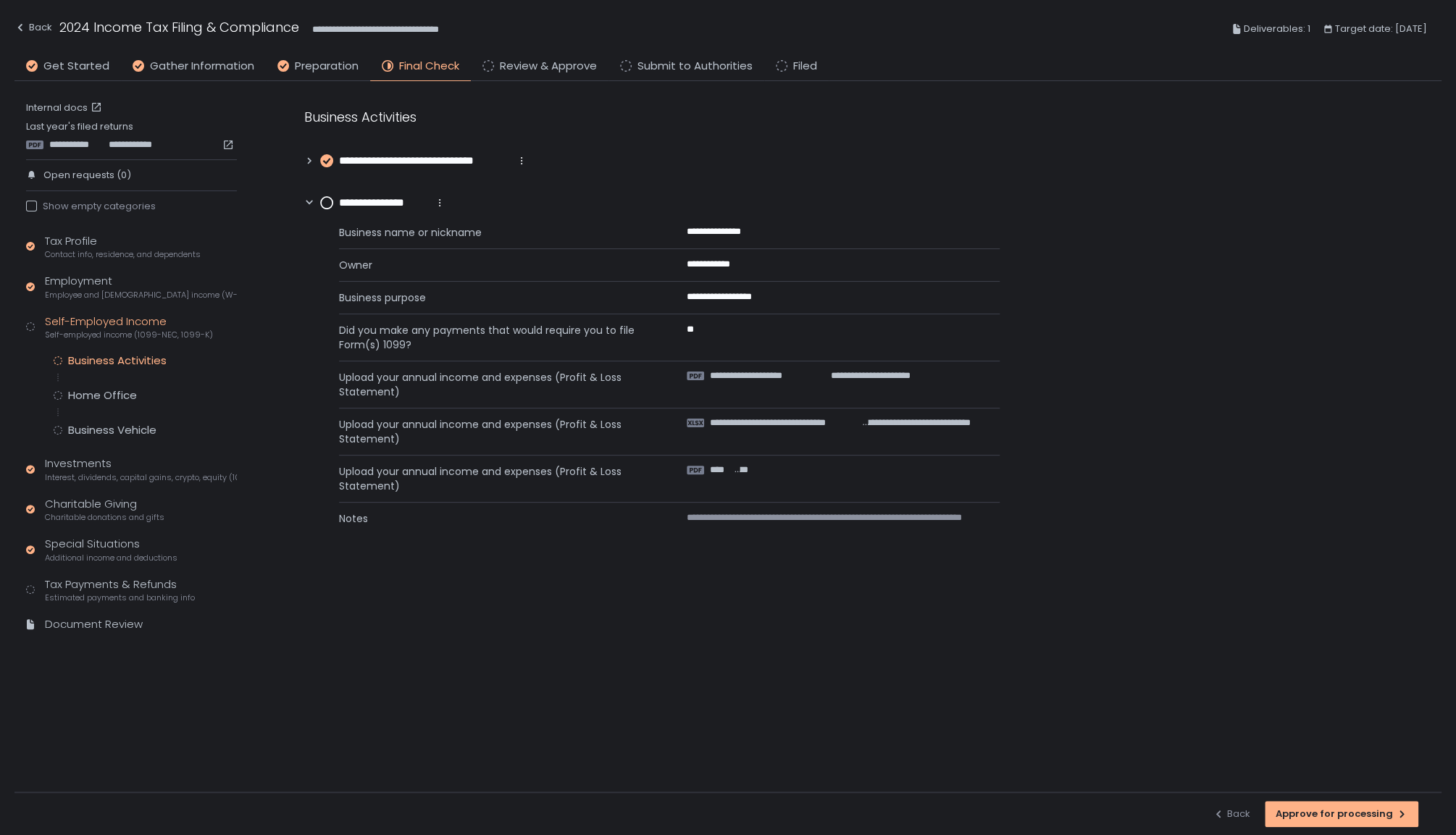
click at [321, 200] on circle at bounding box center [326, 202] width 11 height 11
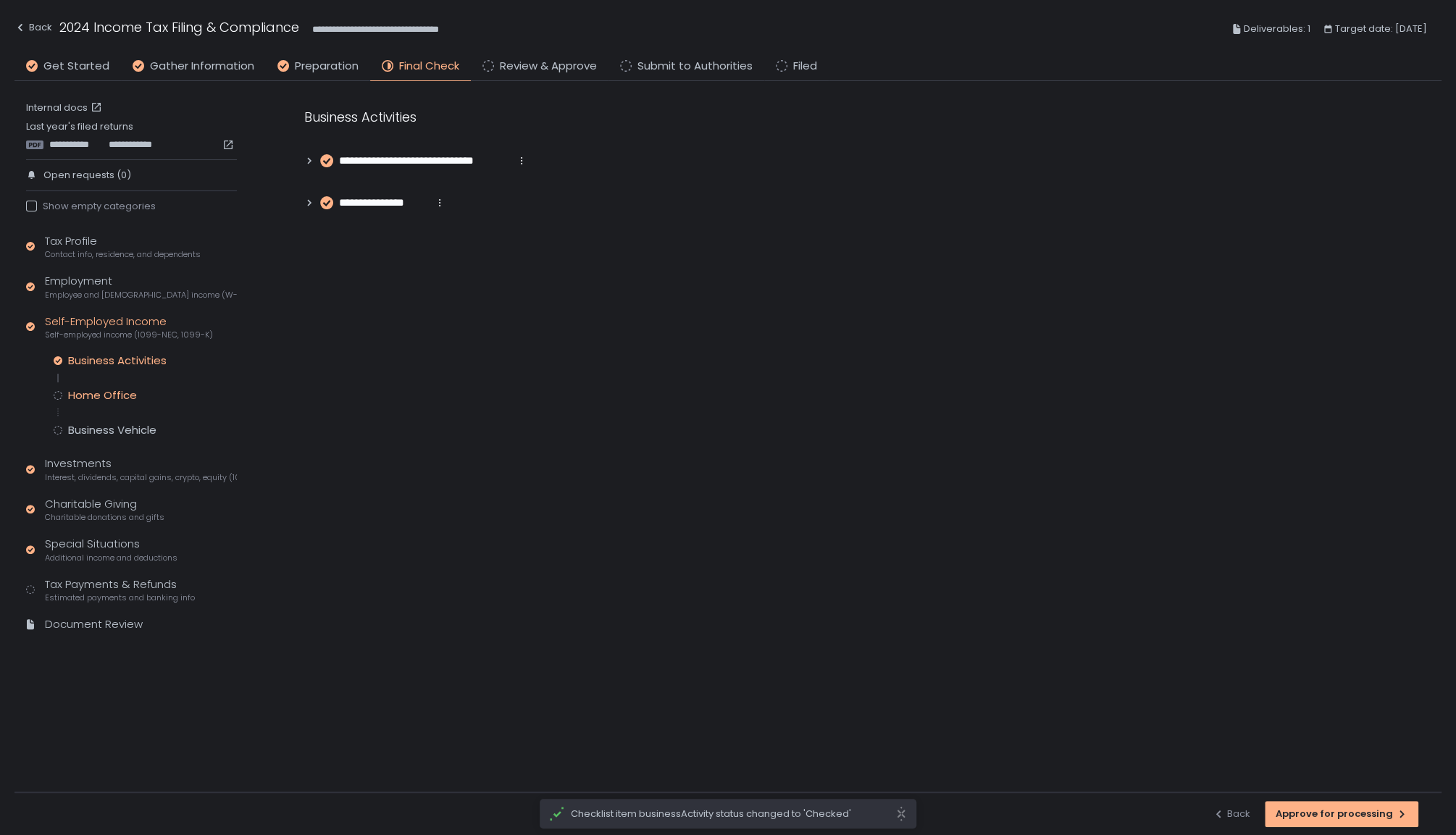
click at [105, 396] on div "Home Office" at bounding box center [103, 395] width 68 height 14
click at [134, 433] on div "Business Vehicle" at bounding box center [112, 430] width 89 height 14
click at [308, 160] on icon at bounding box center [309, 161] width 11 height 11
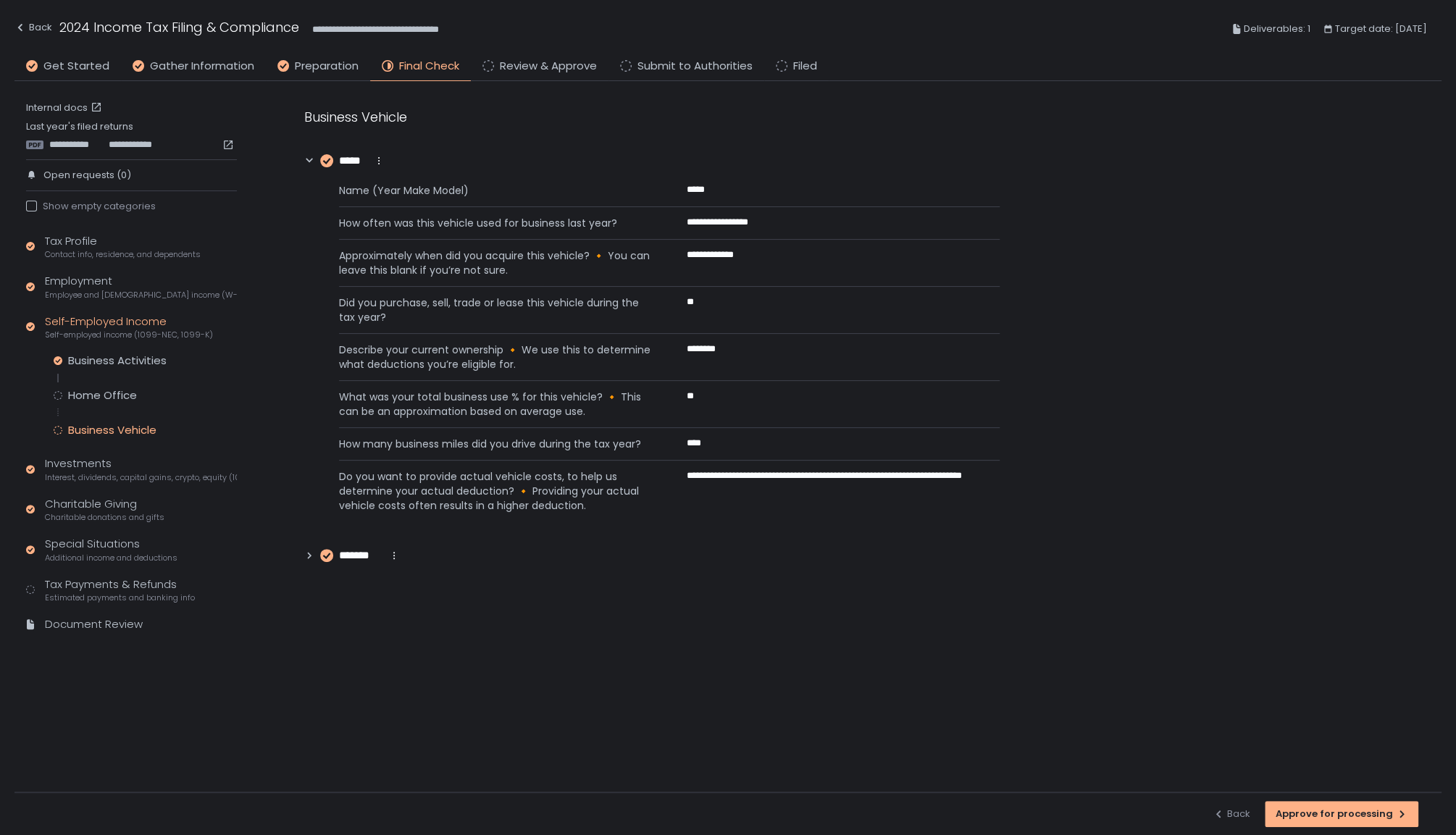
click at [309, 160] on icon at bounding box center [308, 160] width 6 height 4
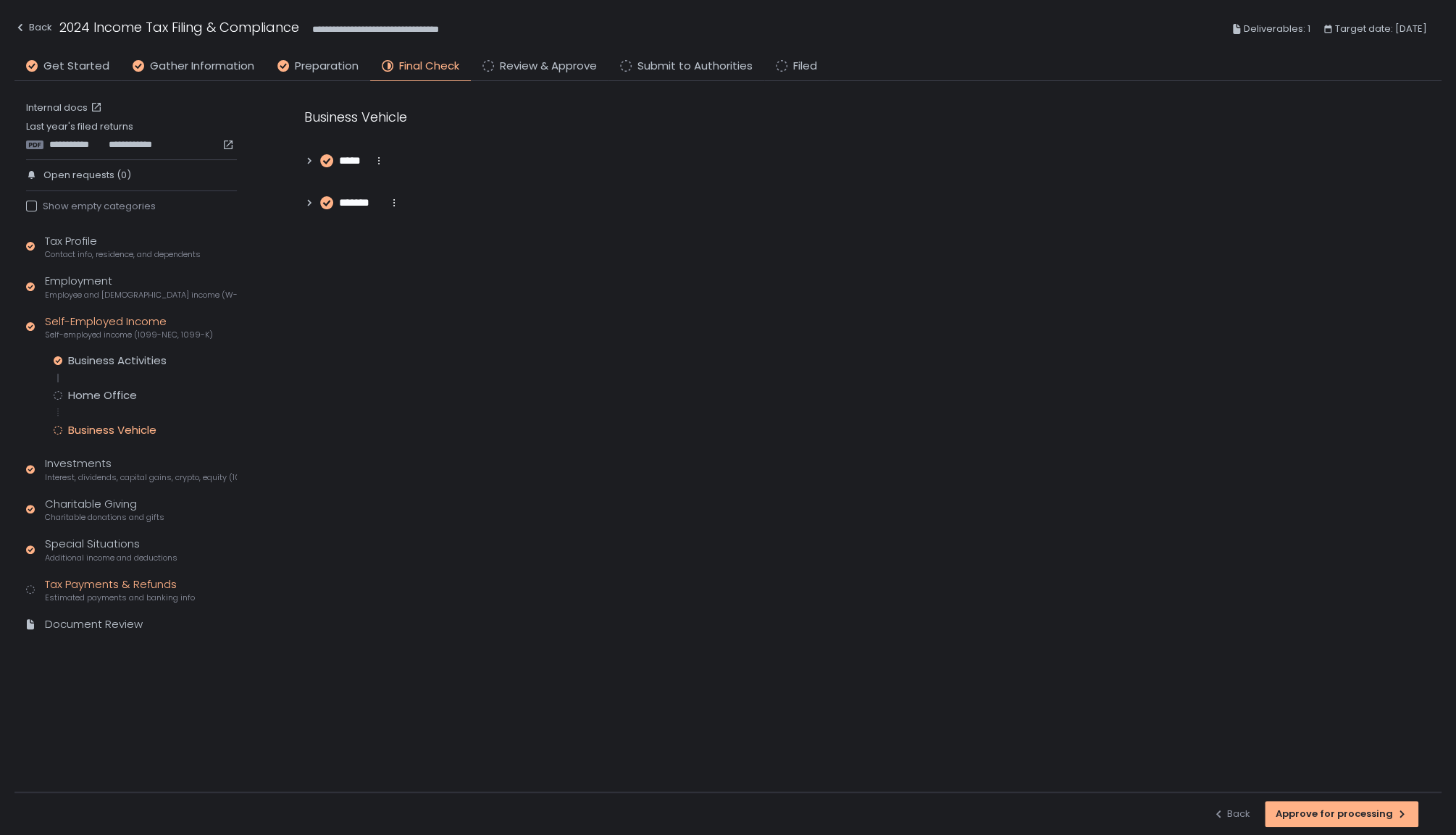
click at [97, 585] on div "Tax Payments & Refunds Estimated payments and banking info" at bounding box center [119, 590] width 150 height 27
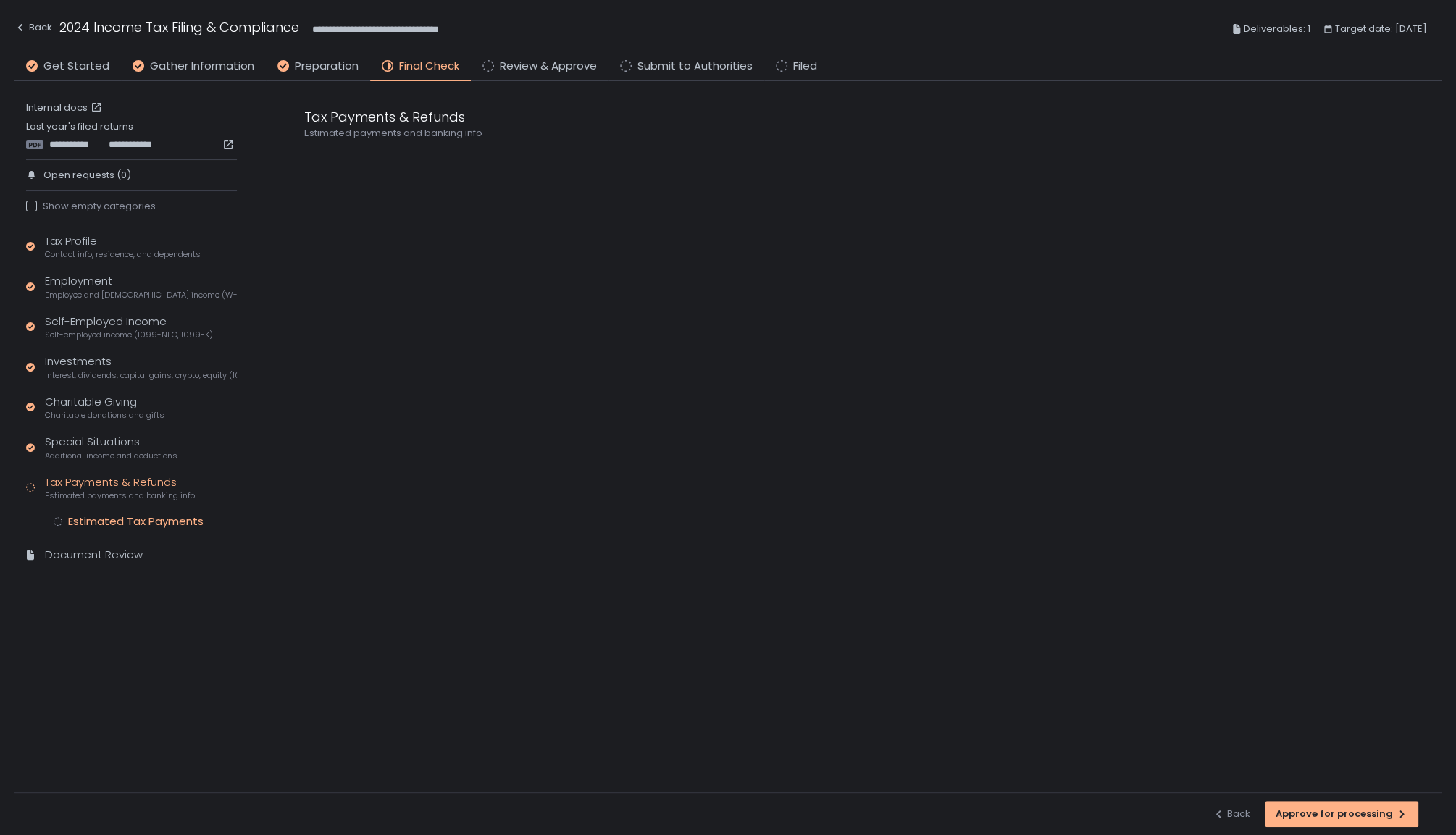
click at [59, 519] on circle at bounding box center [58, 522] width 8 height 8
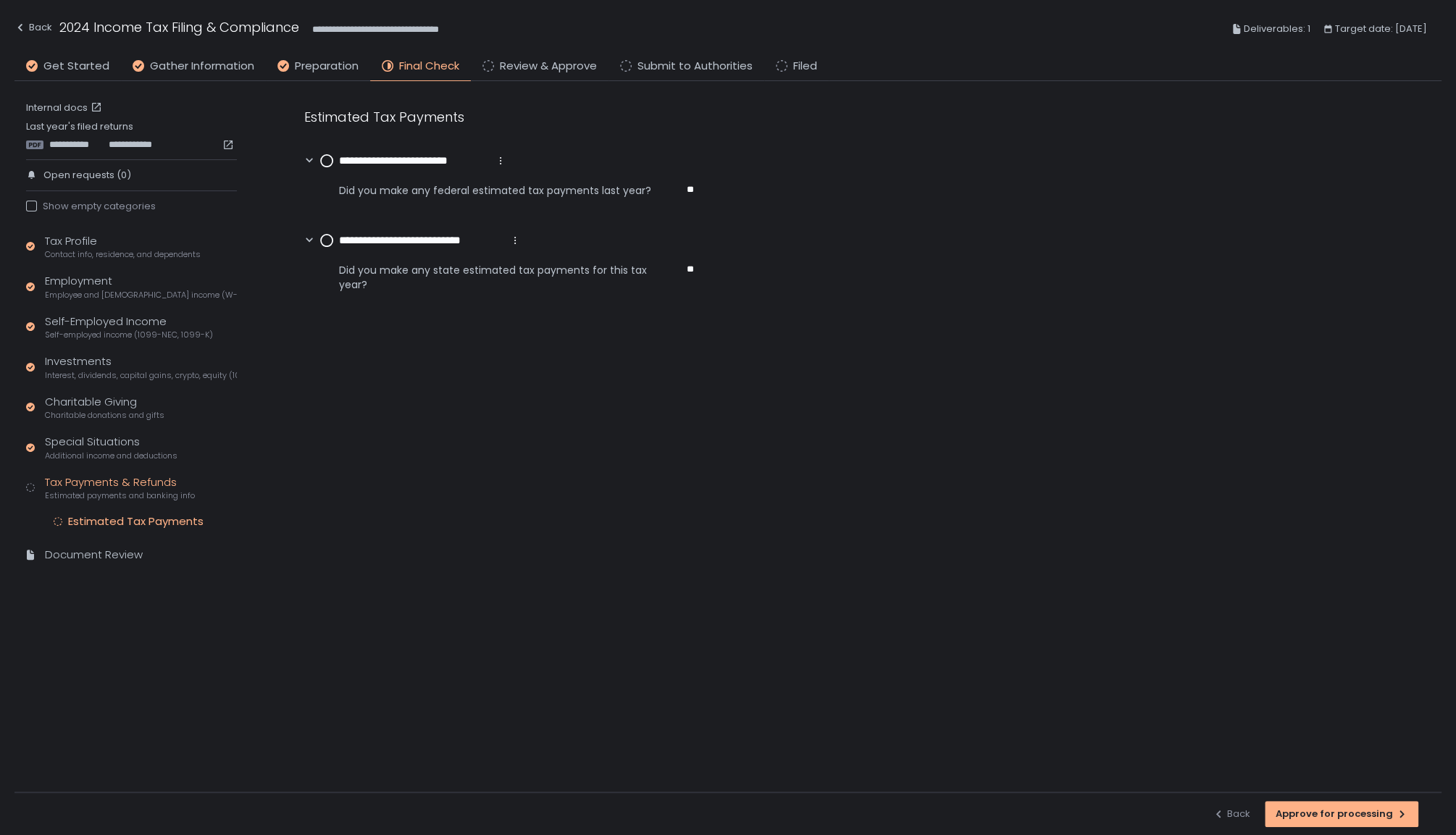
click at [327, 155] on circle at bounding box center [326, 161] width 11 height 11
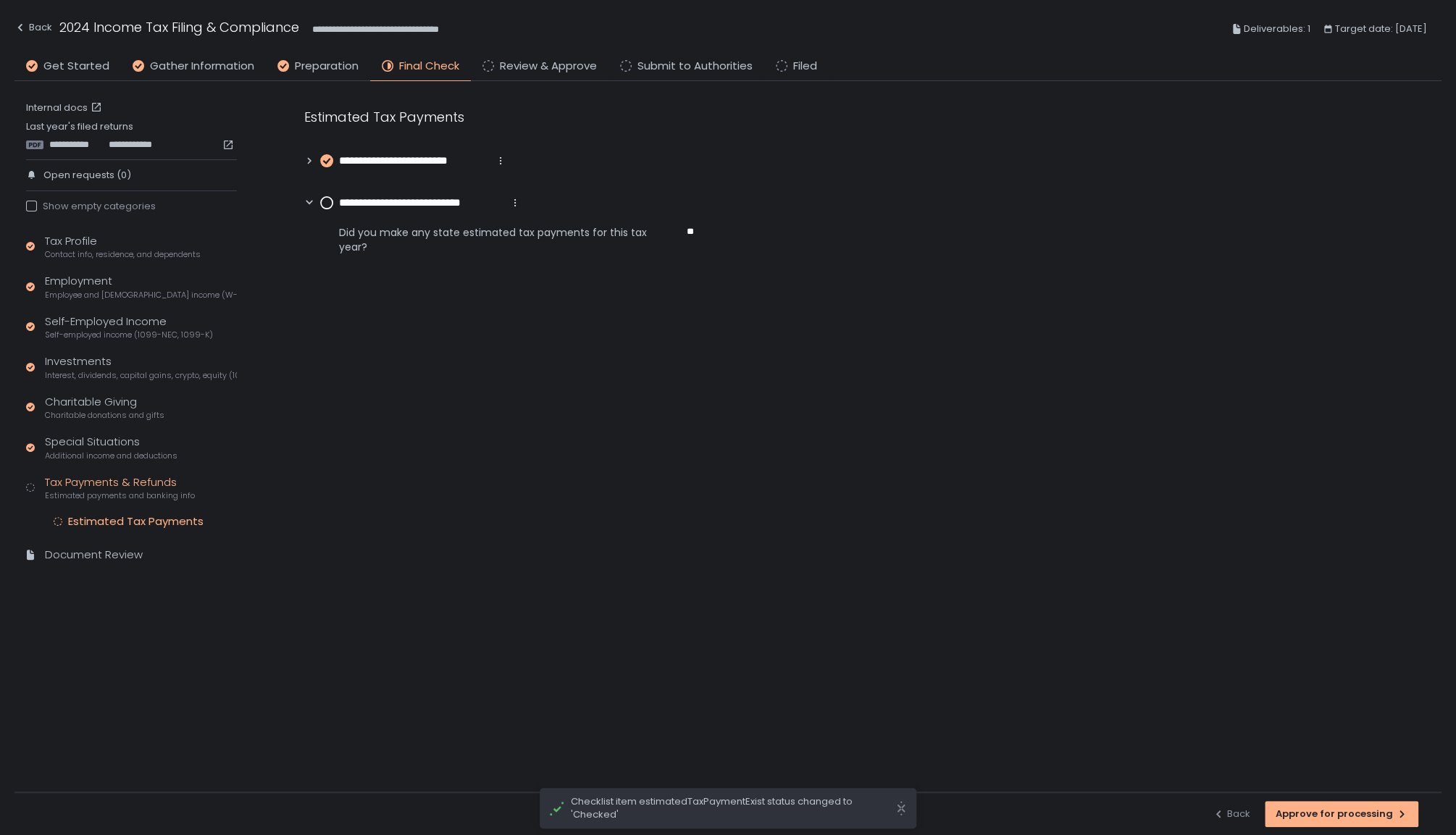
click at [325, 197] on circle at bounding box center [326, 202] width 11 height 11
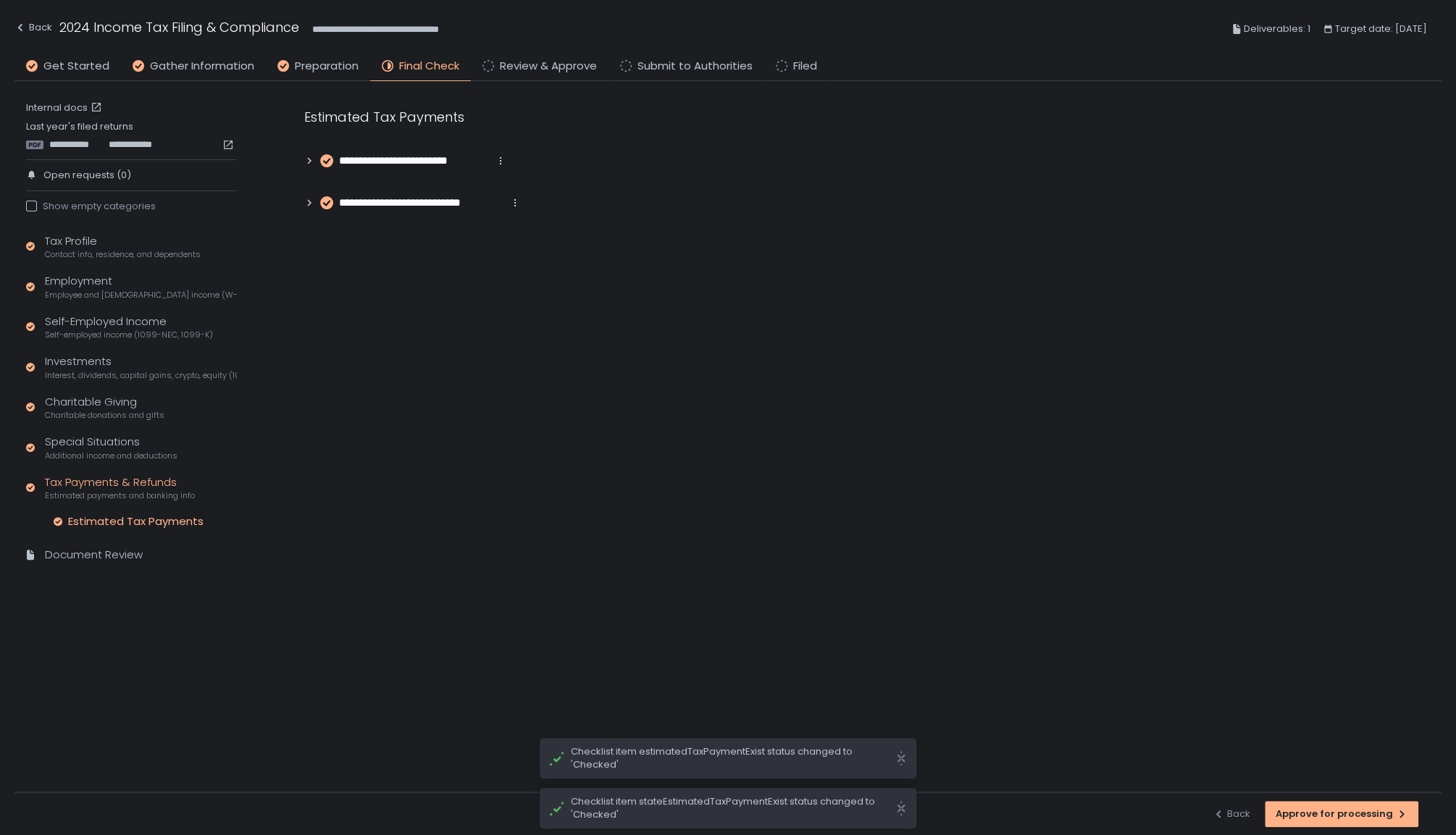
click at [325, 377] on div "**********" at bounding box center [858, 436] width 1166 height 711
